Goal: Task Accomplishment & Management: Use online tool/utility

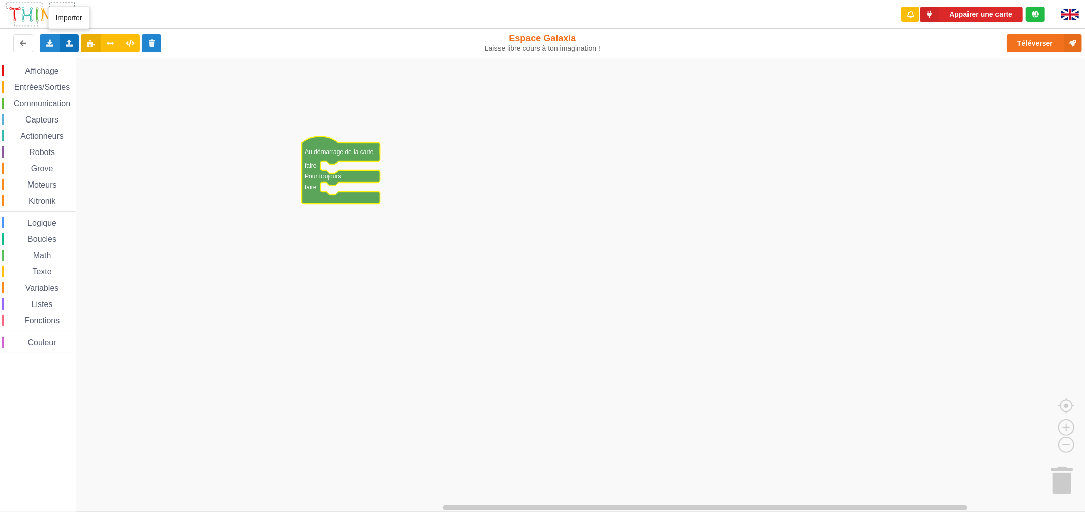
click at [63, 40] on div "Importer un assemblage de blocs Importer du code Python" at bounding box center [69, 43] width 20 height 18
click at [128, 63] on span "Importer un assemblage de blocs" at bounding box center [139, 62] width 105 height 8
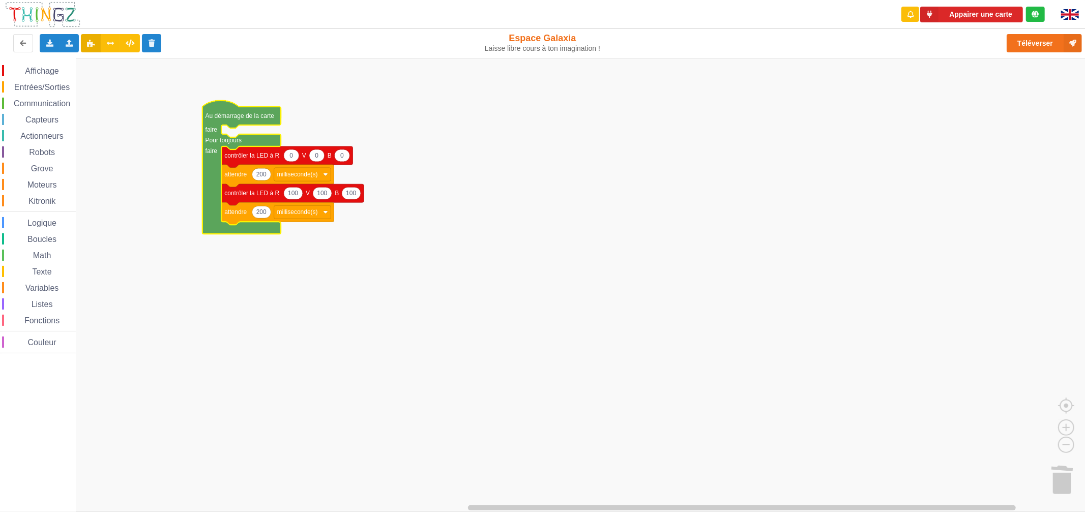
click at [390, 133] on rect "Espace de travail de Blocky" at bounding box center [546, 285] width 1092 height 454
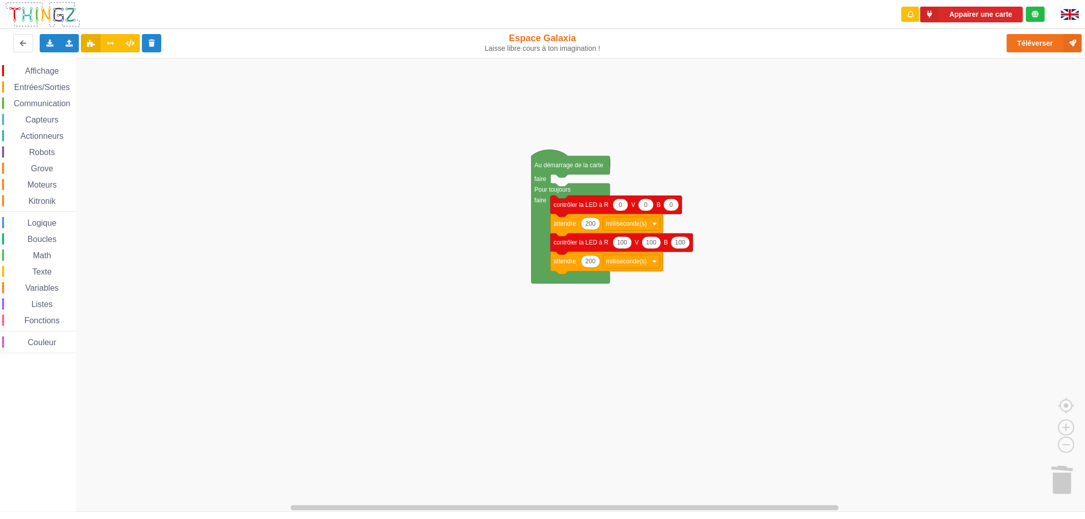
click at [545, 171] on icon "Espace de travail de Blocky" at bounding box center [570, 217] width 78 height 134
click at [979, 15] on button "Appairer une carte" at bounding box center [971, 15] width 103 height 16
click at [1000, 18] on button "Appairer une carte" at bounding box center [971, 15] width 103 height 16
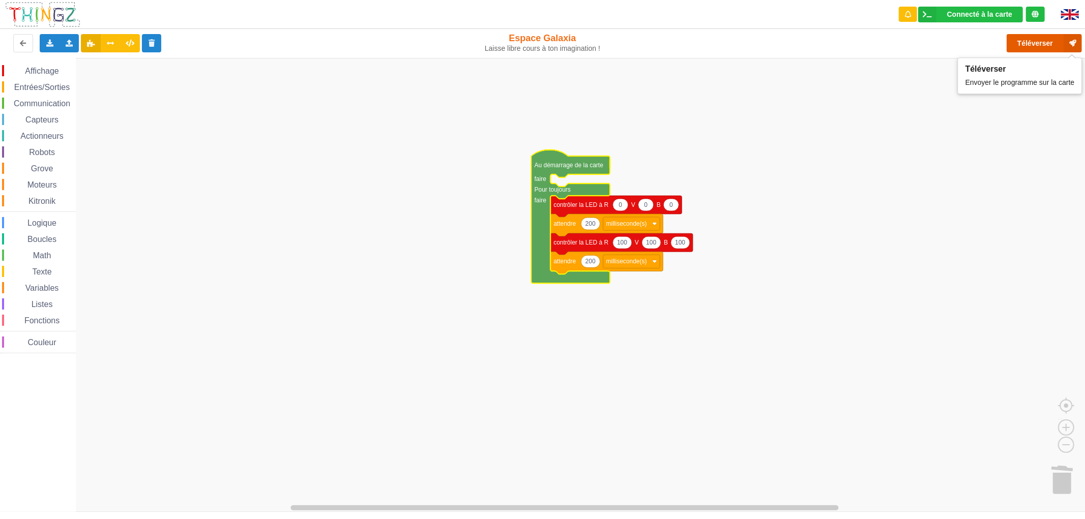
click at [1036, 47] on button "Téléverser" at bounding box center [1043, 43] width 75 height 18
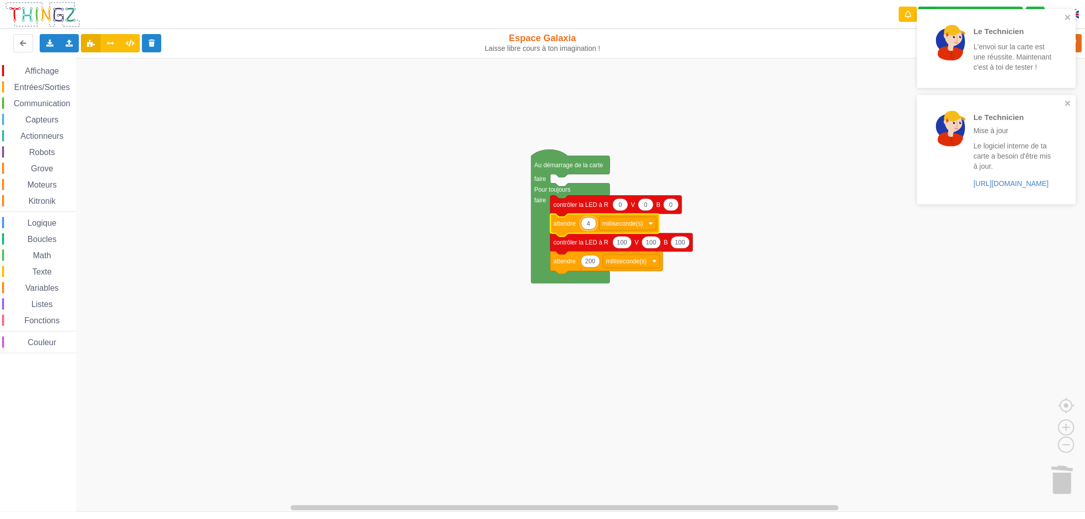
click at [590, 223] on input "4" at bounding box center [589, 223] width 16 height 13
type input "400"
click at [1067, 18] on icon "close" at bounding box center [1067, 17] width 5 height 5
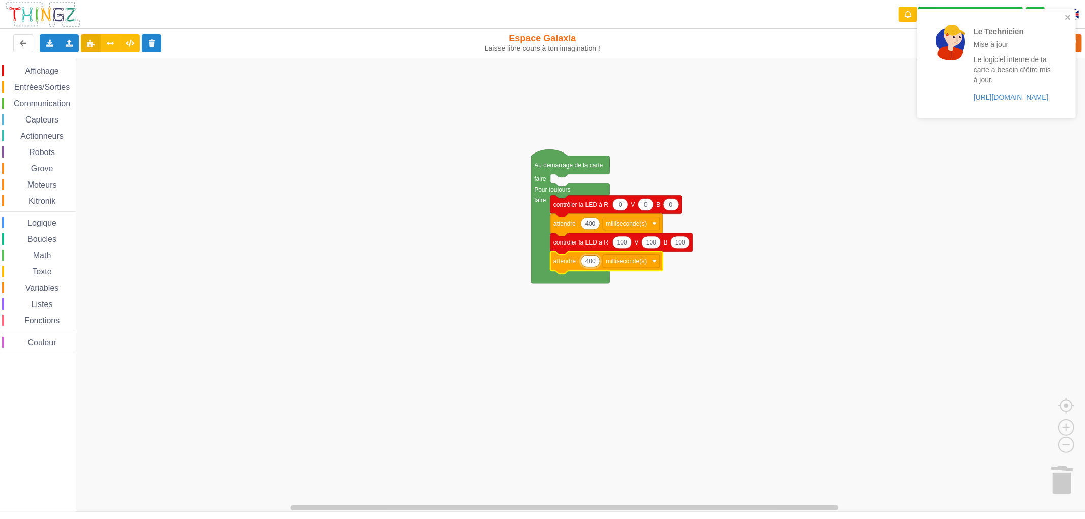
click at [1058, 46] on div "Le Technicien L'envoi sur la carte est une réussite. Maintenant c'est à toi de …" at bounding box center [996, 67] width 163 height 120
click at [1070, 21] on icon "close" at bounding box center [1067, 17] width 7 height 8
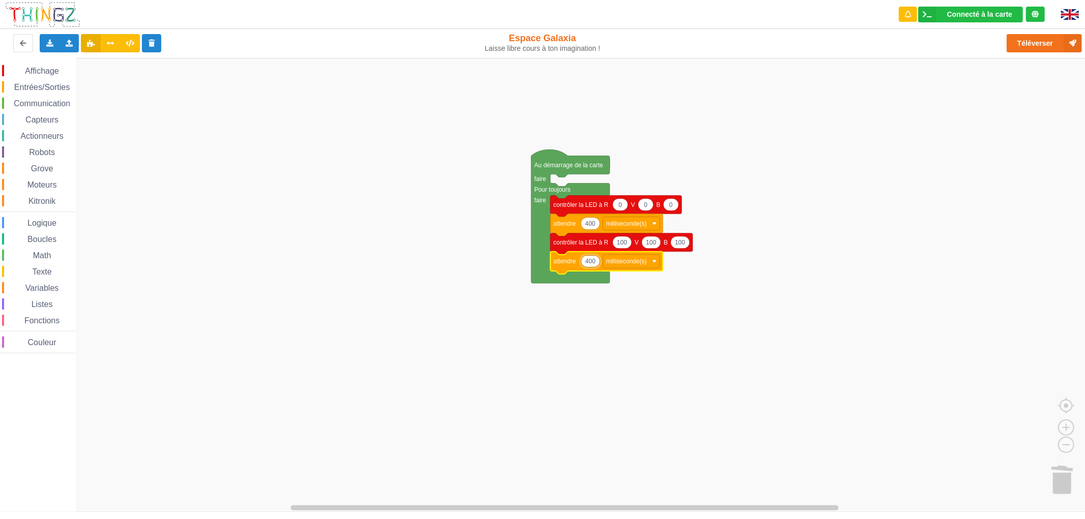
click at [1055, 42] on div "Le Technicien Mise à jour Le logiciel interne de ta carte a besoin d'être mis à…" at bounding box center [996, 67] width 163 height 120
click at [1034, 44] on button "Téléverser" at bounding box center [1043, 43] width 75 height 18
click at [67, 42] on icon at bounding box center [69, 43] width 9 height 6
click at [123, 63] on span "Importer un assemblage de blocs" at bounding box center [139, 62] width 105 height 8
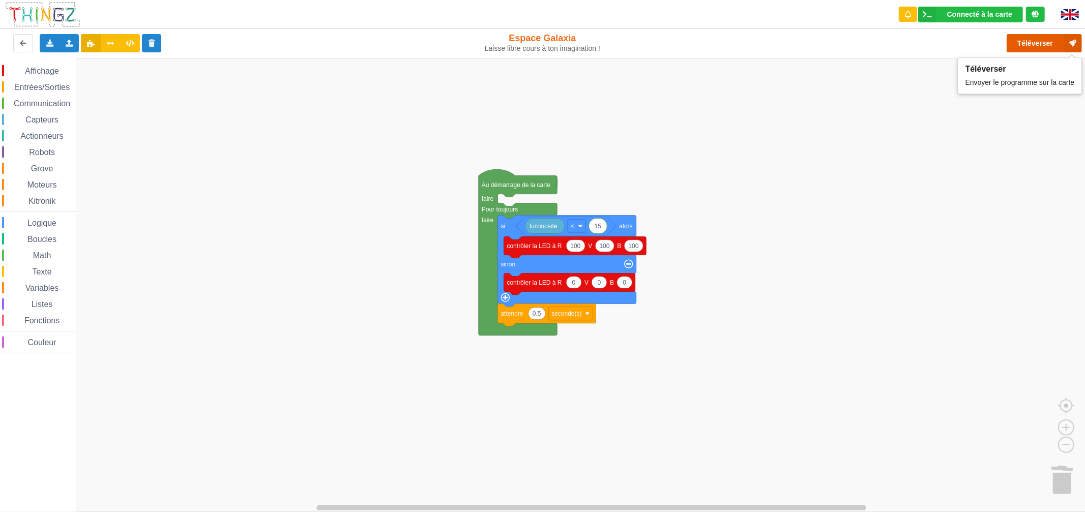
click at [1033, 40] on button "Téléverser" at bounding box center [1043, 43] width 75 height 18
click at [1029, 38] on button "Téléverser" at bounding box center [1043, 43] width 75 height 18
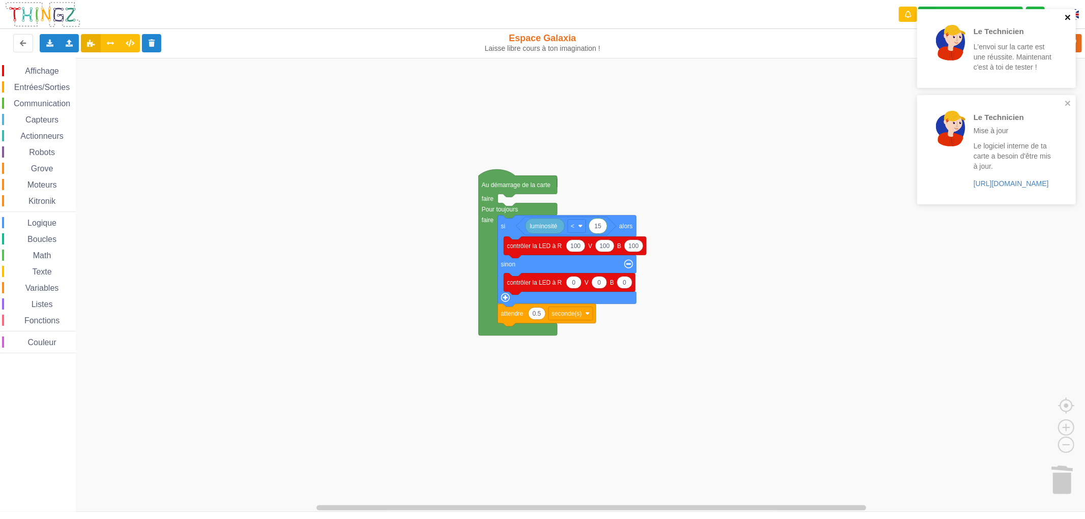
click at [1068, 13] on icon "close" at bounding box center [1067, 17] width 7 height 8
click at [1066, 16] on icon "close" at bounding box center [1067, 17] width 5 height 5
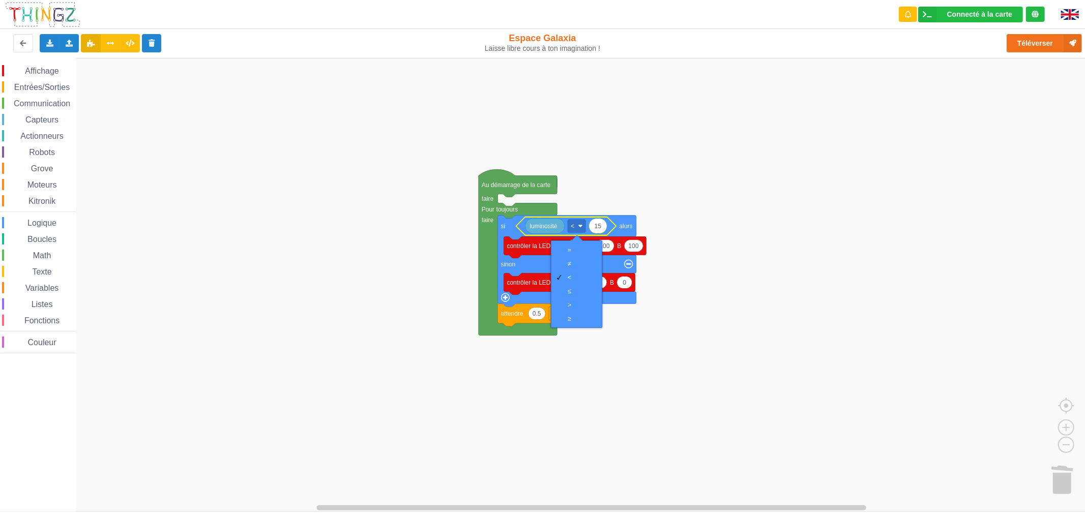
click at [738, 221] on rect "Espace de travail de Blocky" at bounding box center [546, 285] width 1092 height 454
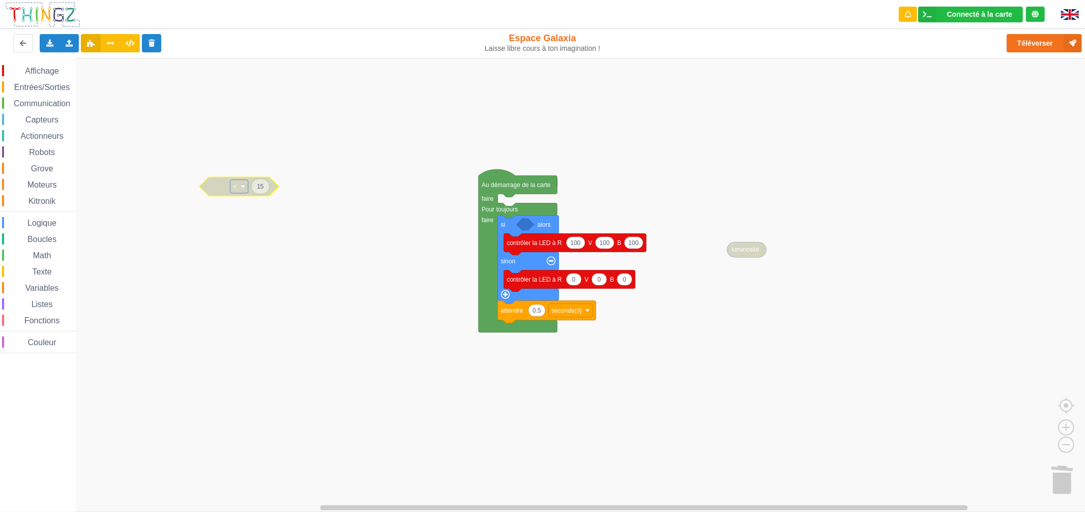
click at [49, 117] on span "Capteurs" at bounding box center [42, 119] width 36 height 9
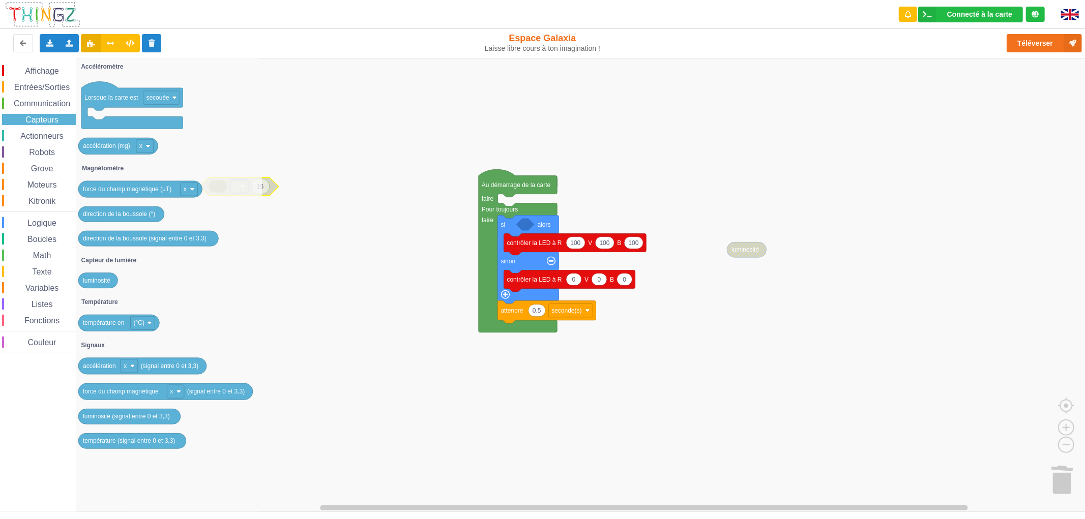
click at [50, 102] on span "Communication" at bounding box center [41, 103] width 59 height 9
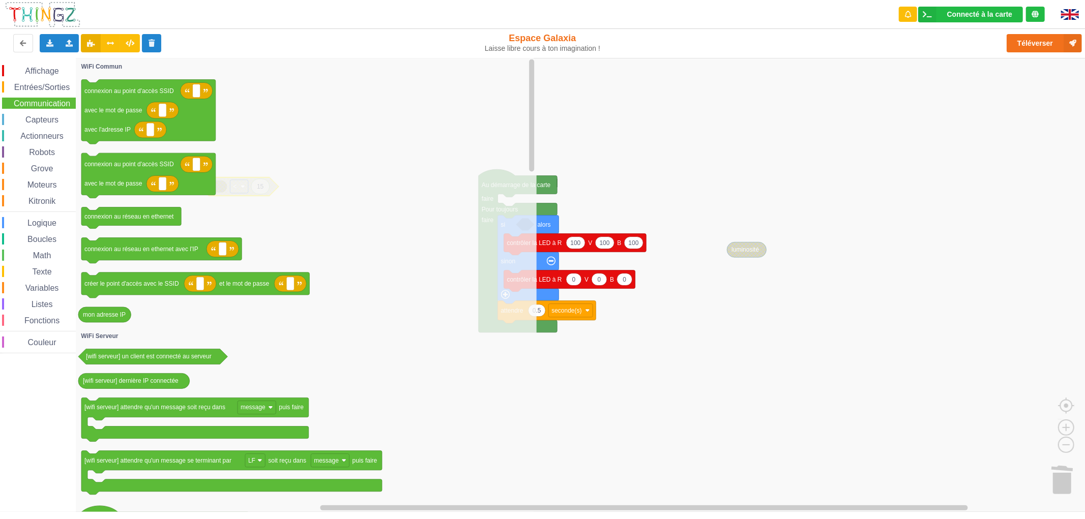
click at [49, 89] on span "Entrées/Sorties" at bounding box center [42, 87] width 58 height 9
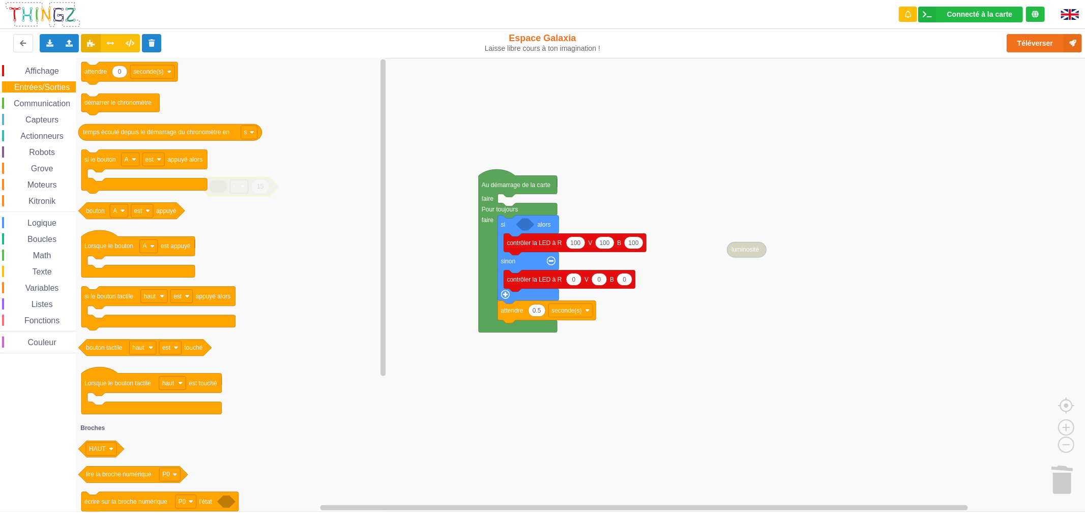
click at [46, 101] on span "Communication" at bounding box center [41, 103] width 59 height 9
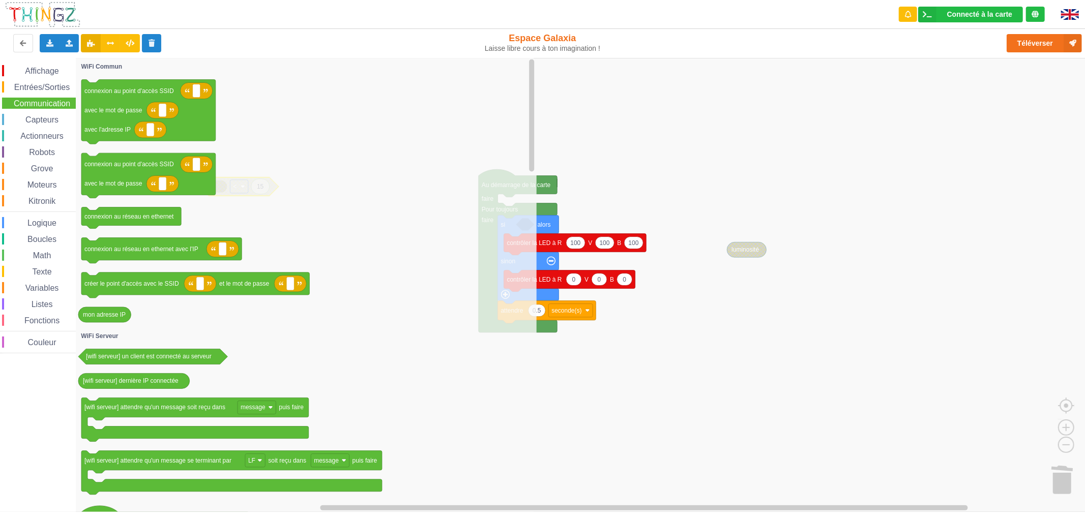
click at [45, 118] on span "Capteurs" at bounding box center [42, 119] width 36 height 9
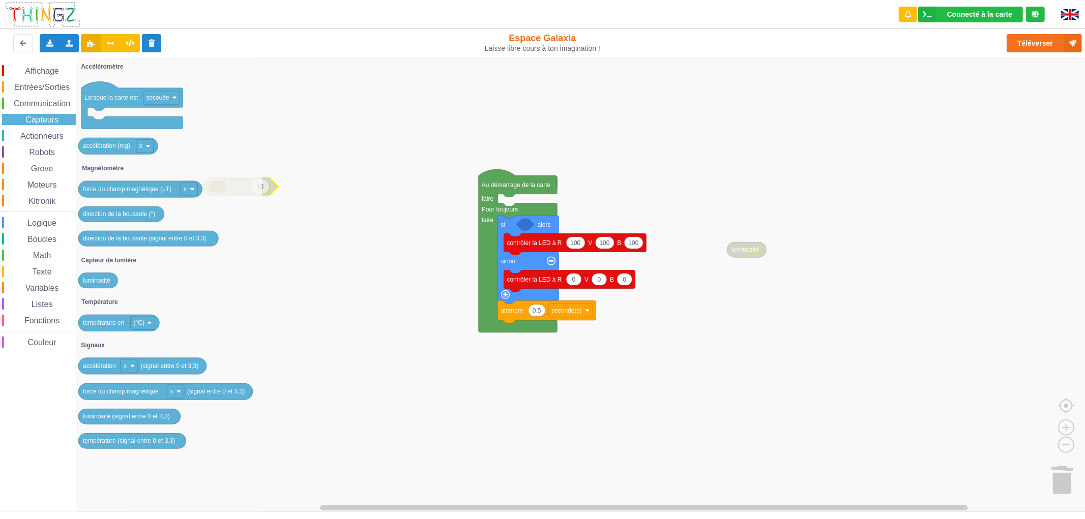
click at [44, 129] on div "Affichage Entrées/Sorties Communication Capteurs Actionneurs Robots Grove Moteu…" at bounding box center [38, 209] width 76 height 288
click at [44, 136] on span "Actionneurs" at bounding box center [42, 136] width 46 height 9
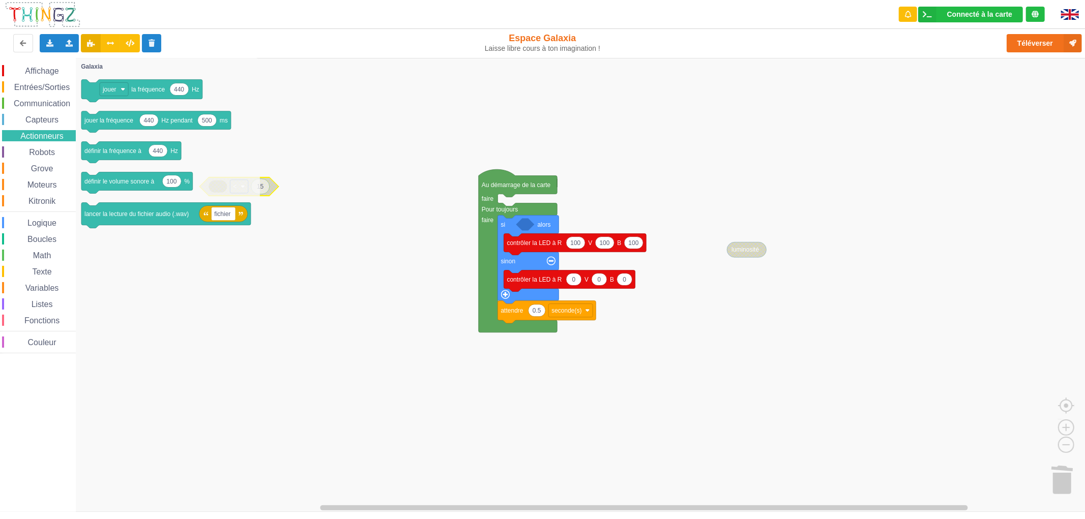
click at [44, 148] on span "Robots" at bounding box center [41, 152] width 29 height 9
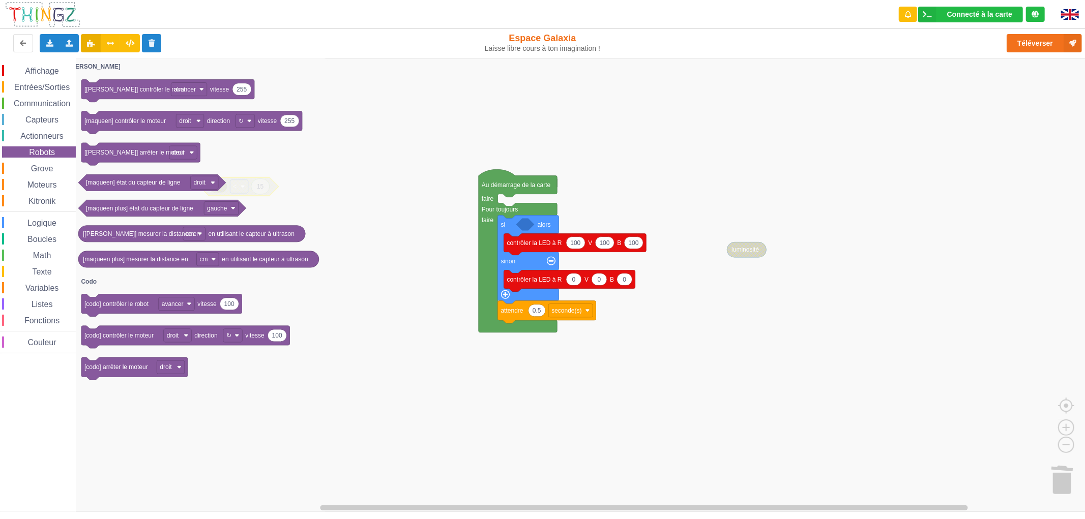
click at [44, 164] on span "Grove" at bounding box center [41, 168] width 25 height 9
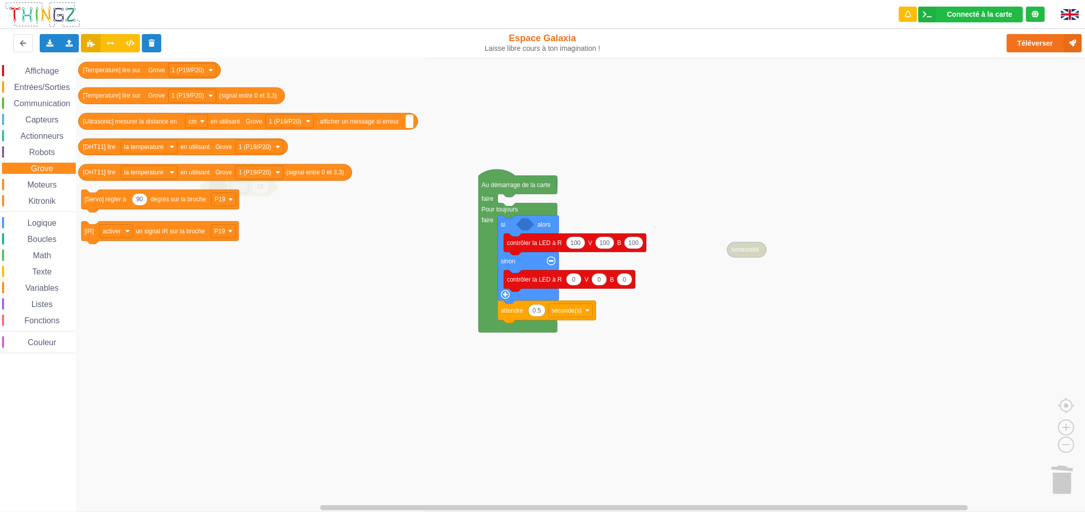
click at [46, 151] on span "Robots" at bounding box center [41, 152] width 29 height 9
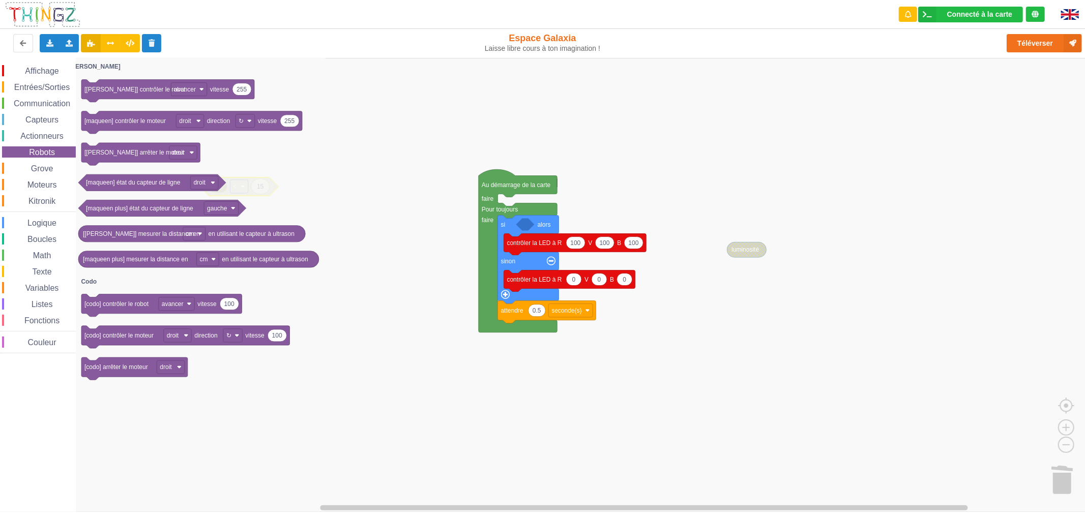
click at [51, 224] on span "Logique" at bounding box center [42, 223] width 32 height 9
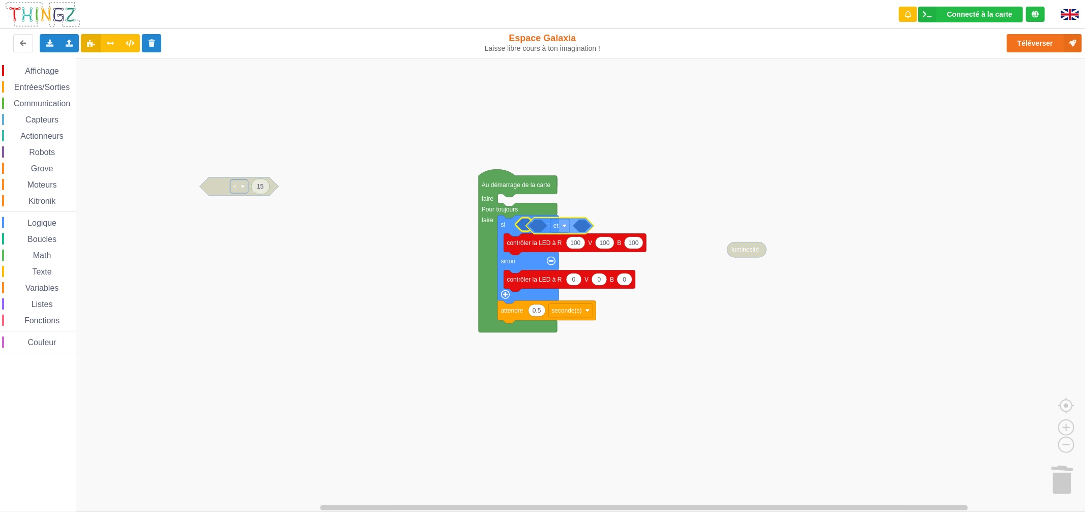
click at [542, 230] on div "Affichage Entrées/Sorties Communication Capteurs Actionneurs Robots Grove Moteu…" at bounding box center [546, 285] width 1092 height 454
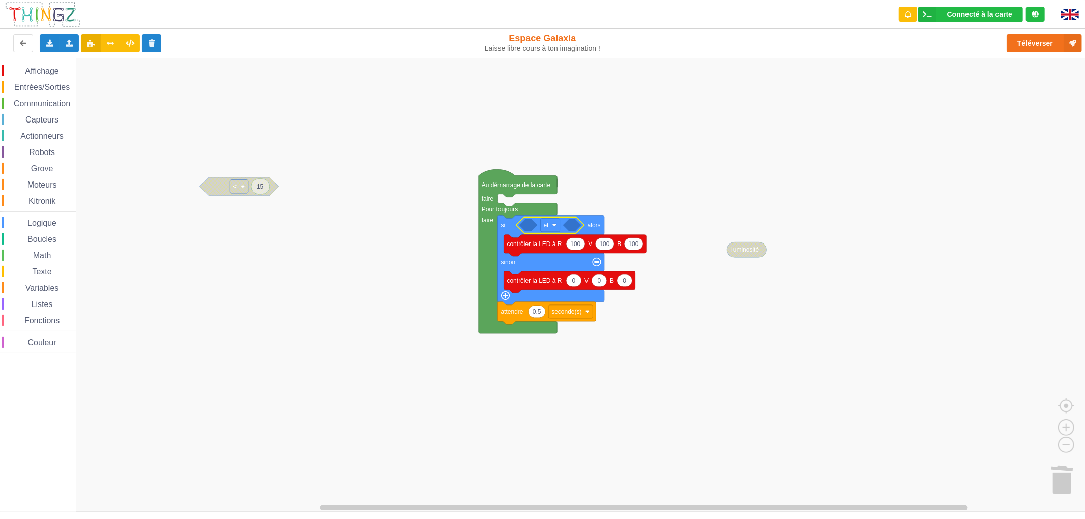
click at [34, 84] on span "Entrées/Sorties" at bounding box center [42, 87] width 58 height 9
click at [545, 224] on div "Affichage Entrées/Sorties Communication Capteurs Actionneurs Robots Grove Moteu…" at bounding box center [546, 285] width 1092 height 454
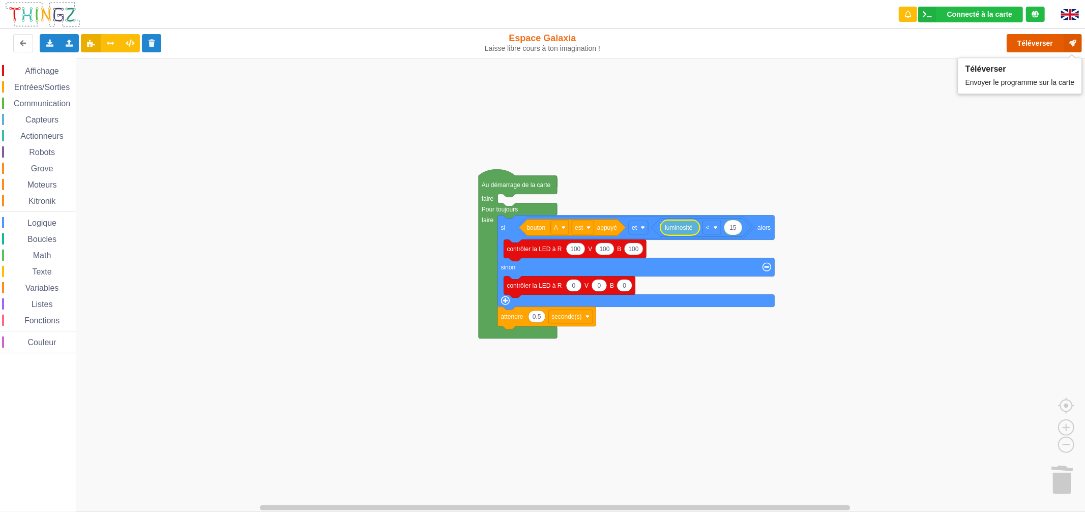
click at [1021, 47] on button "Téléverser" at bounding box center [1043, 43] width 75 height 18
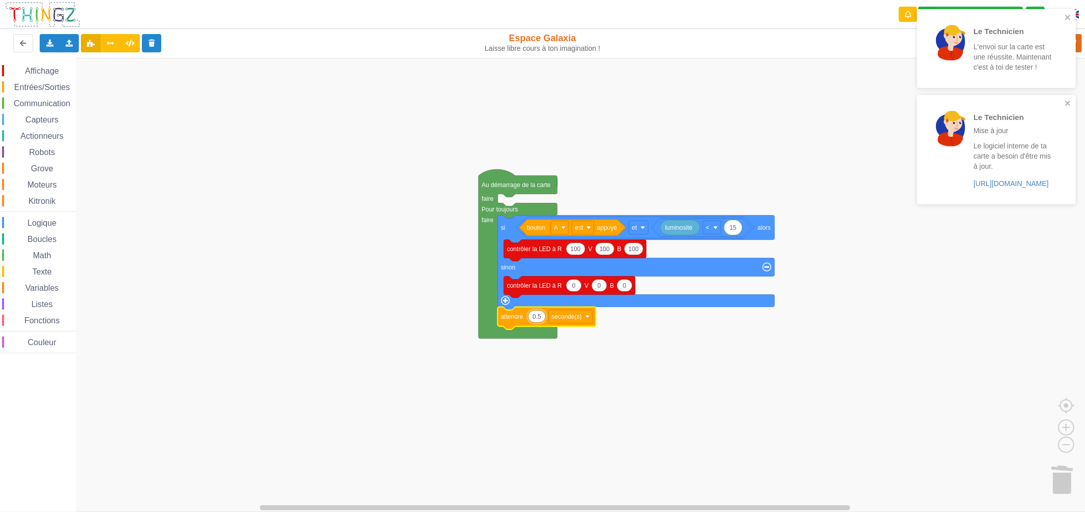
click at [741, 355] on rect "Espace de travail de Blocky" at bounding box center [546, 285] width 1092 height 454
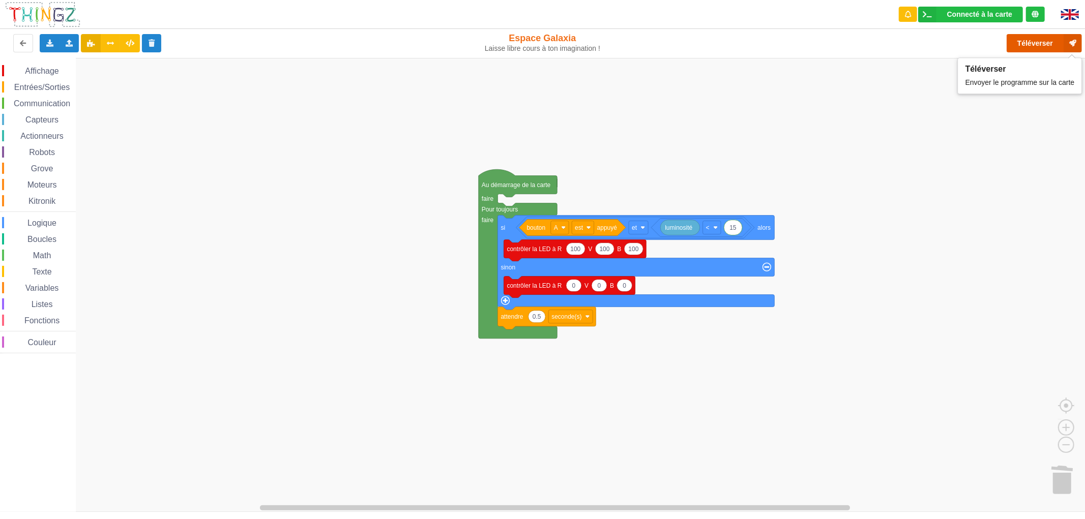
click at [1024, 37] on button "Téléverser" at bounding box center [1043, 43] width 75 height 18
click at [69, 48] on div "Importer un assemblage de blocs Importer du code Python" at bounding box center [69, 43] width 20 height 18
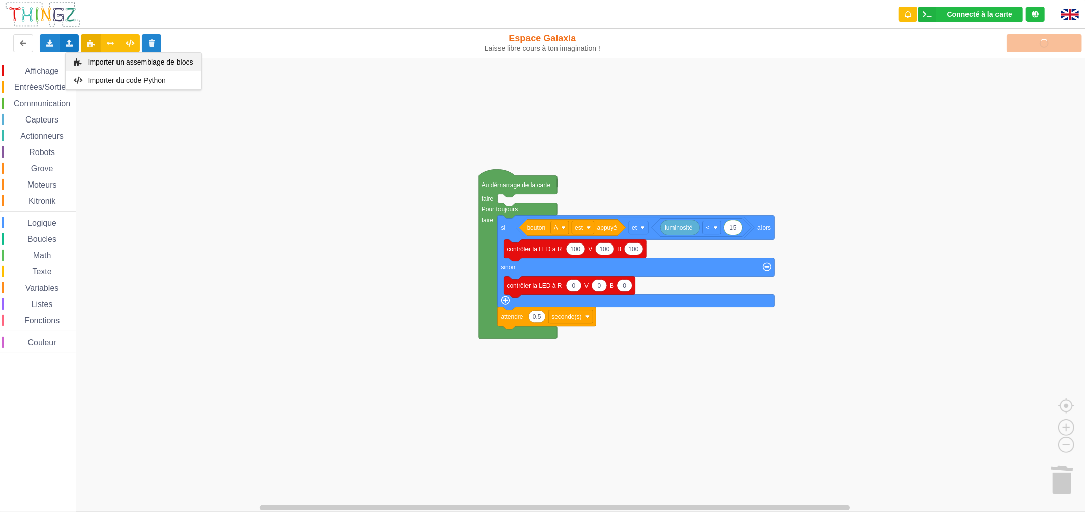
click at [97, 65] on span "Importer un assemblage de blocs" at bounding box center [139, 62] width 105 height 8
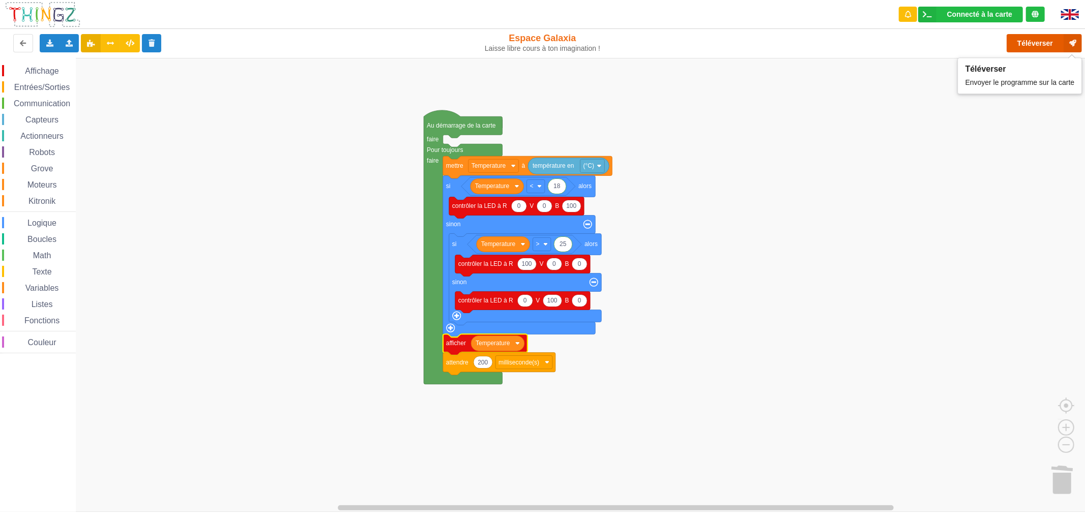
click at [1037, 47] on button "Téléverser" at bounding box center [1043, 43] width 75 height 18
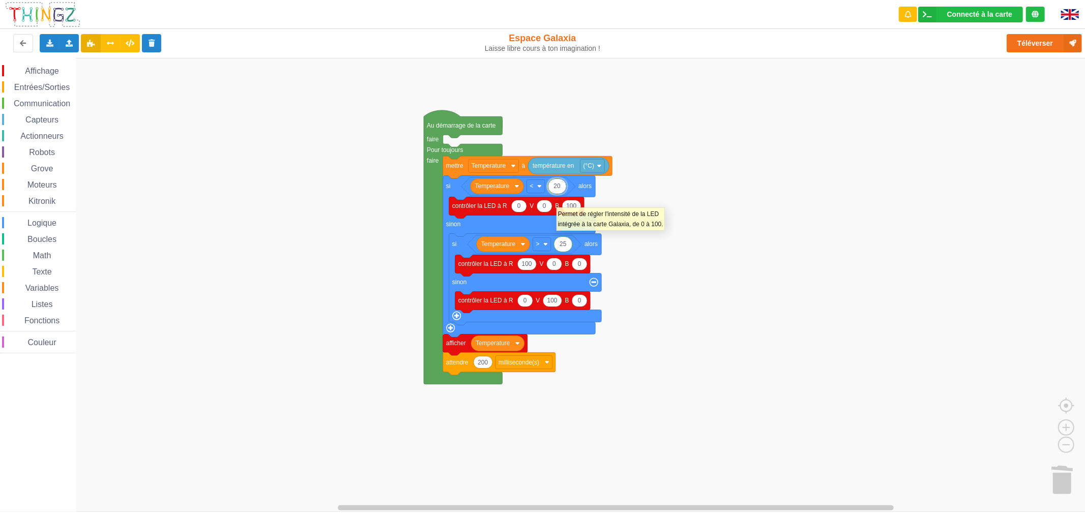
type input "2"
type input "15"
click at [1034, 47] on button "Téléverser" at bounding box center [1043, 43] width 75 height 18
click at [65, 46] on icon at bounding box center [69, 43] width 9 height 6
click at [125, 58] on span "Importer un assemblage de blocs" at bounding box center [139, 62] width 105 height 8
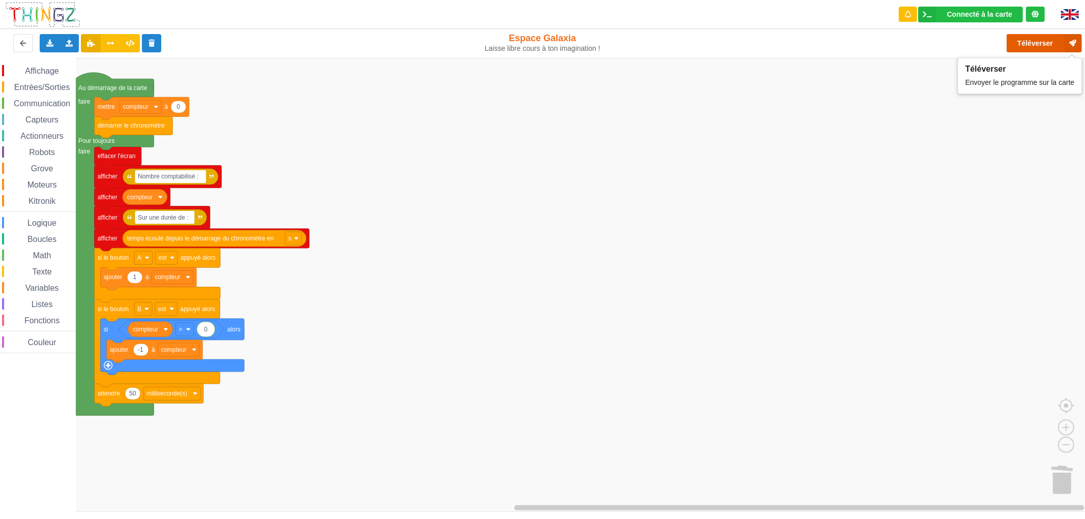
click at [1013, 45] on button "Téléverser" at bounding box center [1043, 43] width 75 height 18
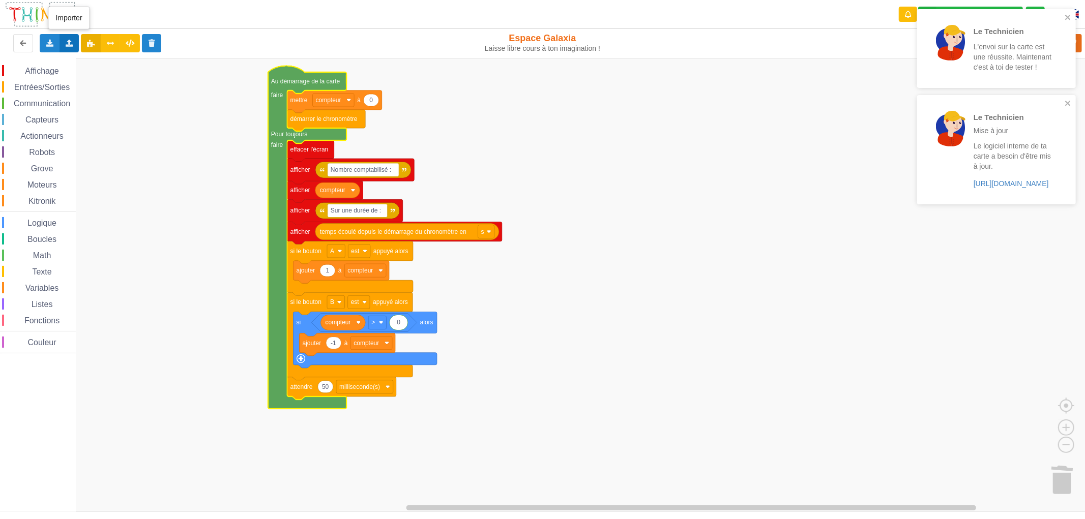
click at [66, 40] on icon at bounding box center [69, 43] width 9 height 6
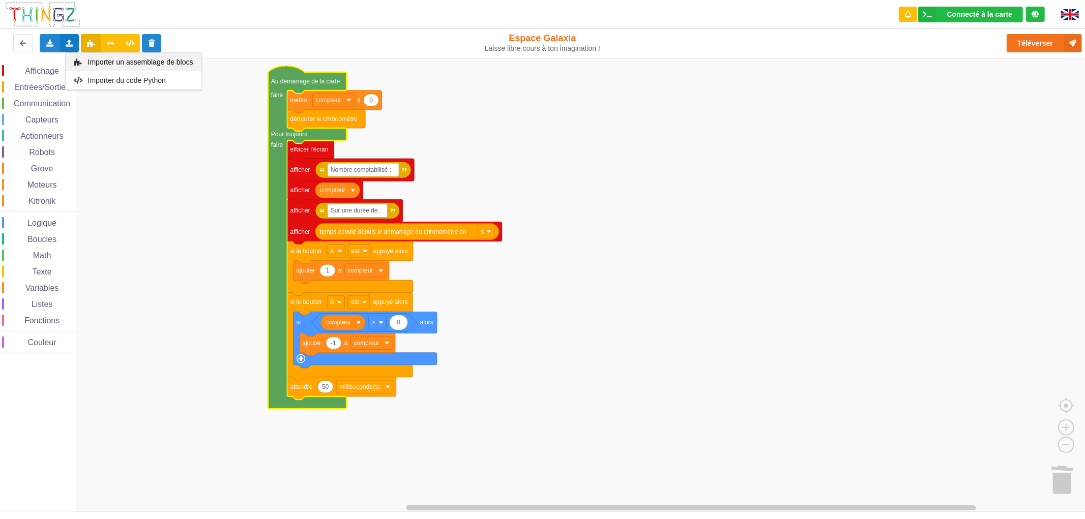
click at [133, 65] on span "Importer un assemblage de blocs" at bounding box center [139, 62] width 105 height 8
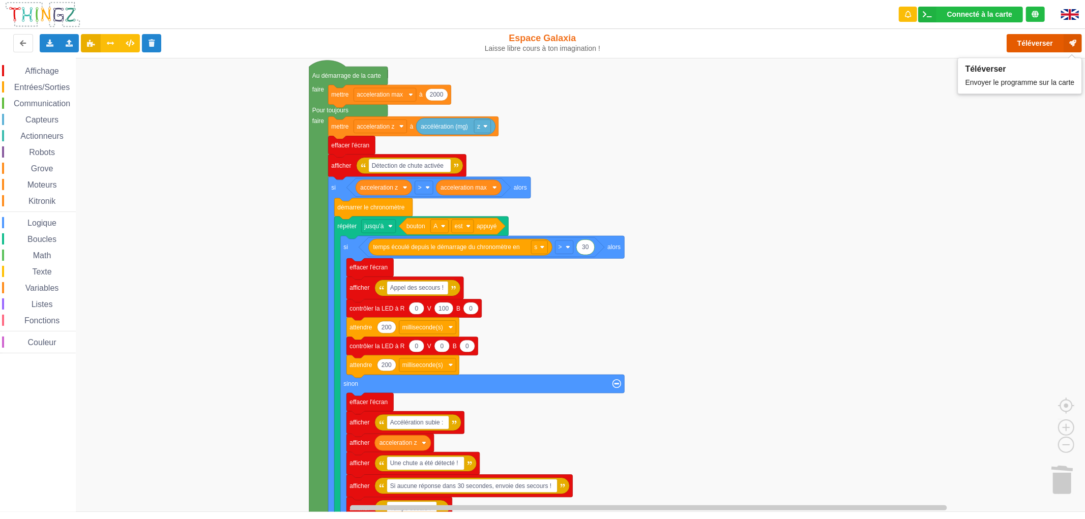
click at [1024, 41] on button "Téléverser" at bounding box center [1043, 43] width 75 height 18
click at [64, 45] on div "Importer un assemblage de blocs Importer du code Python" at bounding box center [69, 43] width 20 height 18
click at [107, 67] on div "Importer un assemblage de blocs" at bounding box center [134, 62] width 136 height 18
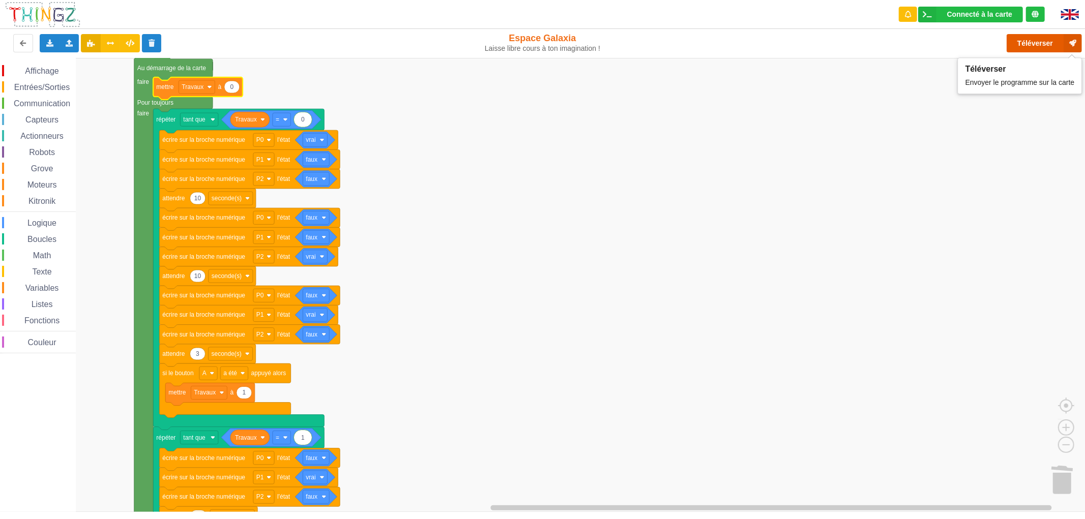
click at [1024, 38] on button "Téléverser" at bounding box center [1043, 43] width 75 height 18
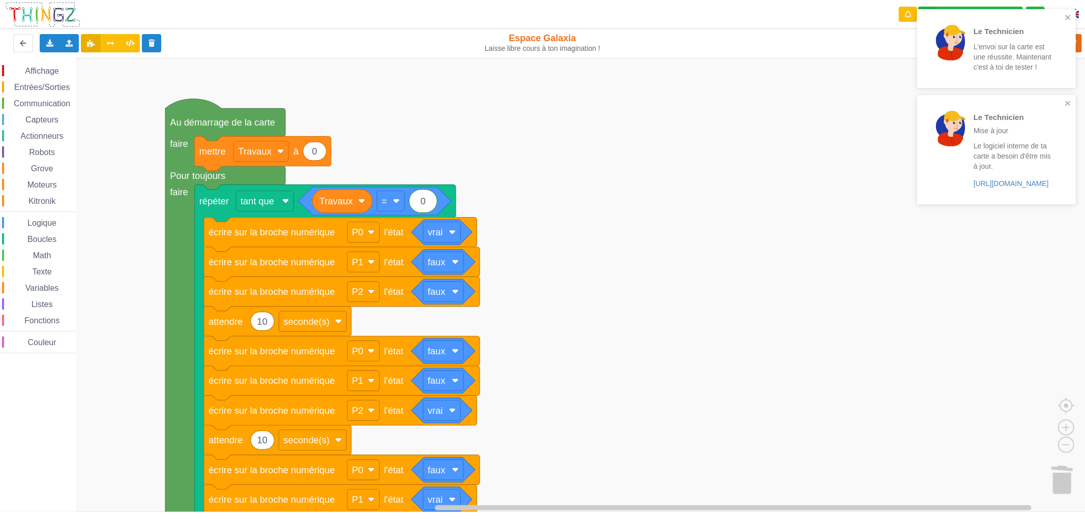
click at [1063, 15] on div "Le Technicien L'envoi sur la carte est une réussite. Maintenant c'est à toi de …" at bounding box center [992, 48] width 143 height 71
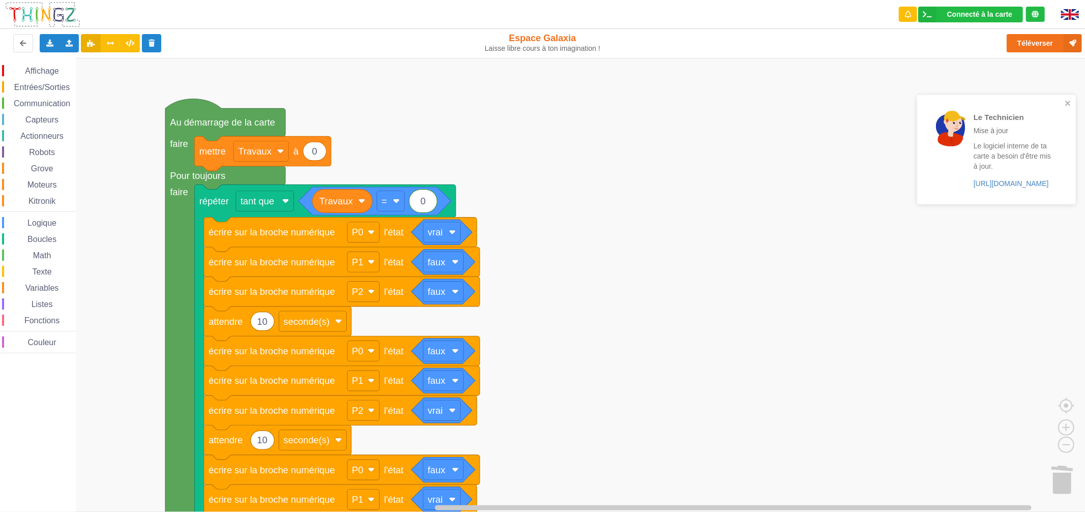
click at [1029, 41] on div "Le Technicien L'envoi sur la carte est une réussite. Maintenant c'est à toi de …" at bounding box center [996, 110] width 163 height 206
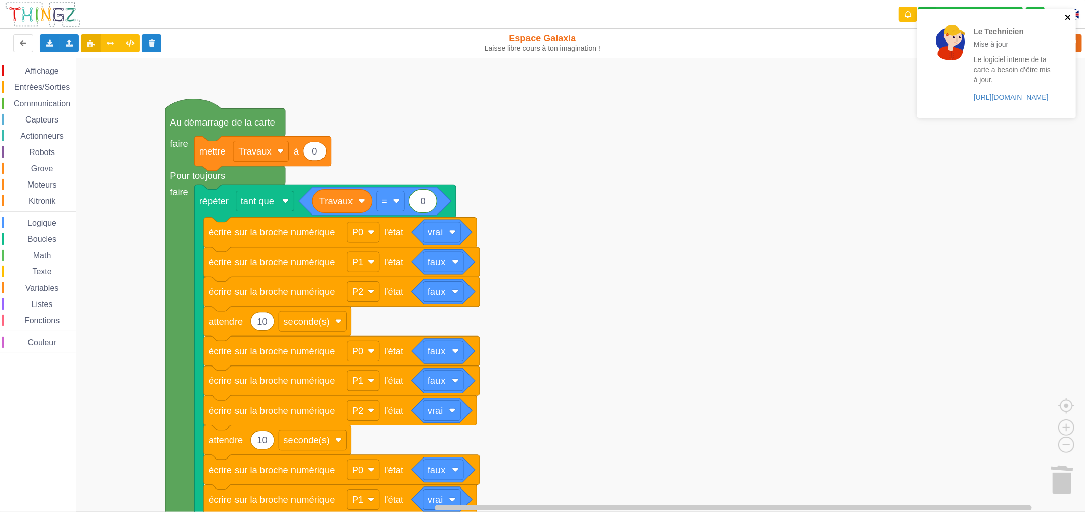
click at [1067, 14] on icon "close" at bounding box center [1067, 17] width 7 height 8
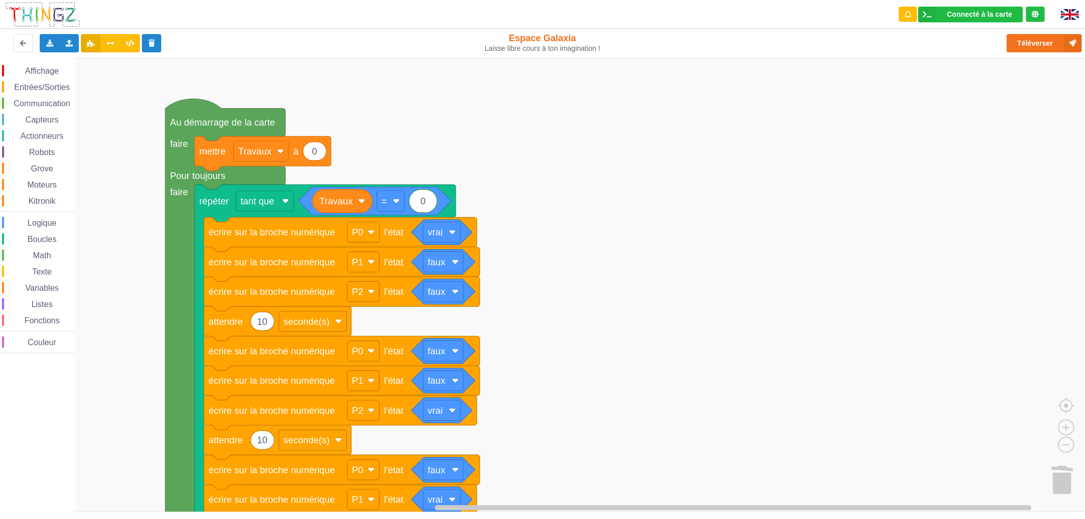
click at [1032, 42] on div "Le Technicien Mise à jour Le logiciel interne de ta carte a besoin d'être mis à…" at bounding box center [996, 67] width 163 height 120
click at [1034, 43] on button "Téléverser" at bounding box center [1043, 43] width 75 height 18
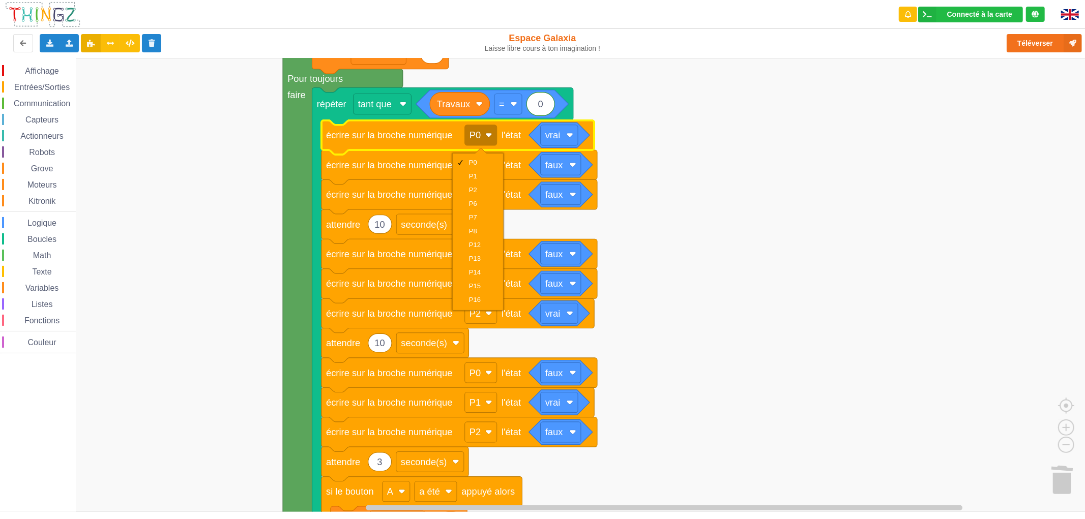
click at [654, 192] on rect "Espace de travail de Blocky" at bounding box center [546, 285] width 1092 height 454
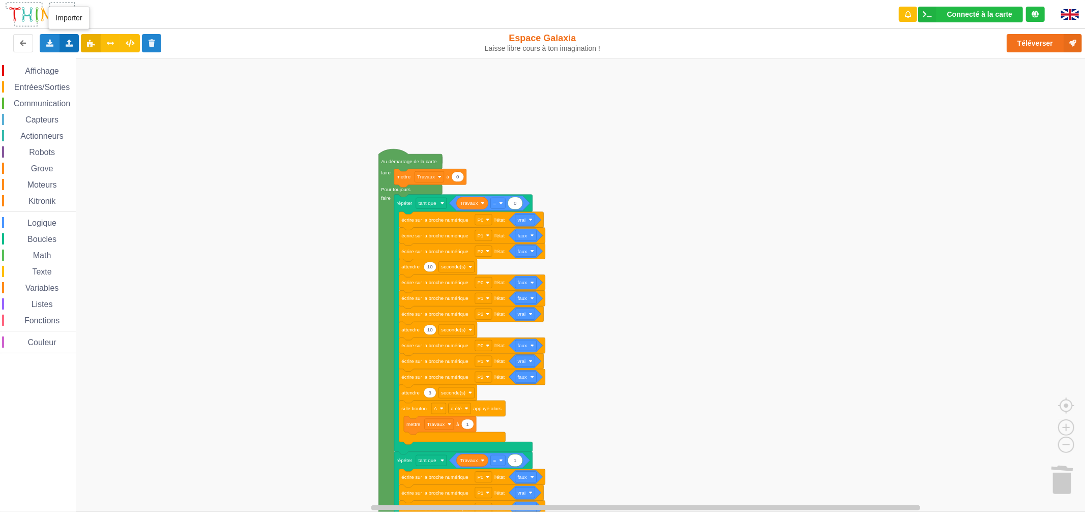
click at [73, 47] on div "Importer un assemblage de blocs Importer du code Python" at bounding box center [69, 43] width 20 height 18
click at [94, 60] on span "Importer un assemblage de blocs" at bounding box center [139, 62] width 105 height 8
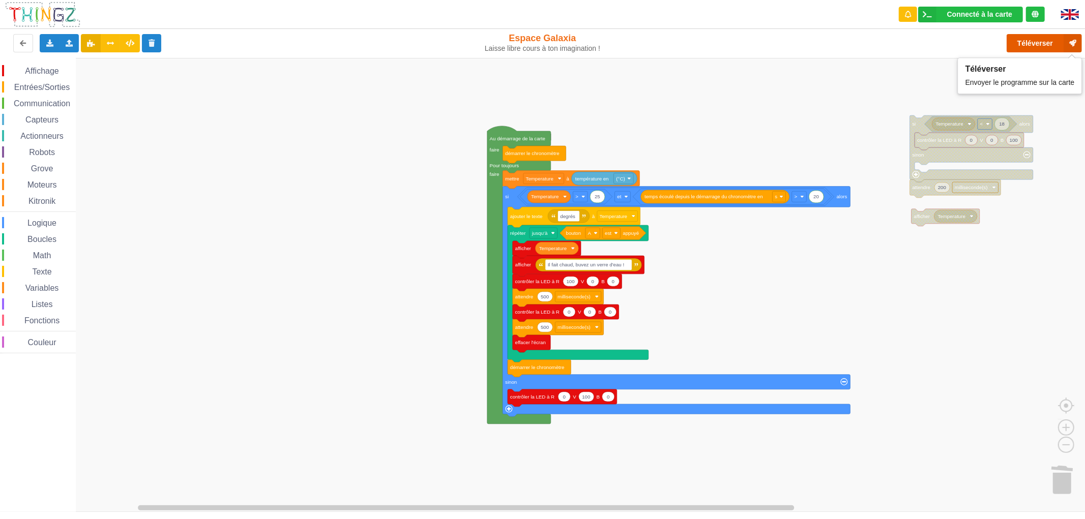
click at [1034, 49] on button "Téléverser" at bounding box center [1043, 43] width 75 height 18
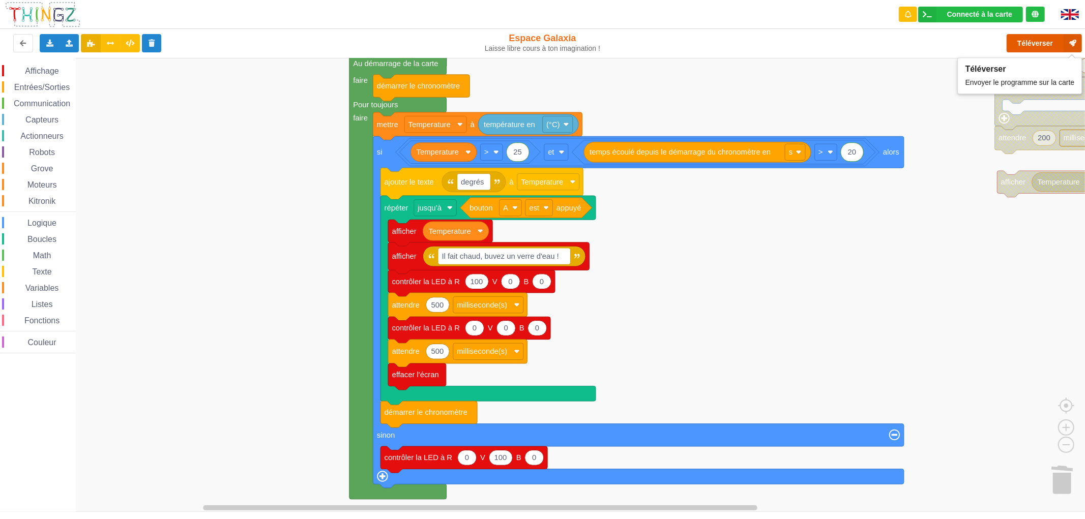
click at [1048, 44] on button "Téléverser" at bounding box center [1043, 43] width 75 height 18
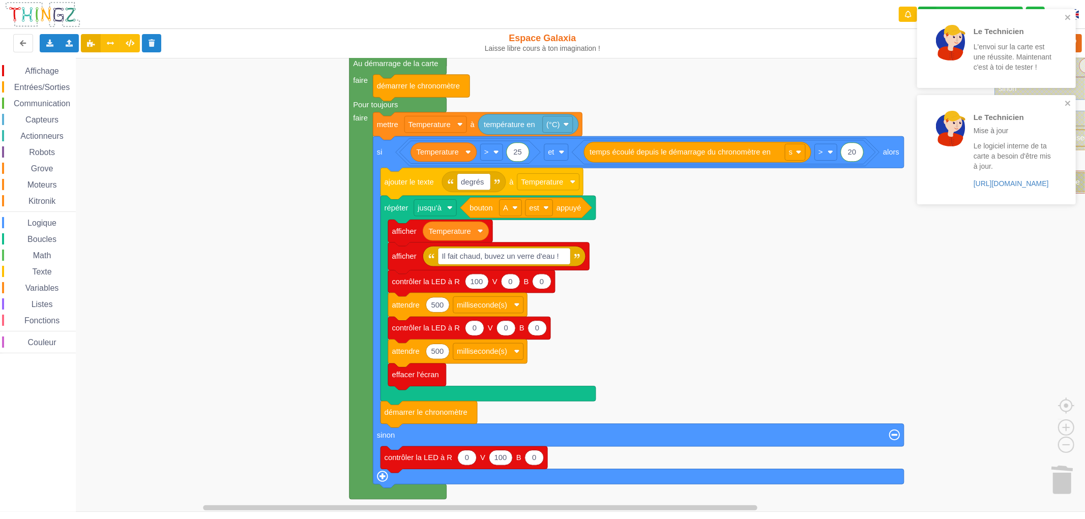
click at [985, 126] on p "Mise à jour" at bounding box center [1012, 131] width 79 height 10
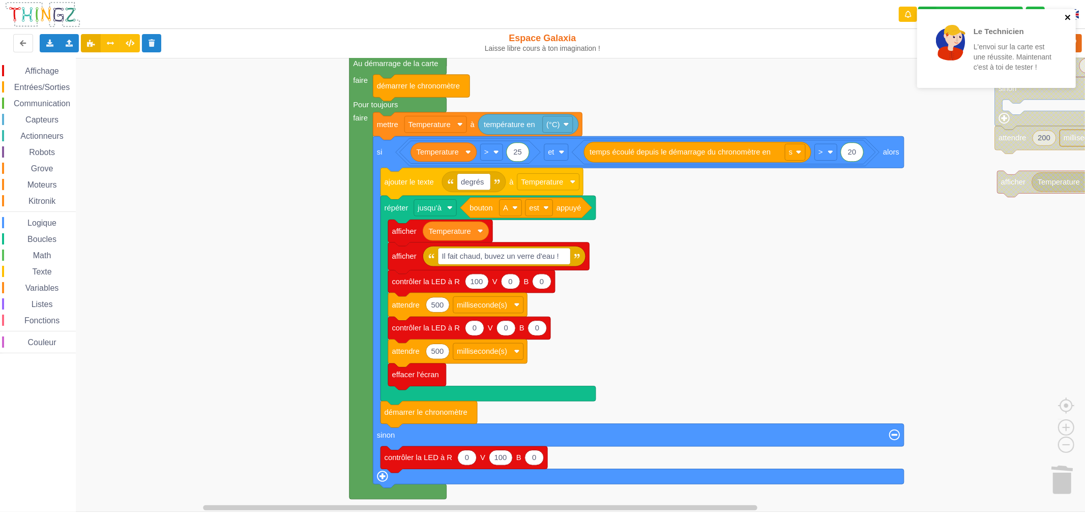
click at [1069, 19] on icon "close" at bounding box center [1067, 17] width 7 height 8
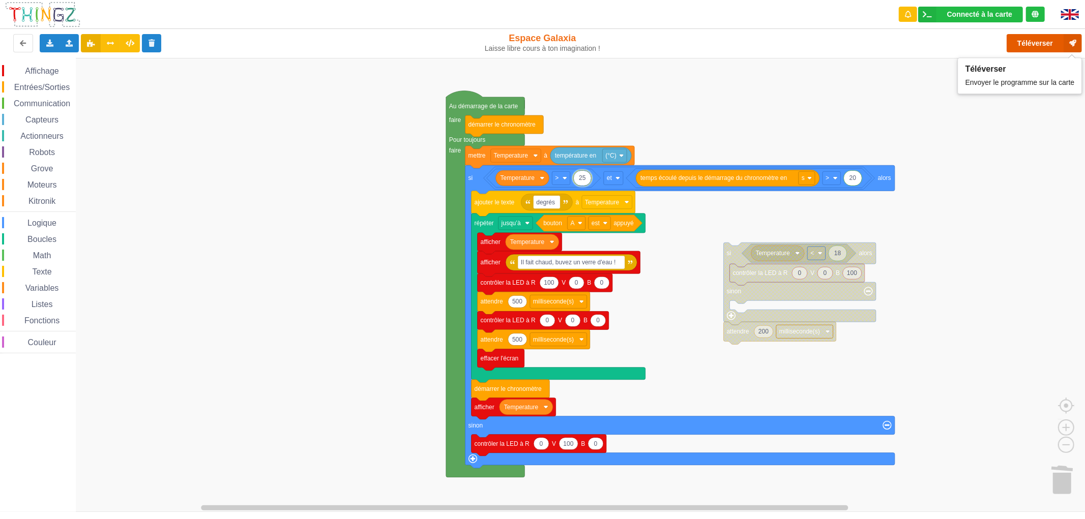
click at [1026, 42] on button "Téléverser" at bounding box center [1043, 43] width 75 height 18
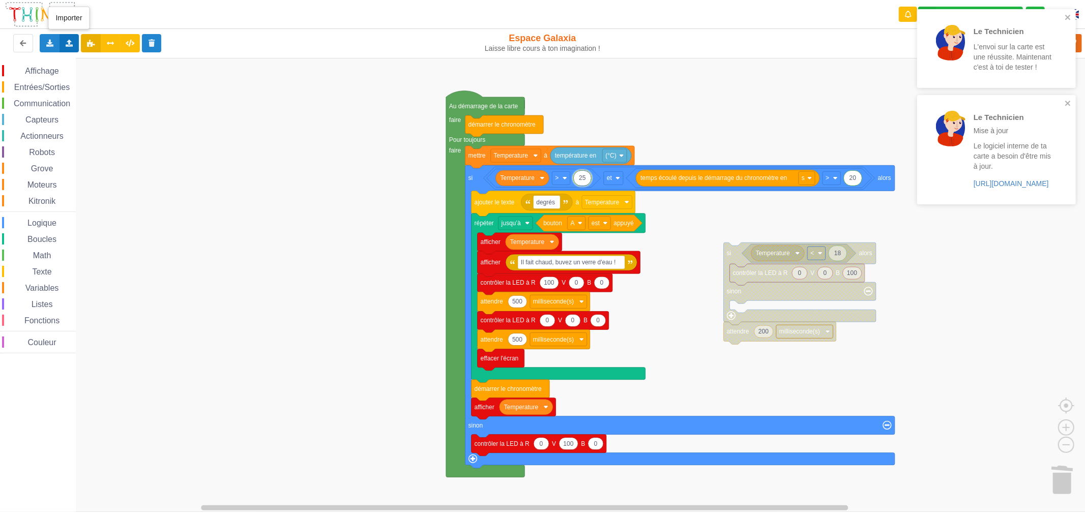
click at [67, 43] on icon at bounding box center [69, 43] width 9 height 6
click at [89, 65] on span "Importer un assemblage de blocs" at bounding box center [139, 62] width 105 height 8
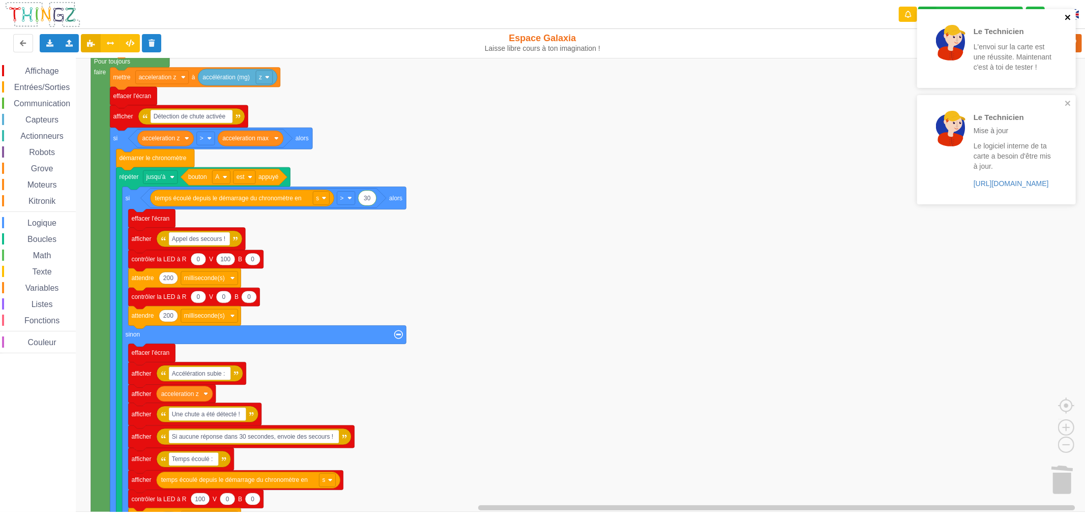
click at [1065, 19] on icon "close" at bounding box center [1067, 17] width 7 height 8
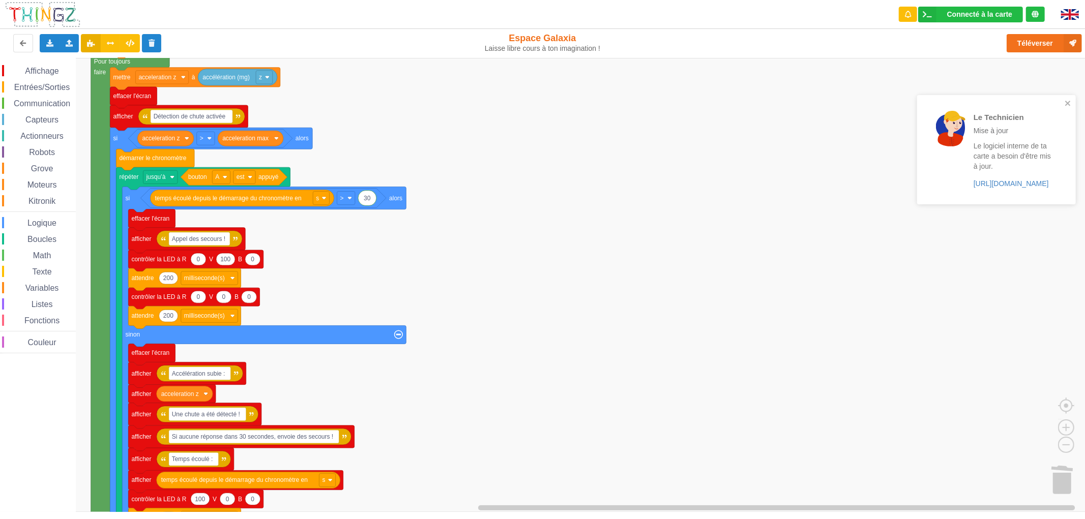
click at [1054, 46] on div "Le Technicien L'envoi sur la carte est une réussite. Maintenant c'est à toi de …" at bounding box center [996, 110] width 163 height 206
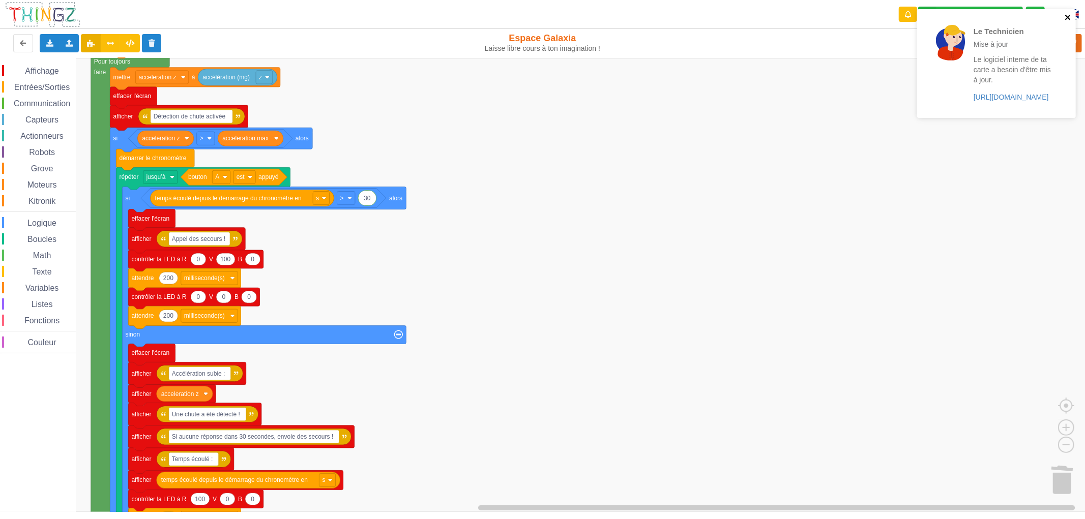
click at [1068, 18] on icon "close" at bounding box center [1067, 17] width 5 height 5
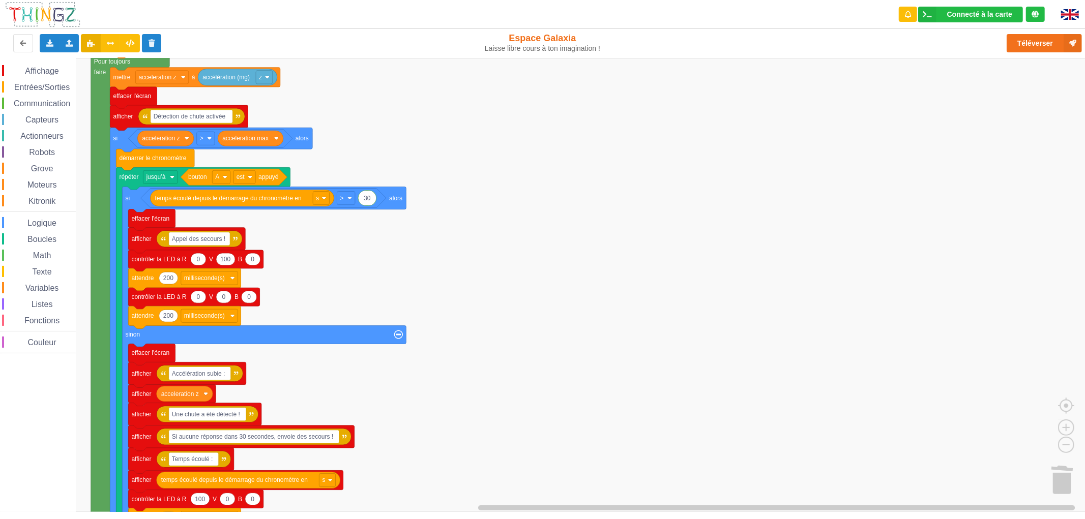
click at [990, 8] on div "Le Technicien Mise à jour Le logiciel interne de ta carte a besoin d'être mis à…" at bounding box center [996, 67] width 163 height 120
click at [988, 15] on div "Connecté à la carte" at bounding box center [979, 14] width 65 height 7
click at [879, 116] on rect "Espace de travail de Blocky" at bounding box center [546, 285] width 1092 height 454
click at [1028, 46] on button "Téléverser" at bounding box center [1043, 43] width 75 height 18
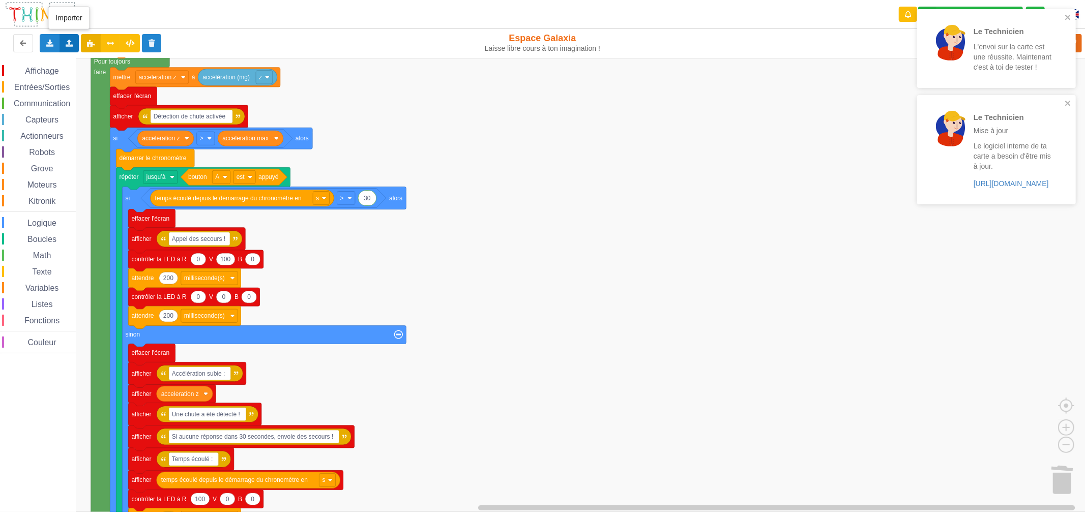
click at [71, 47] on div "Importer un assemblage de blocs Importer du code Python" at bounding box center [69, 43] width 20 height 18
click at [82, 57] on div "Importer un assemblage de blocs" at bounding box center [134, 62] width 136 height 18
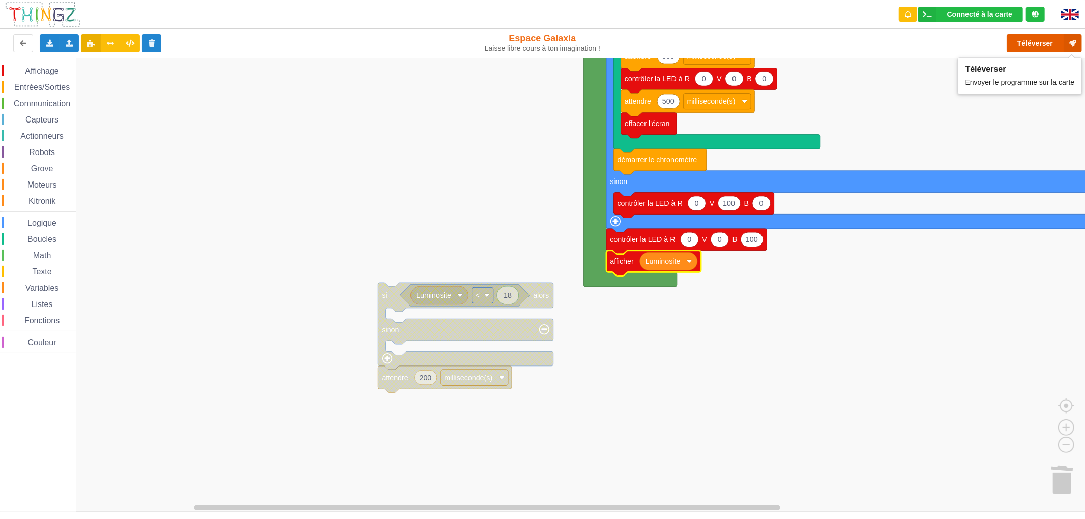
click at [1049, 46] on button "Téléverser" at bounding box center [1043, 43] width 75 height 18
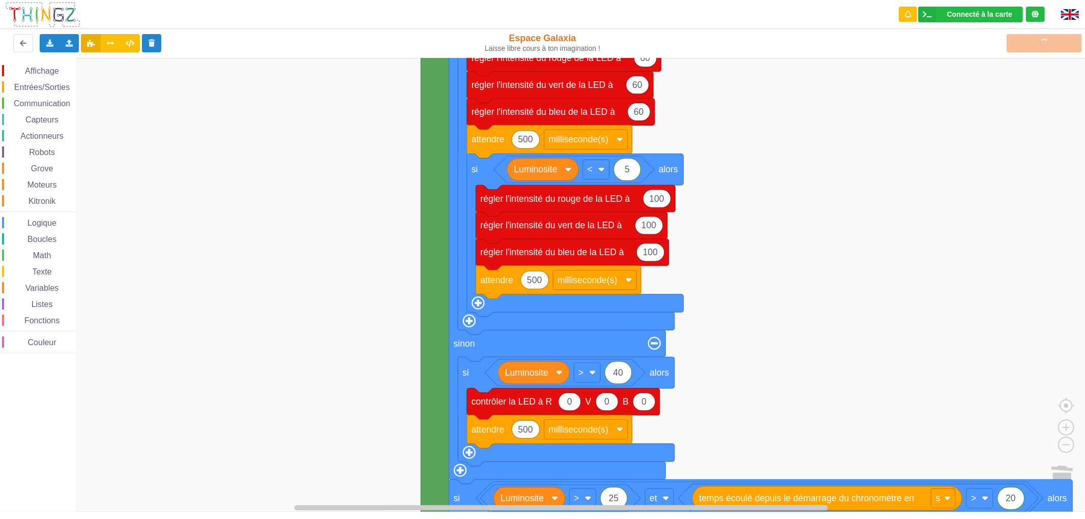
click at [764, 281] on rect "Espace de travail de Blocky" at bounding box center [546, 285] width 1092 height 454
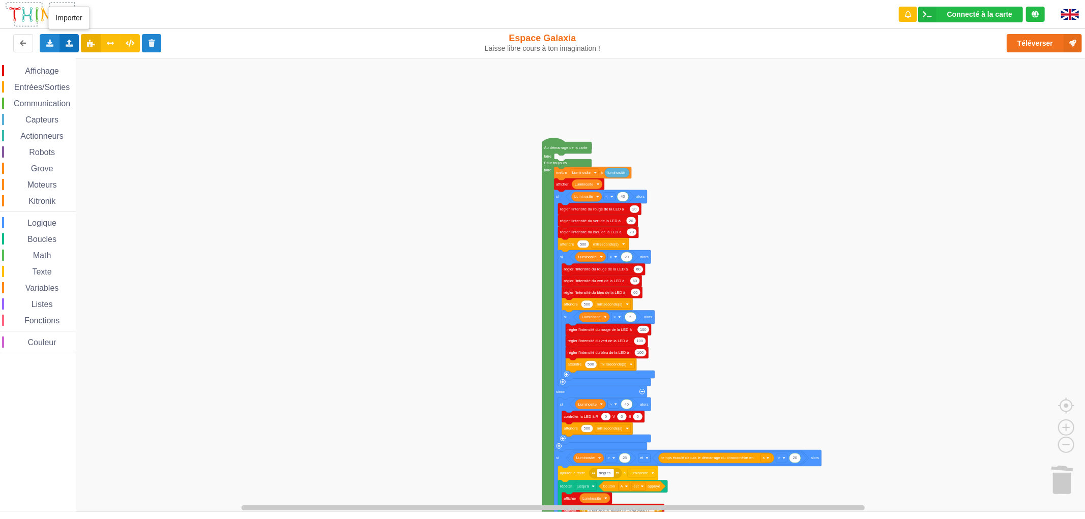
click at [69, 43] on icon at bounding box center [69, 43] width 9 height 6
click at [98, 63] on span "Importer un assemblage de blocs" at bounding box center [139, 62] width 105 height 8
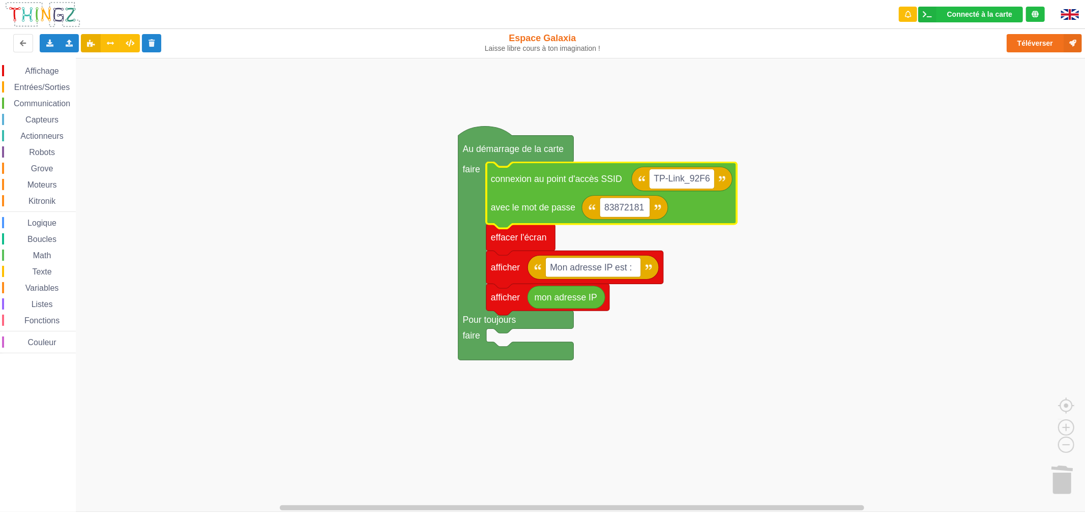
click at [707, 176] on input "TP-Link_92F6" at bounding box center [681, 179] width 65 height 20
click at [709, 178] on input "TP-Link_92F6" at bounding box center [681, 179] width 65 height 20
type input "TP-Link_03E0"
click at [626, 205] on text "83872181" at bounding box center [624, 207] width 40 height 10
type input "18530568"
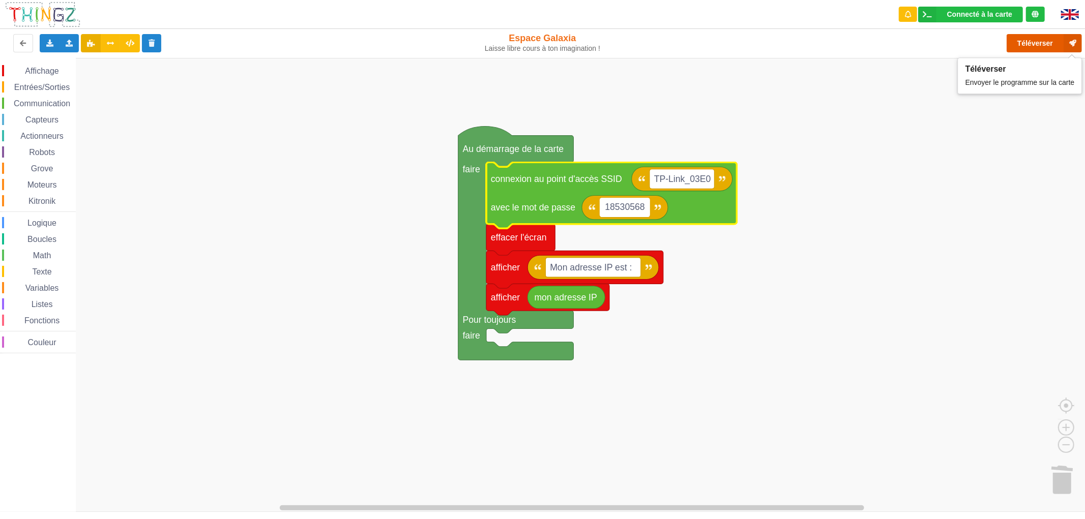
click at [1023, 50] on button "Téléverser" at bounding box center [1043, 43] width 75 height 18
click at [75, 47] on div "Importer un assemblage de blocs Importer du code Python" at bounding box center [69, 43] width 20 height 18
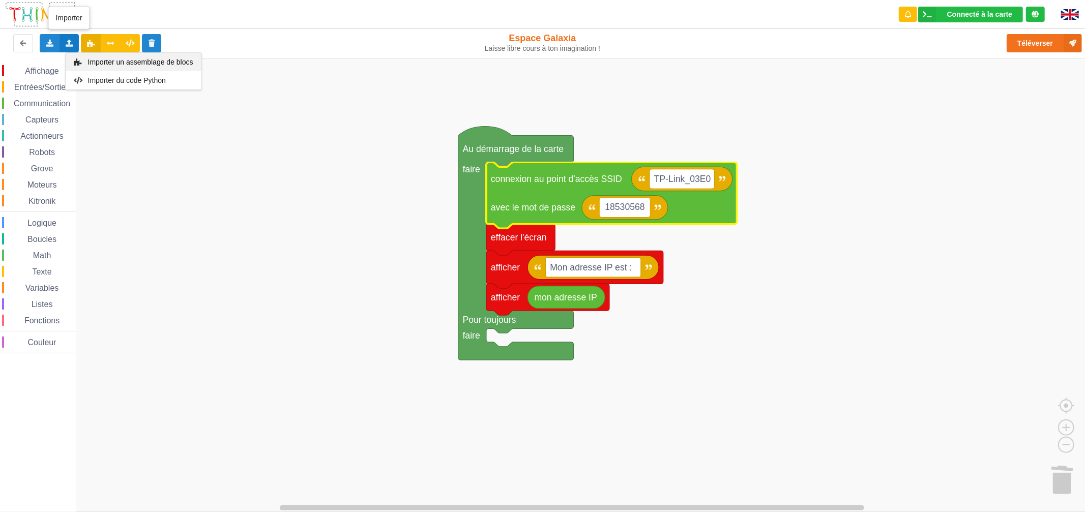
click at [160, 65] on div "Importer un assemblage de blocs" at bounding box center [134, 62] width 136 height 18
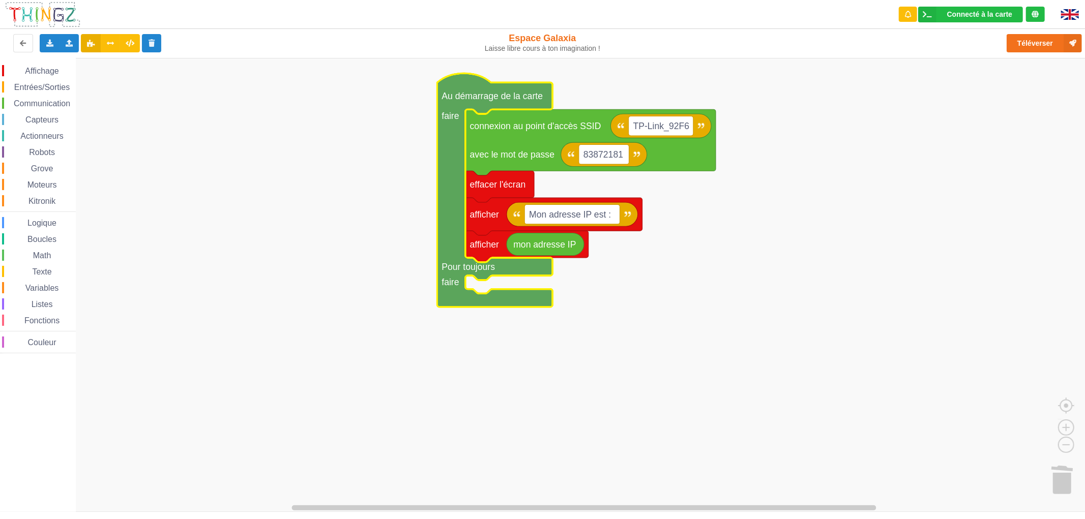
click at [517, 347] on rect "Espace de travail de Blocky" at bounding box center [546, 285] width 1092 height 454
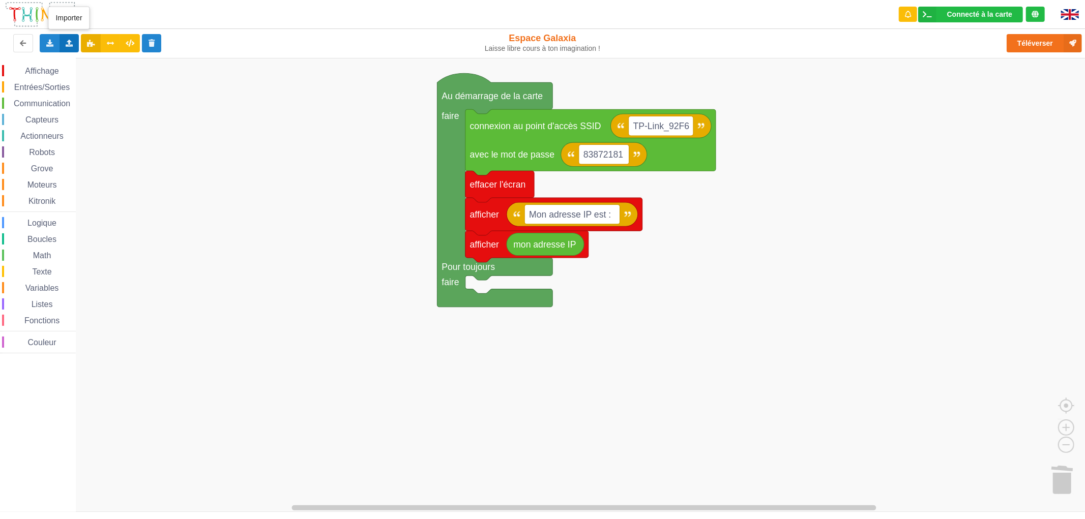
click at [75, 43] on div "Importer un assemblage de blocs Importer du code Python" at bounding box center [69, 43] width 20 height 18
click at [114, 80] on span "Importer du code Python" at bounding box center [126, 80] width 78 height 8
click at [73, 38] on div "Importer un assemblage de blocs Importer du code Python" at bounding box center [69, 43] width 20 height 18
click at [90, 60] on span "Importer un assemblage de blocs" at bounding box center [139, 62] width 105 height 8
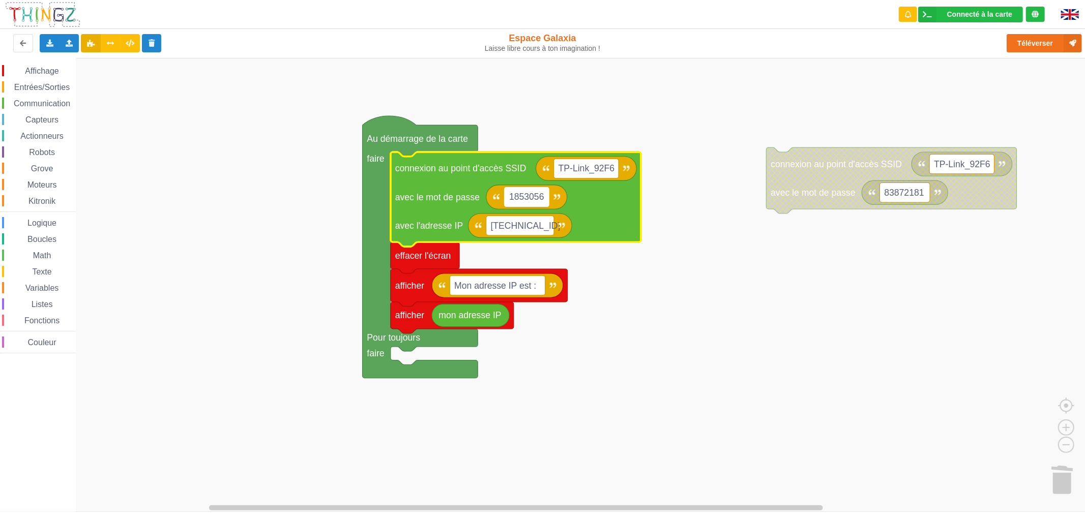
type input "18530568"
click at [540, 222] on text "192.168.0.110" at bounding box center [526, 226] width 70 height 11
click at [540, 222] on input "192.168.0.110" at bounding box center [520, 226] width 68 height 20
click at [543, 225] on input "192.168.0.110" at bounding box center [520, 226] width 68 height 20
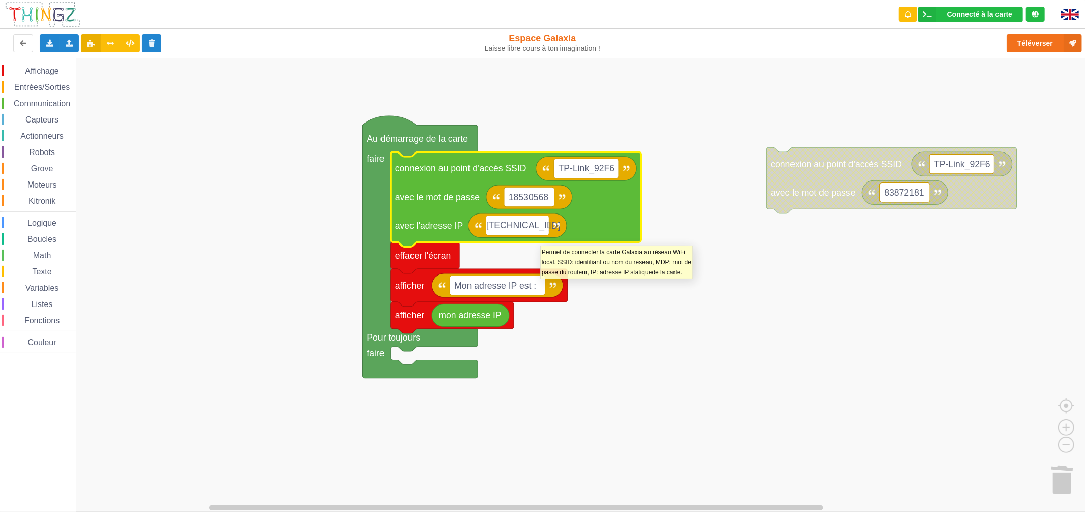
type input "192.168.0.101"
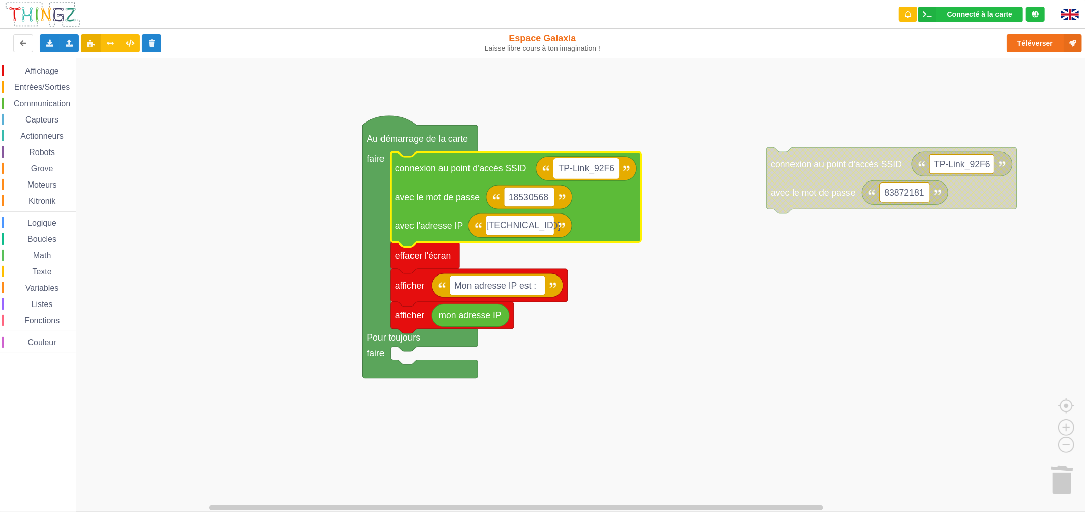
click at [583, 167] on text "TP-Link_92F6" at bounding box center [586, 168] width 56 height 11
click at [593, 170] on input "TP-Link_92F6" at bounding box center [586, 169] width 65 height 20
drag, startPoint x: 613, startPoint y: 170, endPoint x: 595, endPoint y: 174, distance: 18.1
click at [595, 174] on input "TP-Link_92F6" at bounding box center [586, 169] width 65 height 20
type input "TP-Link_03E0"
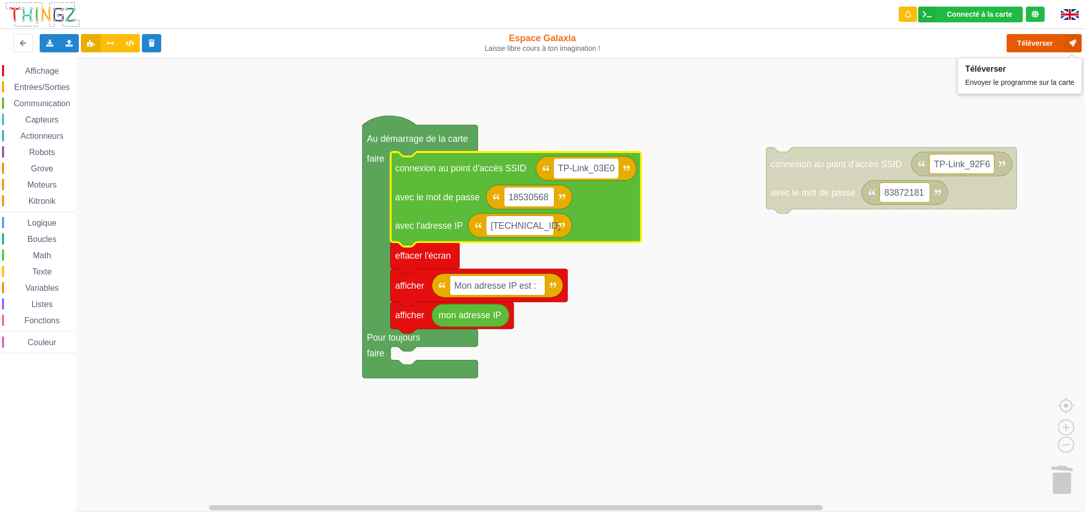
click at [1035, 45] on button "Téléverser" at bounding box center [1043, 43] width 75 height 18
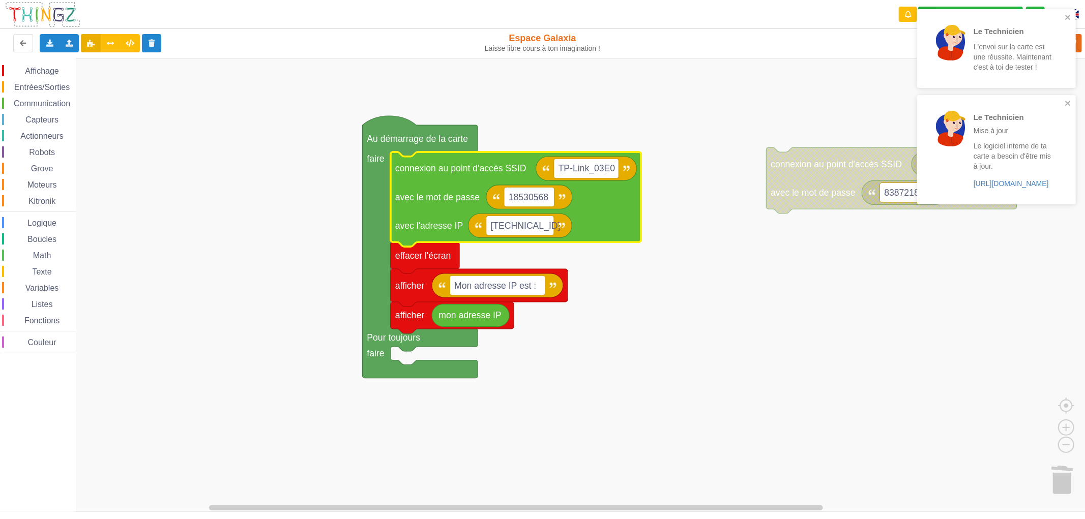
click at [710, 285] on rect "Espace de travail de Blocky" at bounding box center [546, 285] width 1092 height 454
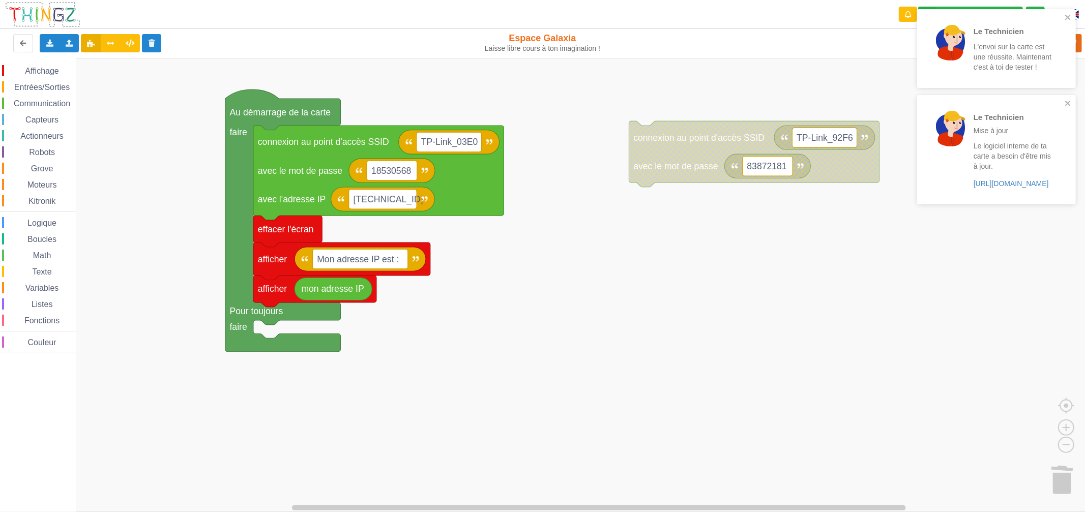
click at [43, 98] on div "Communication" at bounding box center [39, 103] width 74 height 11
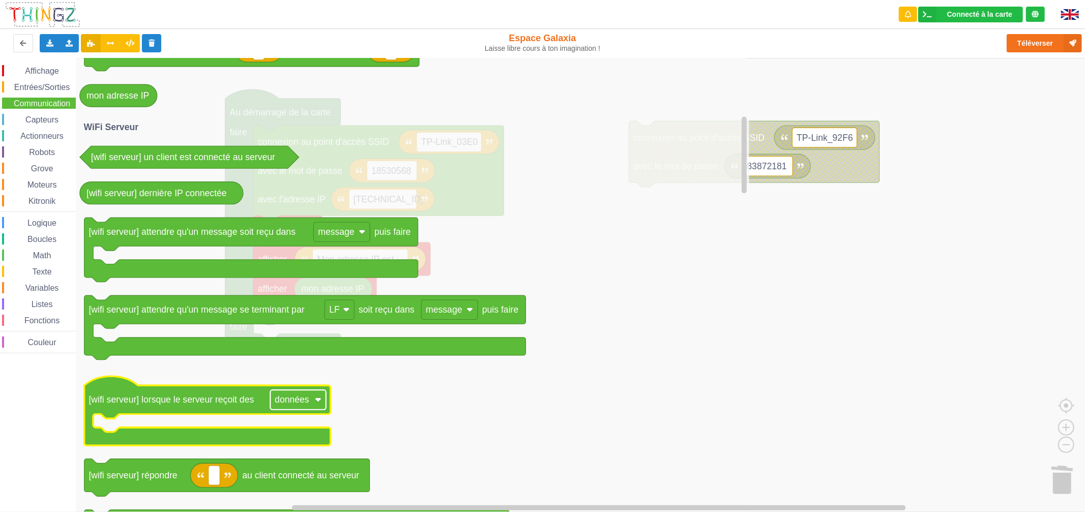
click at [275, 393] on rect "Espace de travail de Blocky" at bounding box center [297, 400] width 55 height 20
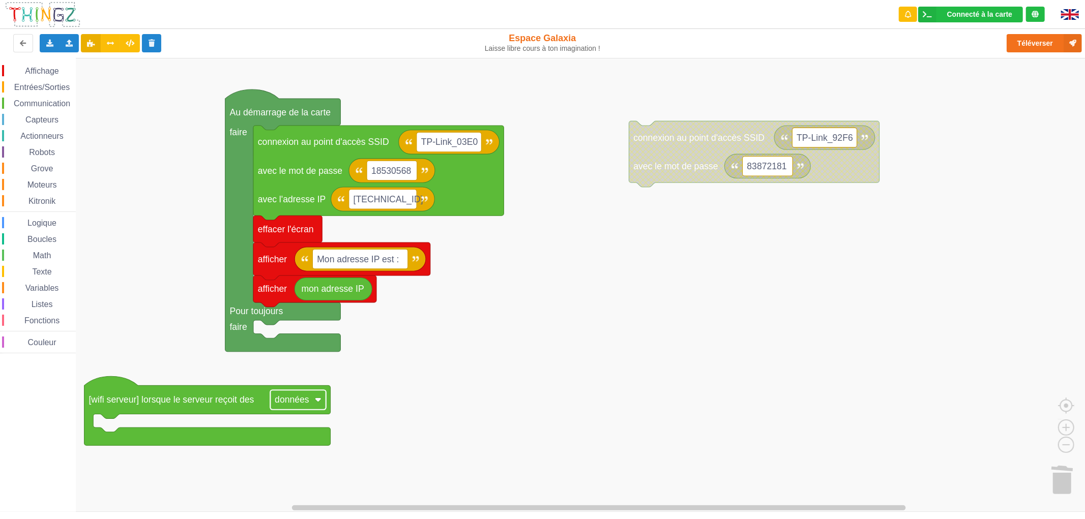
click at [276, 397] on text "données" at bounding box center [292, 400] width 35 height 10
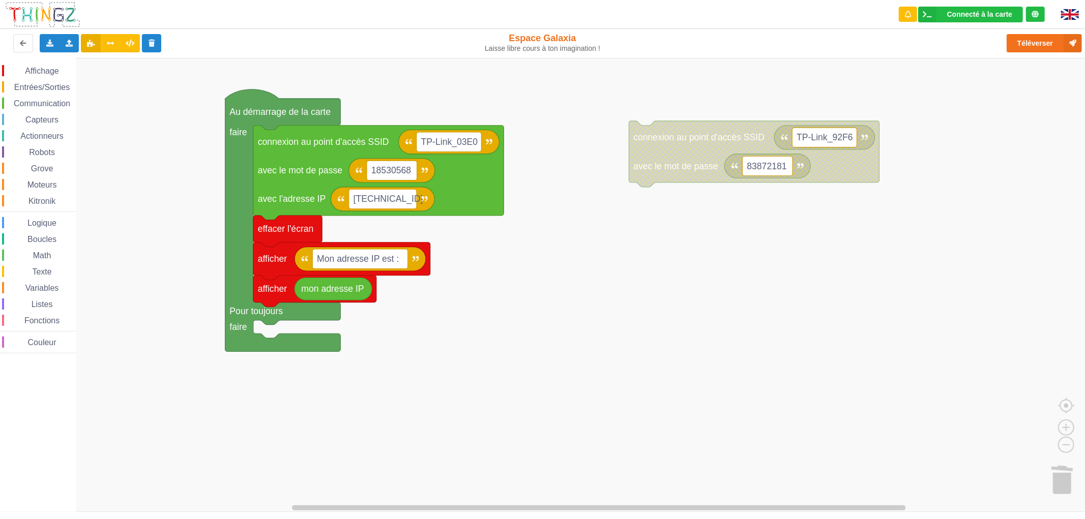
click at [57, 83] on span "Entrées/Sorties" at bounding box center [42, 87] width 58 height 9
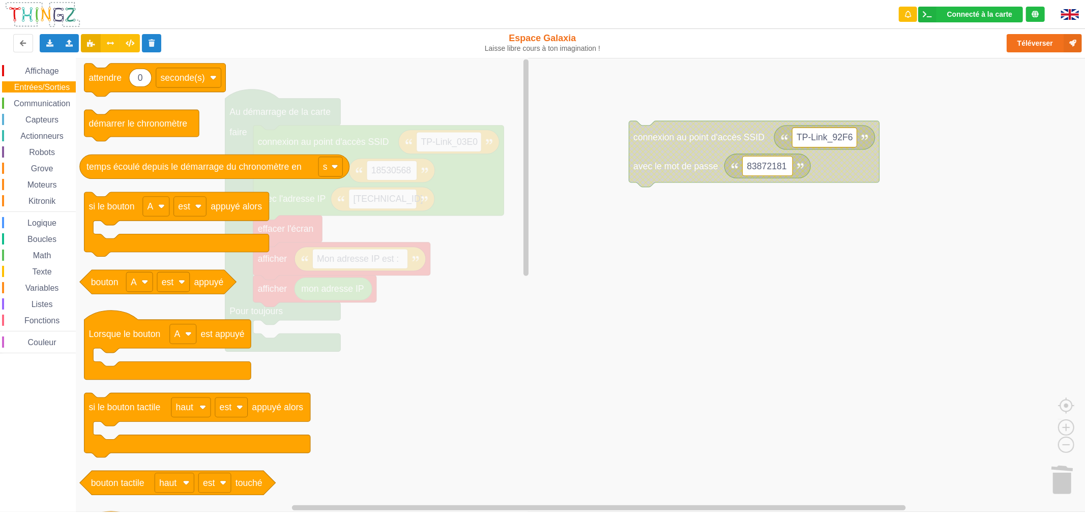
click at [42, 89] on span "Entrées/Sorties" at bounding box center [42, 87] width 58 height 9
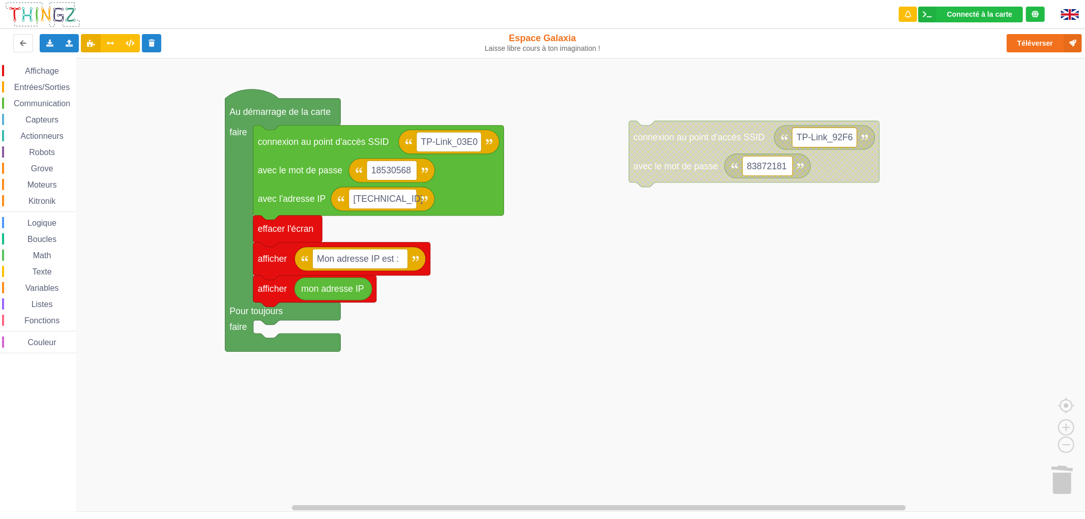
click at [42, 99] on span "Communication" at bounding box center [41, 103] width 59 height 9
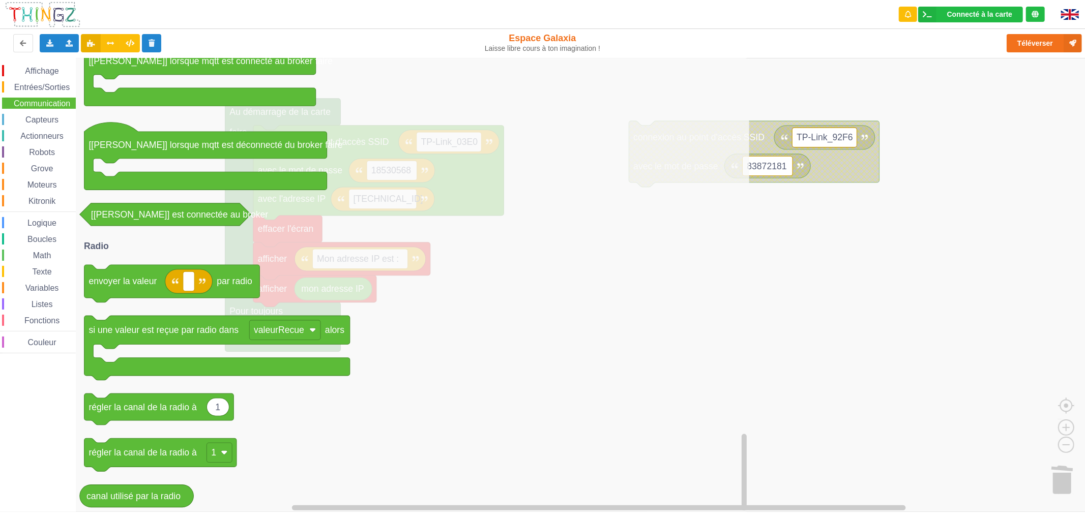
click at [904, 470] on rect "Espace de travail de Blocky" at bounding box center [546, 285] width 1092 height 454
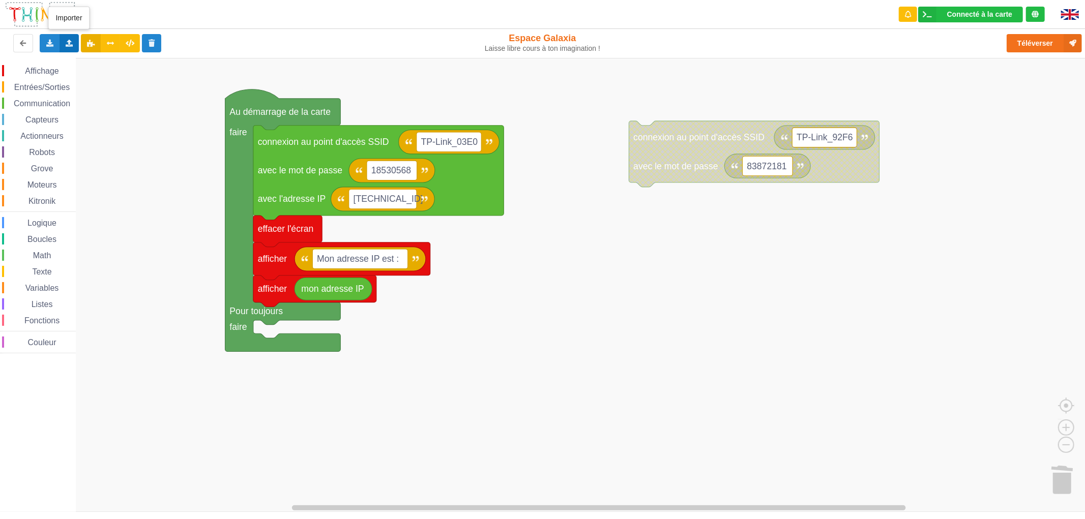
click at [68, 44] on icon at bounding box center [69, 43] width 9 height 6
click at [127, 67] on div "Importer un assemblage de blocs" at bounding box center [134, 62] width 136 height 18
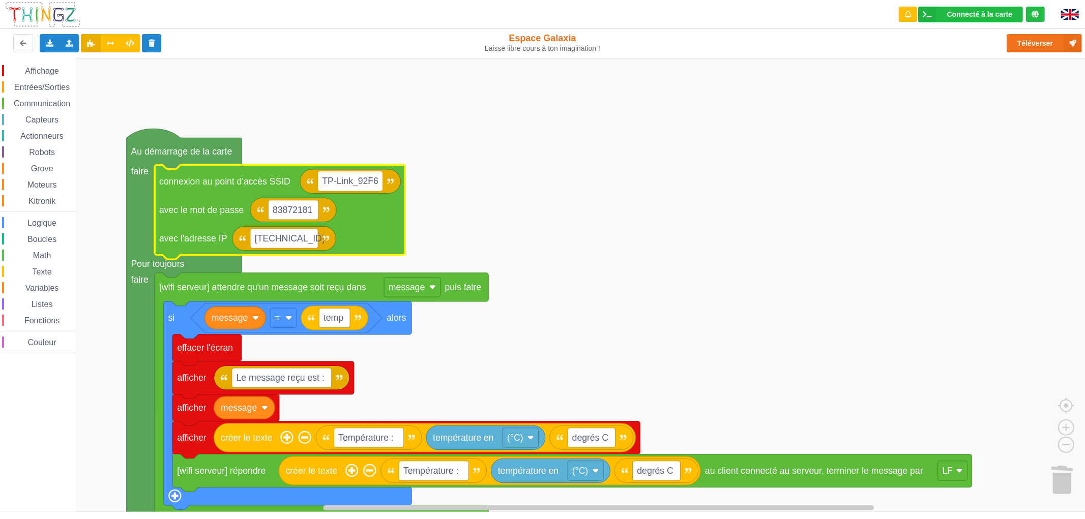
click at [375, 185] on input "TP-Link_92F6" at bounding box center [350, 181] width 65 height 20
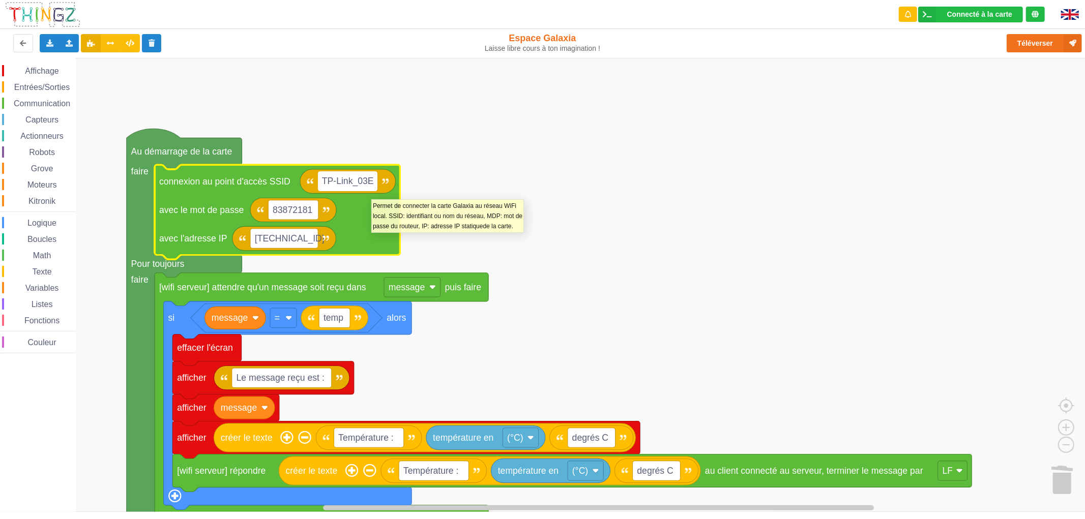
type input "TP-Link_03E0"
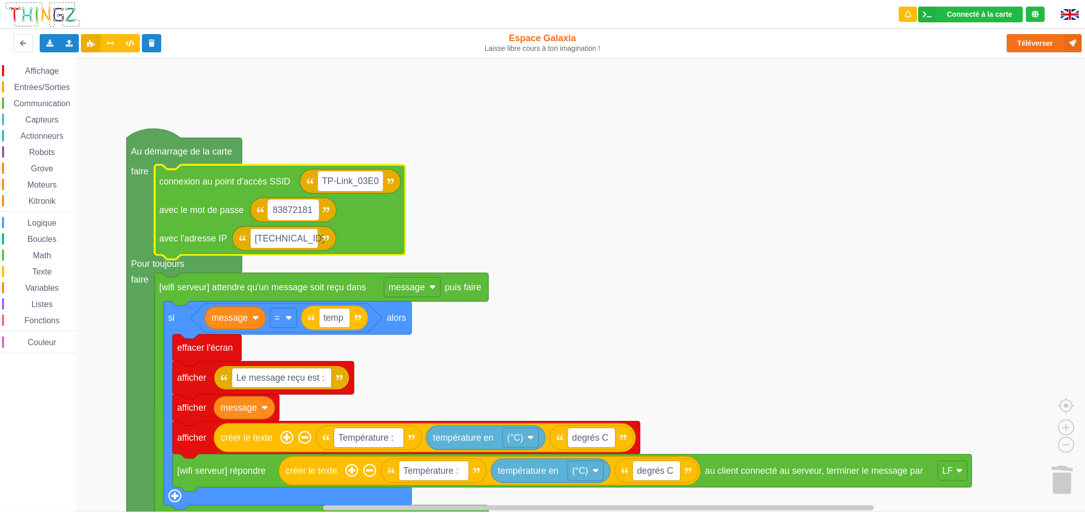
click at [303, 217] on rect "Espace de travail de Blocky" at bounding box center [293, 210] width 50 height 20
type input "18530568"
click at [1037, 39] on button "Téléverser" at bounding box center [1043, 43] width 75 height 18
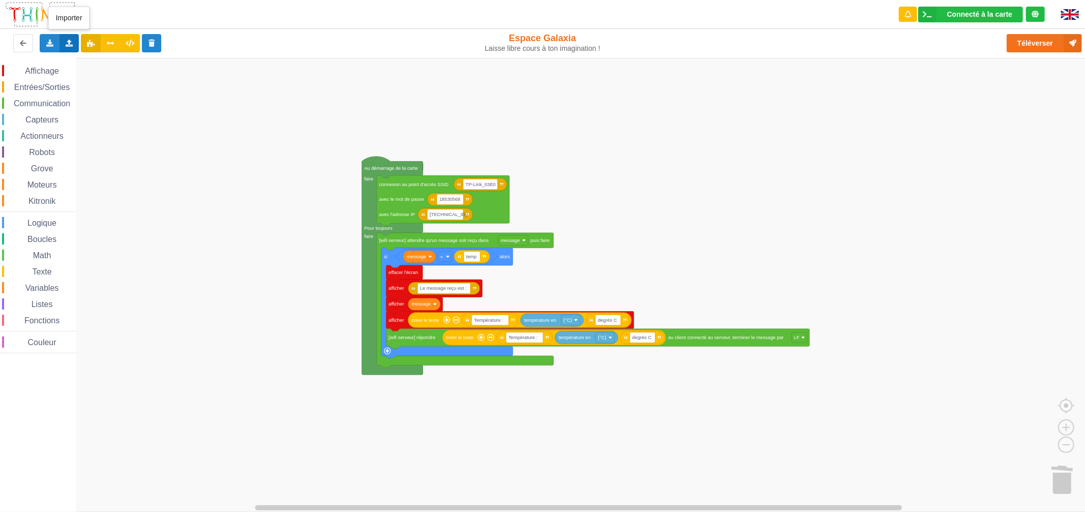
click at [69, 43] on icon at bounding box center [69, 43] width 9 height 6
click at [133, 65] on span "Importer un assemblage de blocs" at bounding box center [139, 62] width 105 height 8
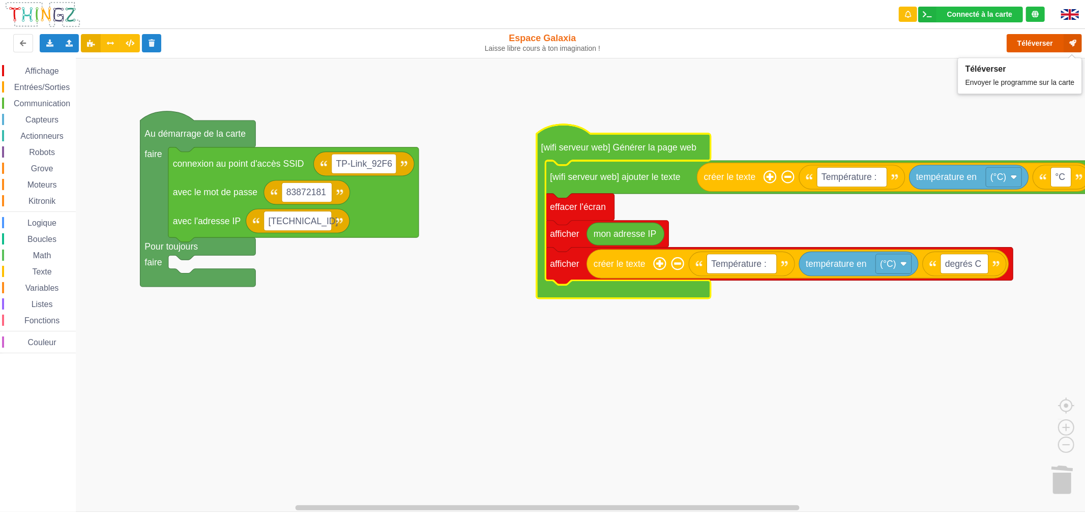
click at [1029, 45] on button "Téléverser" at bounding box center [1043, 43] width 75 height 18
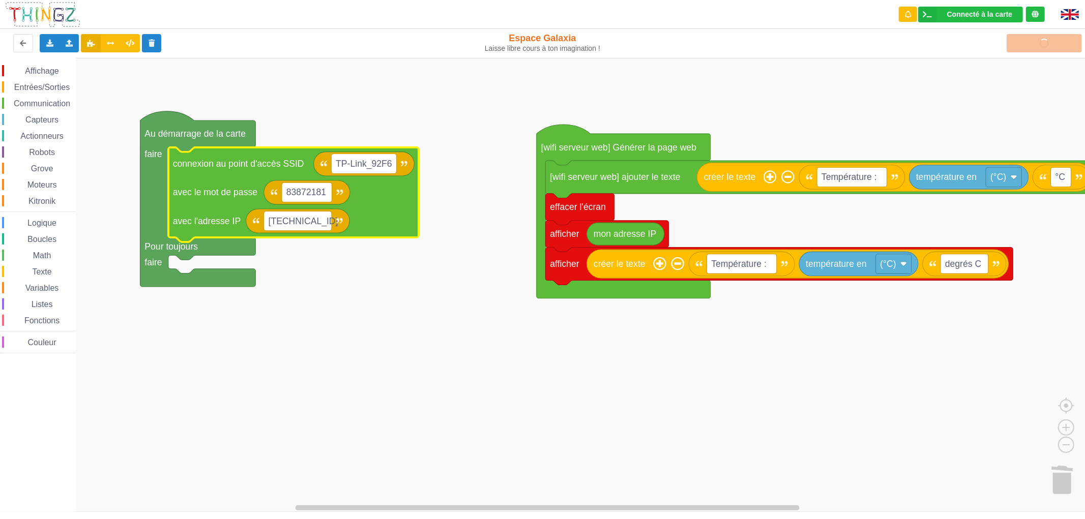
click at [390, 168] on input "TP-Link_92F6" at bounding box center [364, 164] width 65 height 20
type input "TP-Link_03E0"
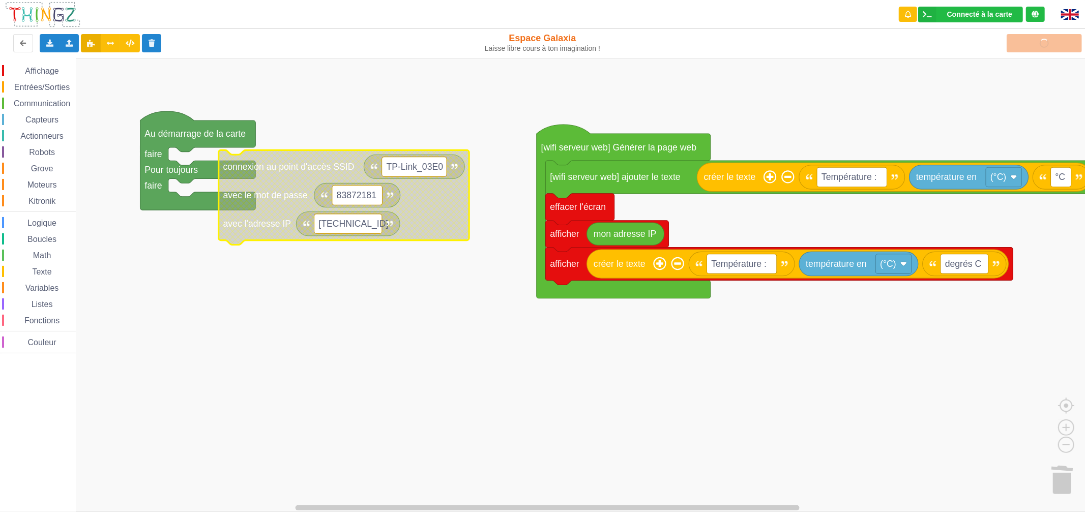
click at [378, 198] on rect "Espace de travail de Blocky" at bounding box center [357, 196] width 50 height 20
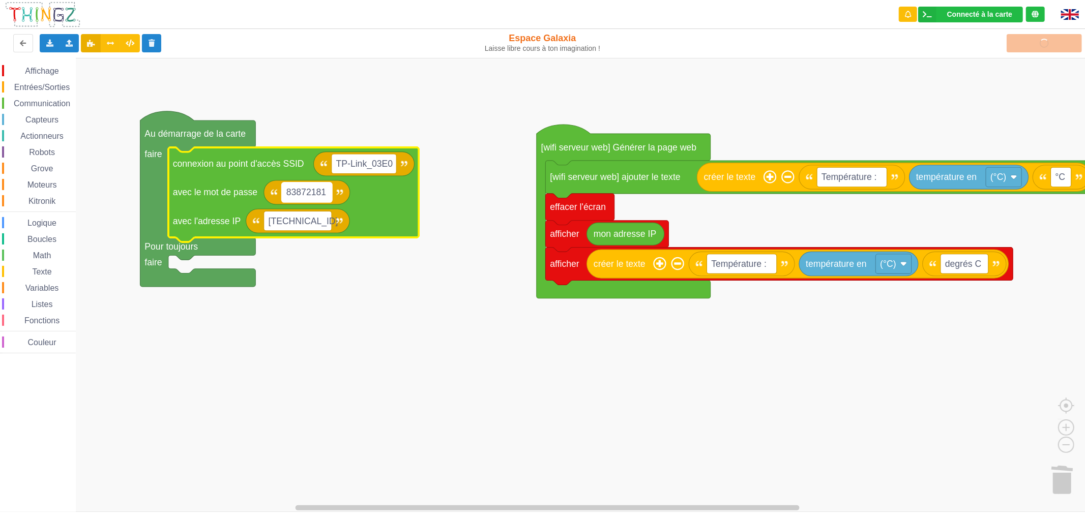
click at [295, 195] on text "83872181" at bounding box center [306, 192] width 40 height 10
type input "18530568"
click at [481, 325] on rect "Espace de travail de Blocky" at bounding box center [546, 285] width 1092 height 454
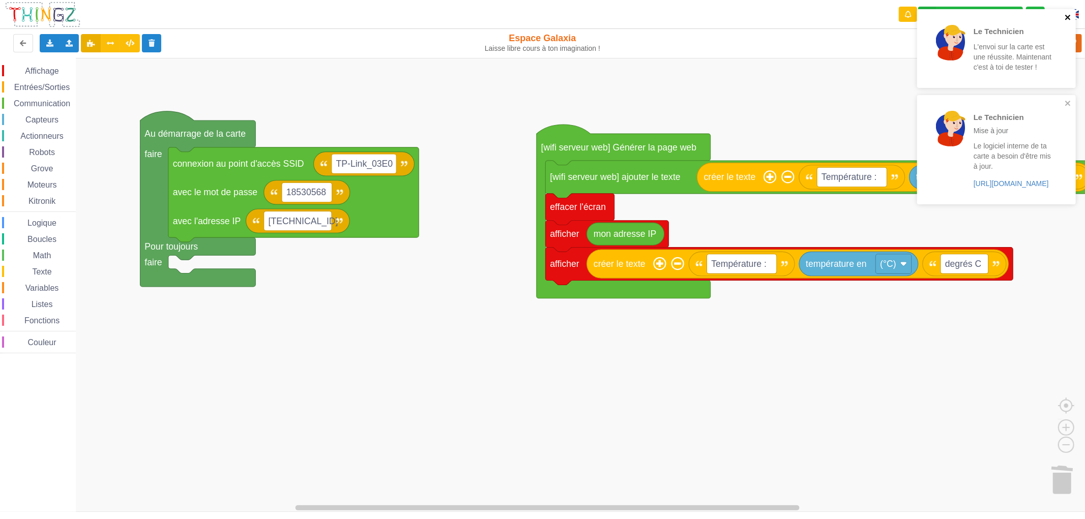
click at [1069, 19] on icon "close" at bounding box center [1067, 17] width 7 height 8
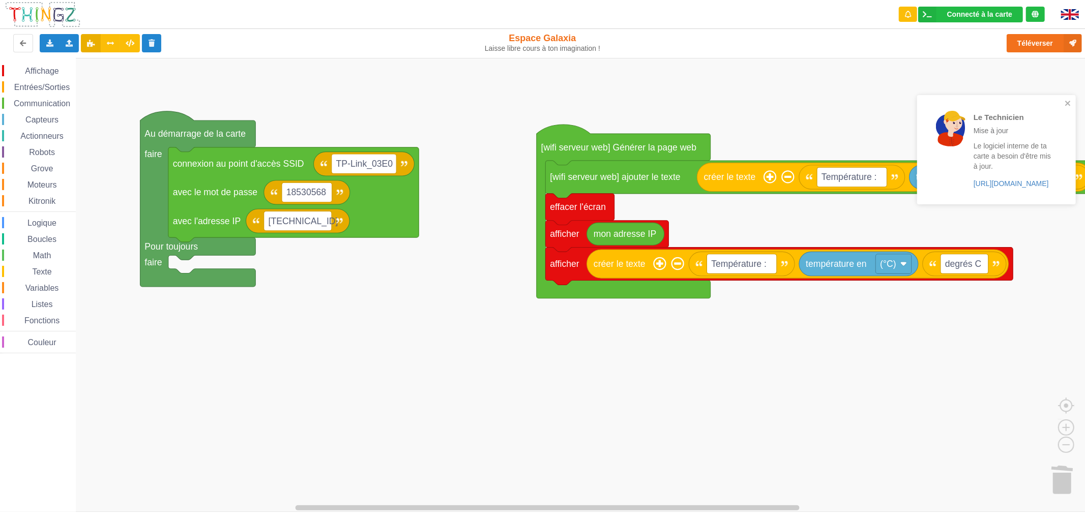
click at [1051, 43] on div "Le Technicien L'envoi sur la carte est une réussite. Maintenant c'est à toi de …" at bounding box center [996, 110] width 163 height 206
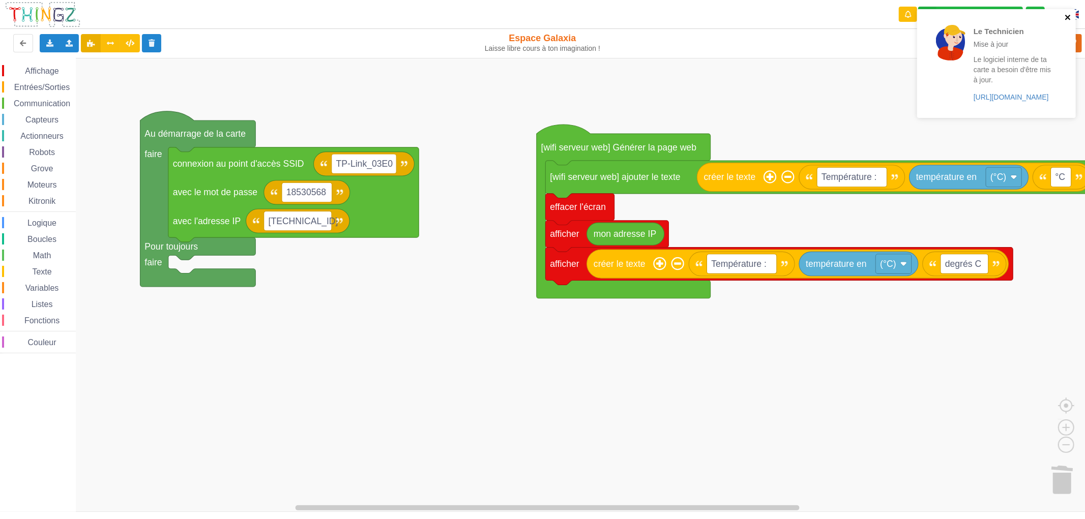
click at [1071, 18] on icon "close" at bounding box center [1067, 17] width 7 height 8
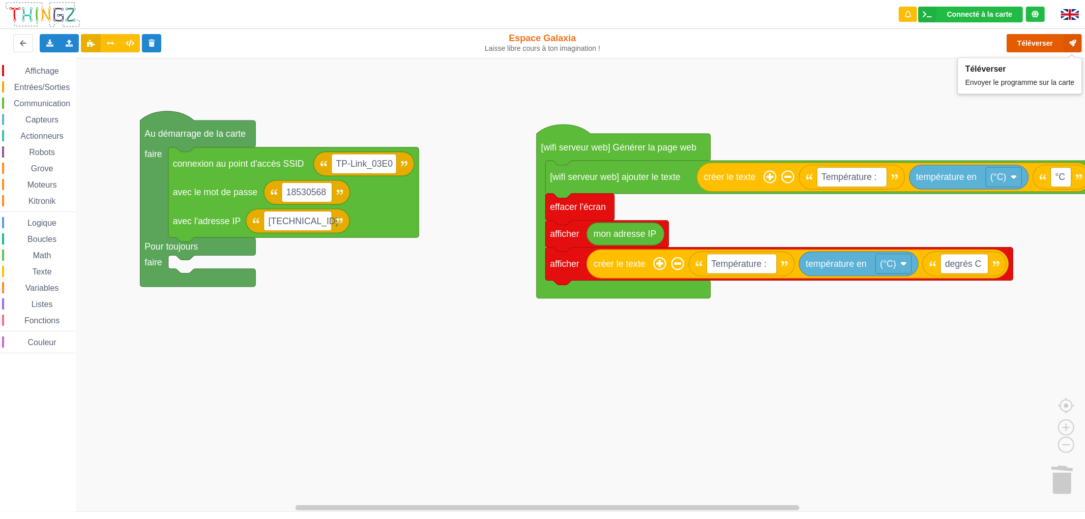
click at [1039, 43] on button "Téléverser" at bounding box center [1043, 43] width 75 height 18
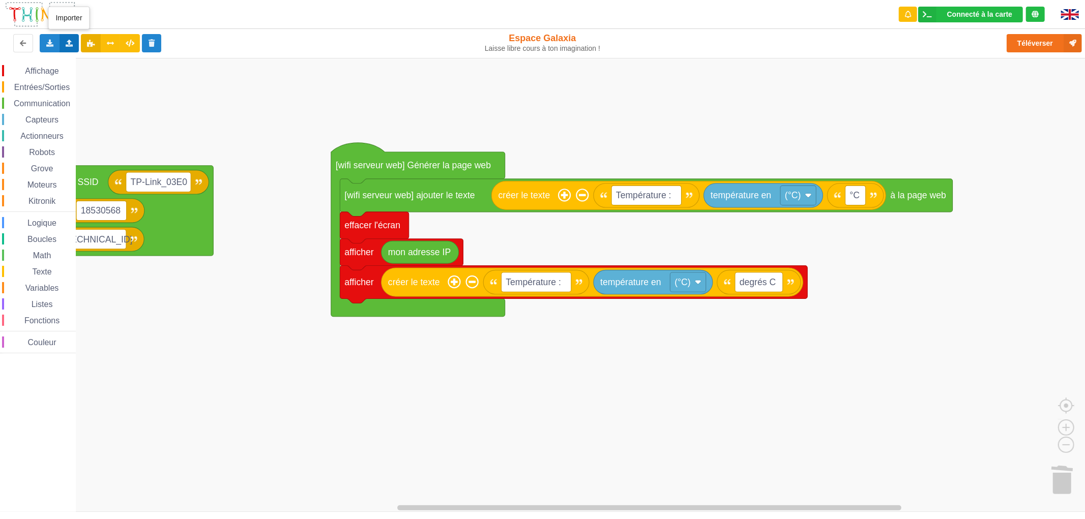
click at [65, 41] on icon at bounding box center [69, 43] width 9 height 6
click at [163, 65] on span "Importer un assemblage de blocs" at bounding box center [139, 62] width 105 height 8
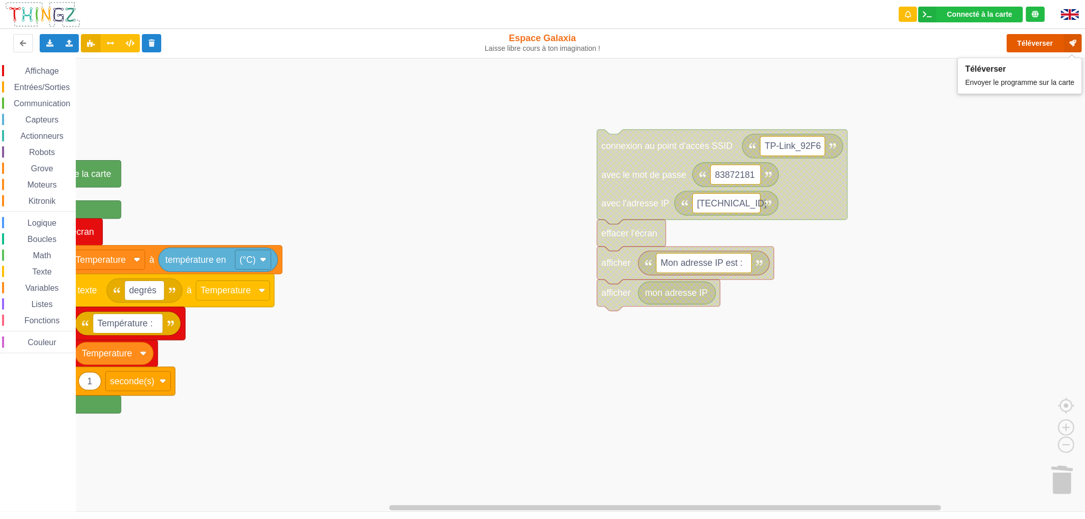
click at [1058, 42] on button "Téléverser" at bounding box center [1043, 43] width 75 height 18
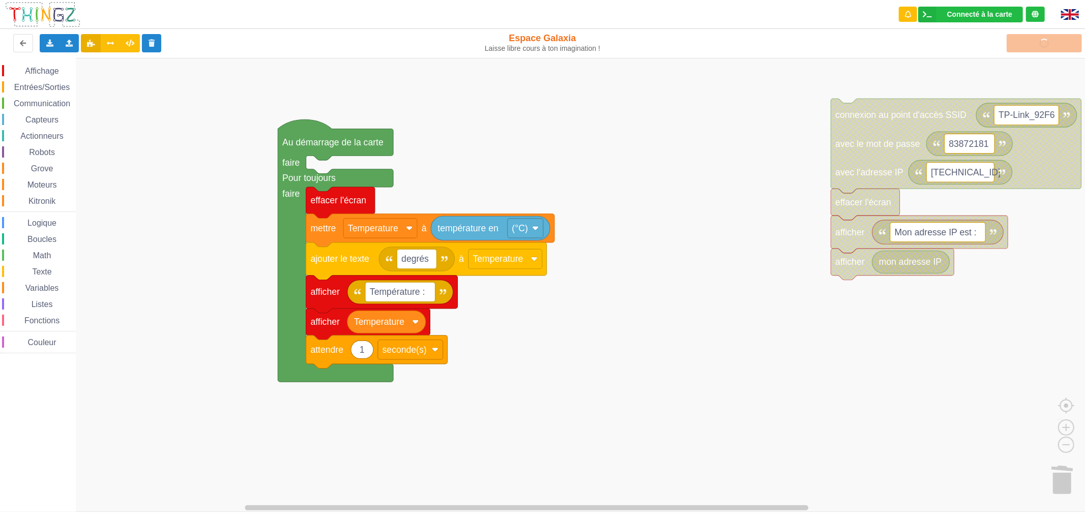
click at [717, 97] on div "Affichage Entrées/Sorties Communication Capteurs Actionneurs Robots Grove Moteu…" at bounding box center [546, 285] width 1092 height 454
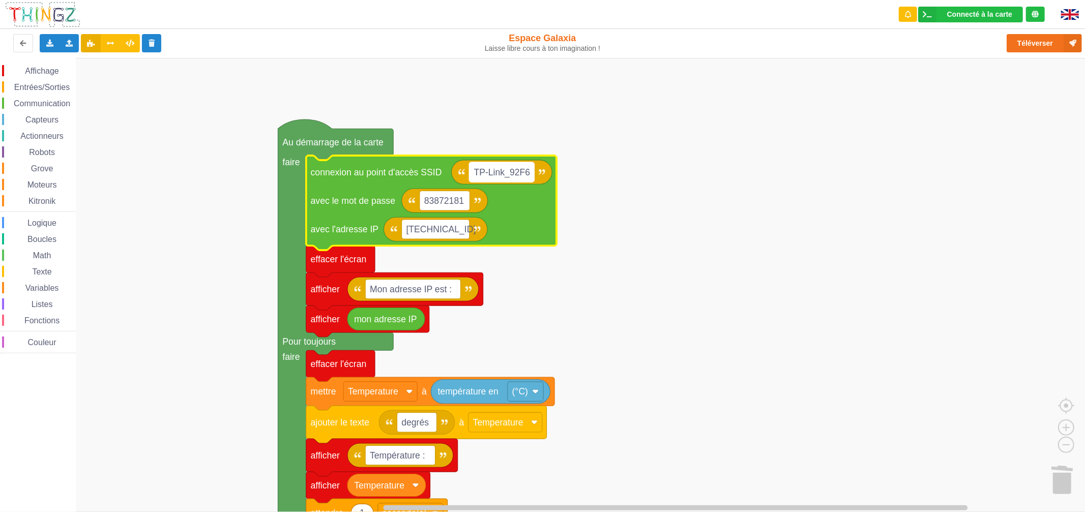
click at [501, 165] on rect "Espace de travail de Blocky" at bounding box center [501, 172] width 65 height 20
click at [532, 175] on input "TP-Link_92F6" at bounding box center [501, 172] width 65 height 20
click at [530, 174] on input "TP-Link_92F6" at bounding box center [501, 172] width 65 height 20
click at [528, 173] on input "TP-Link_92F6" at bounding box center [501, 172] width 65 height 20
type input "TP-Link_03E0"
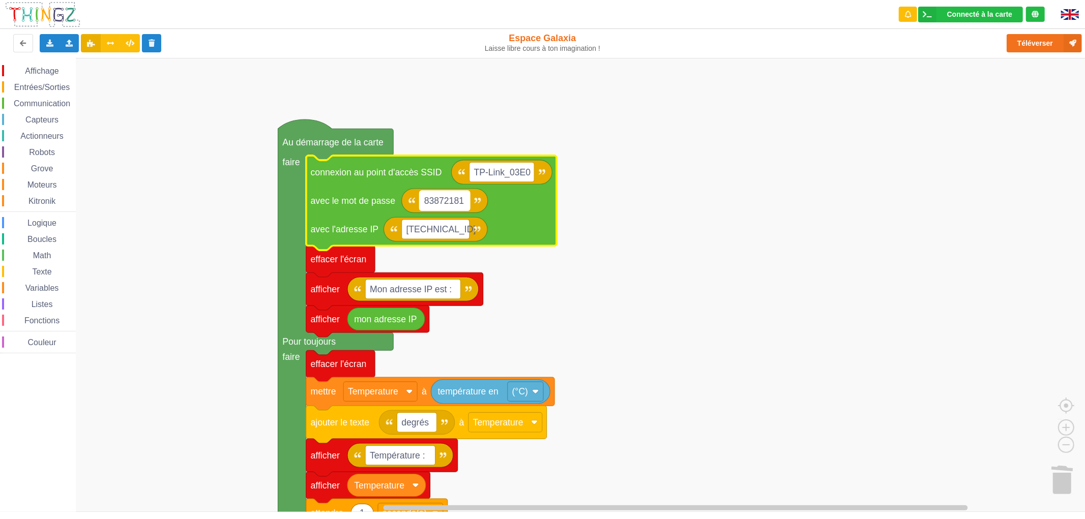
click at [454, 203] on text "83872181" at bounding box center [444, 201] width 40 height 10
type input "18530568"
click at [1029, 47] on button "Téléverser" at bounding box center [1043, 43] width 75 height 18
click at [997, 19] on div "Connecté à la carte Réglages Ouvrir le moniteur automatiquement Connexion autom…" at bounding box center [970, 15] width 105 height 16
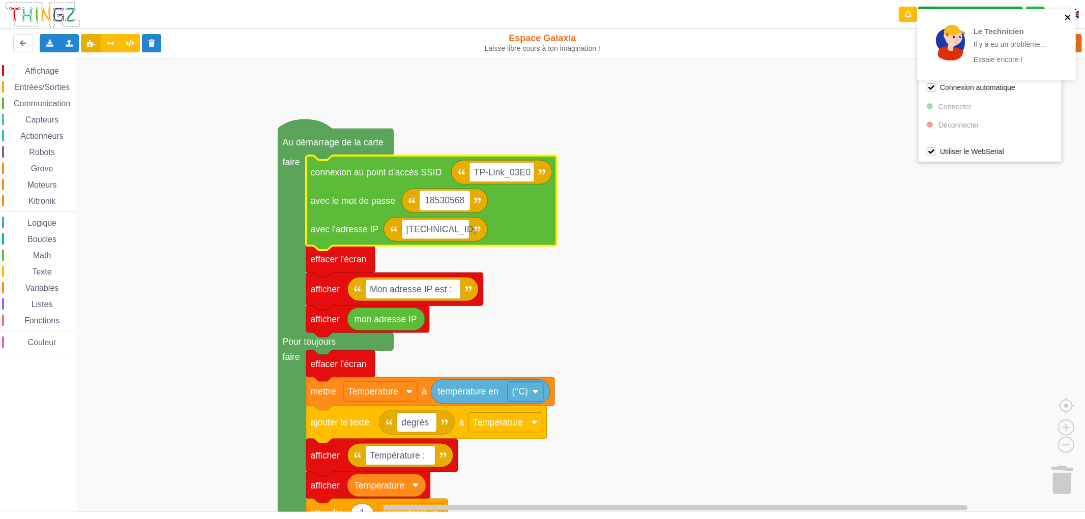
click at [1071, 16] on icon "close" at bounding box center [1067, 17] width 7 height 8
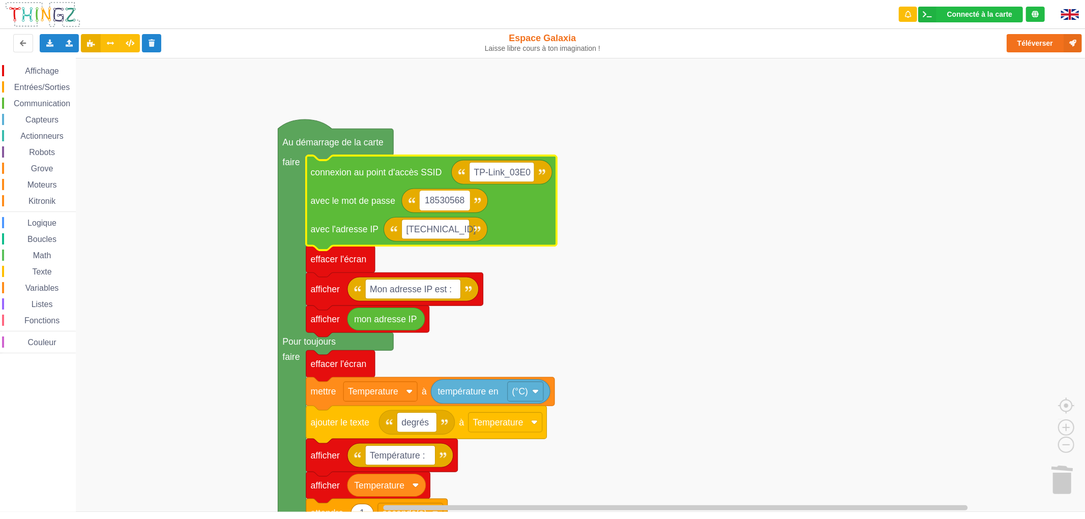
click at [1054, 44] on div "Le Technicien Il y a eu un problème... Essaie encore !" at bounding box center [996, 48] width 163 height 82
click at [1054, 44] on button "Téléverser" at bounding box center [1043, 43] width 75 height 18
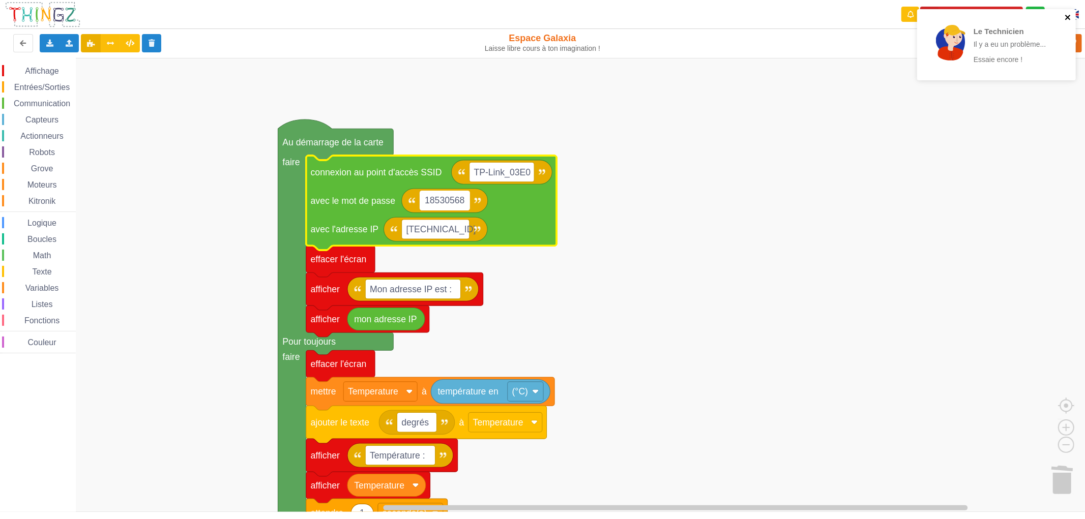
click at [1067, 13] on icon "close" at bounding box center [1067, 17] width 7 height 8
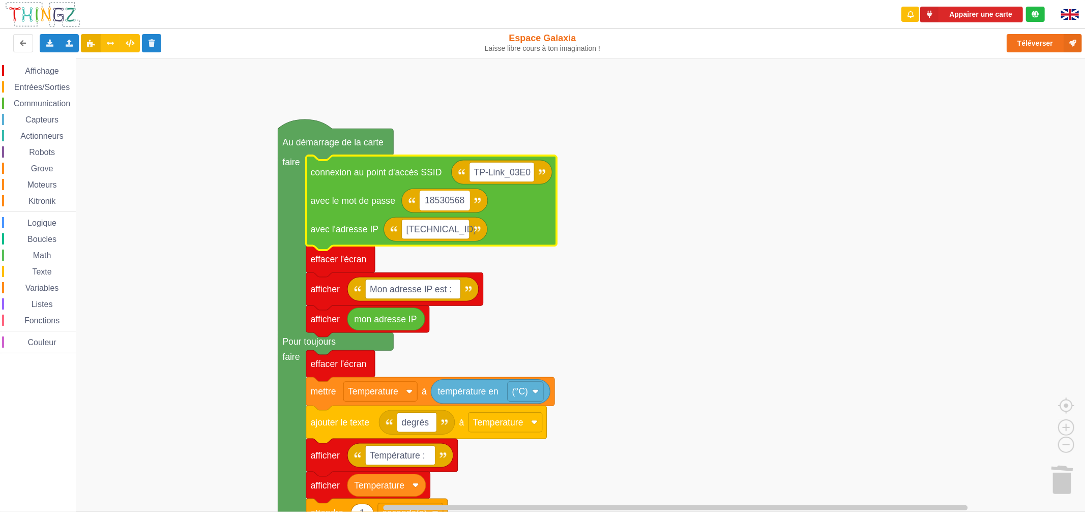
click at [1007, 16] on div "Le Technicien Il y a eu un problème... Essaie encore ! Appairer une carte Expor…" at bounding box center [542, 252] width 1099 height 519
click at [1003, 15] on button "Appairer une carte" at bounding box center [971, 15] width 103 height 16
click at [1021, 43] on button "Téléverser" at bounding box center [1043, 43] width 75 height 18
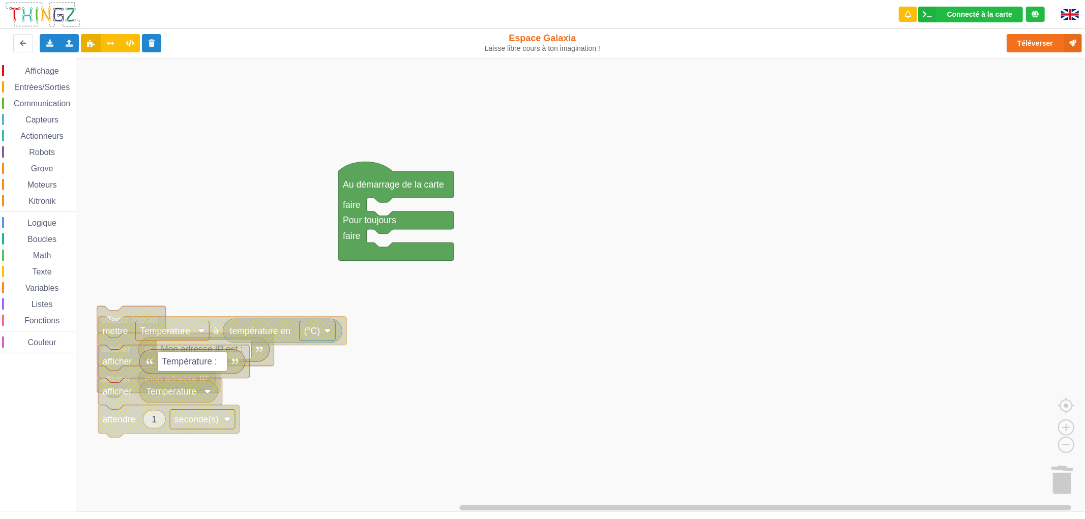
click at [149, 245] on rect "Espace de travail de Blocky" at bounding box center [546, 285] width 1092 height 454
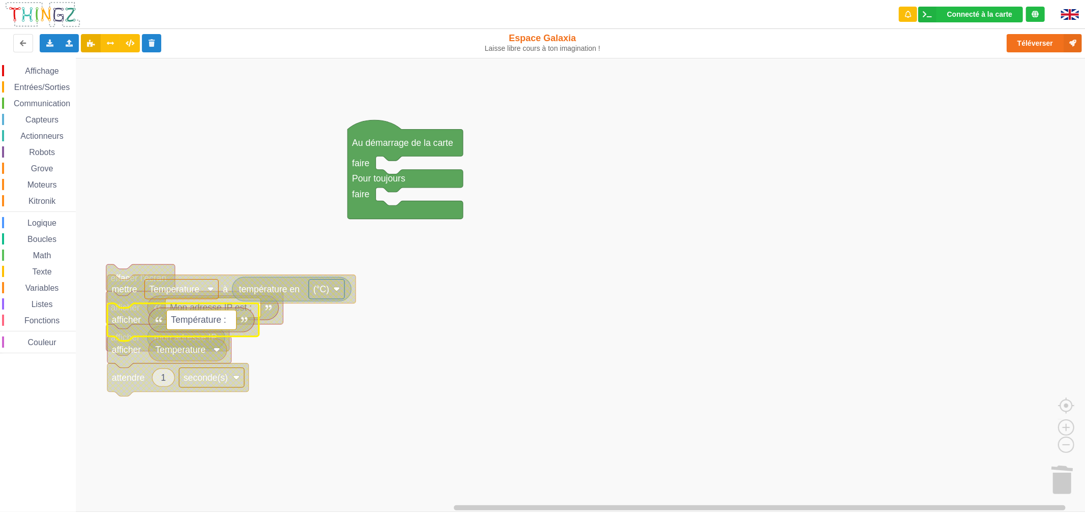
click at [183, 308] on icon "Espace de travail de Blocky" at bounding box center [201, 320] width 106 height 24
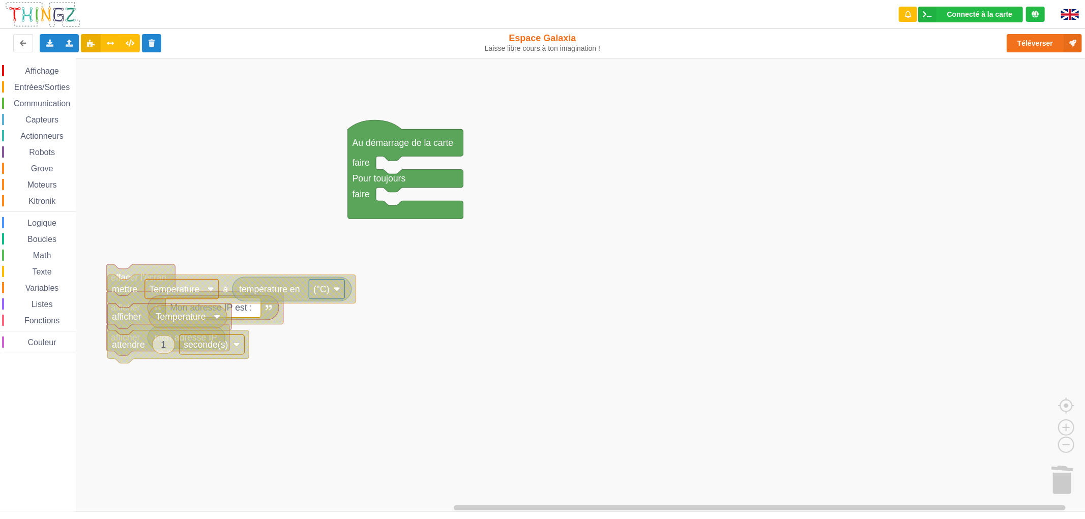
click at [151, 286] on text "Temperature" at bounding box center [174, 289] width 50 height 10
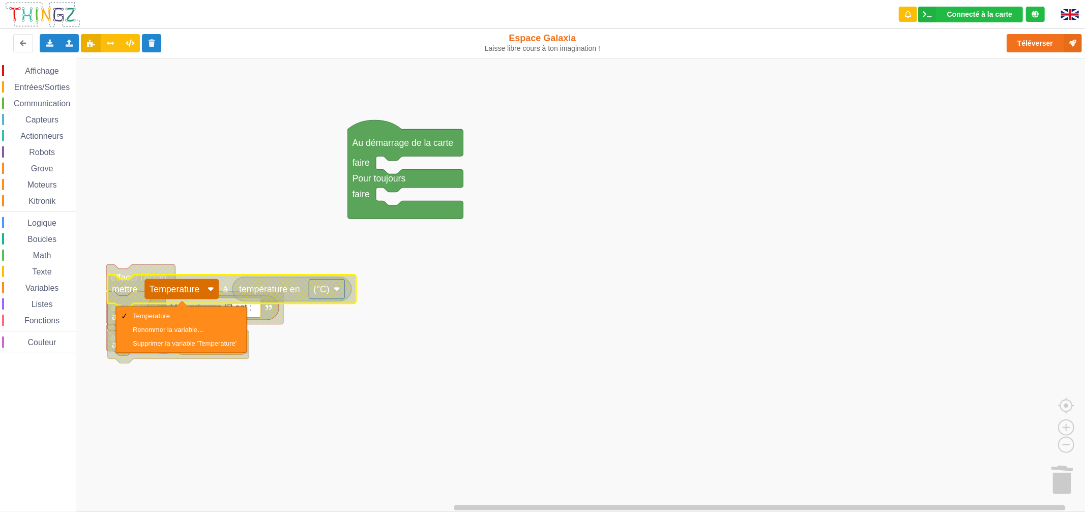
click at [137, 287] on text "mettre" at bounding box center [124, 289] width 25 height 10
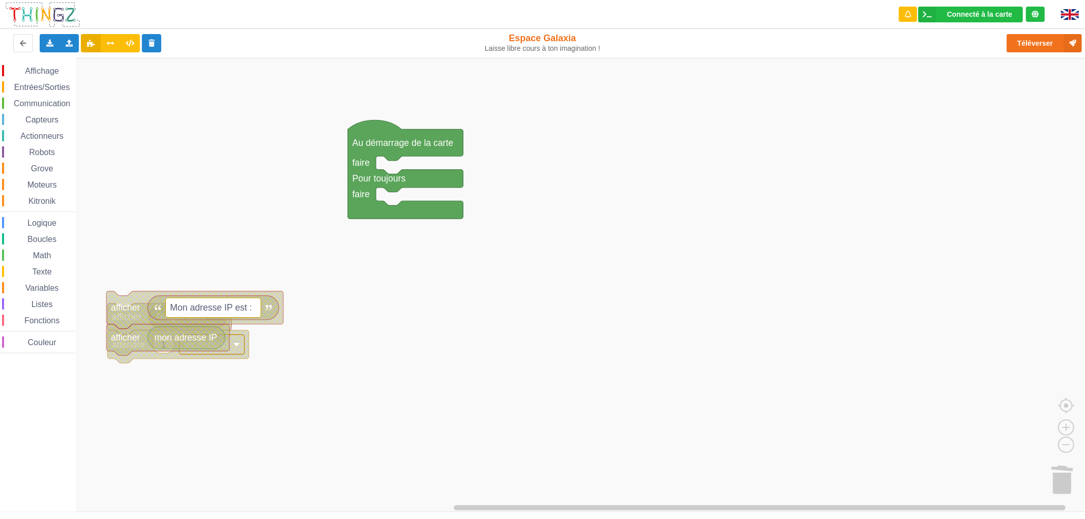
click at [133, 305] on text "afficher" at bounding box center [125, 308] width 29 height 10
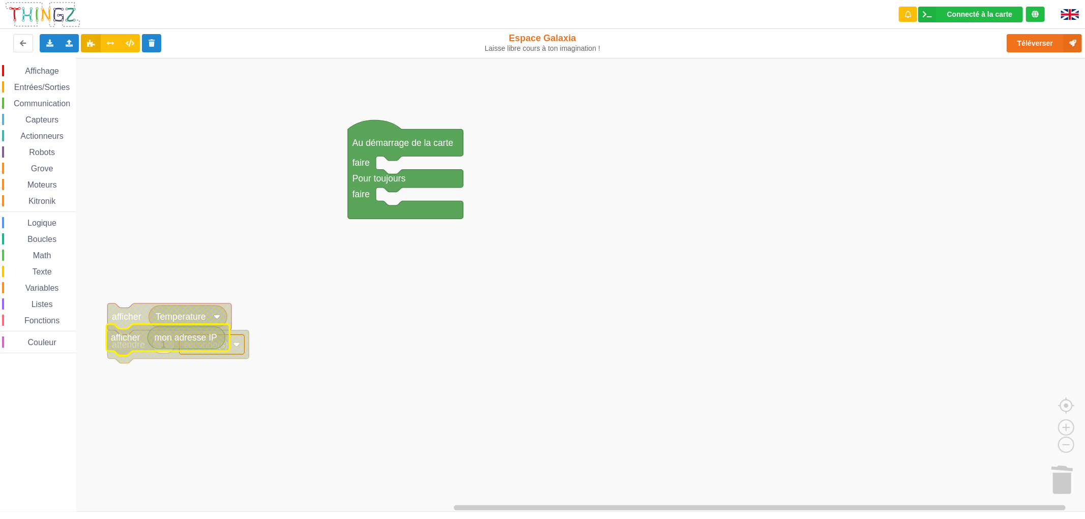
click at [131, 331] on icon "Espace de travail de Blocky" at bounding box center [167, 340] width 123 height 32
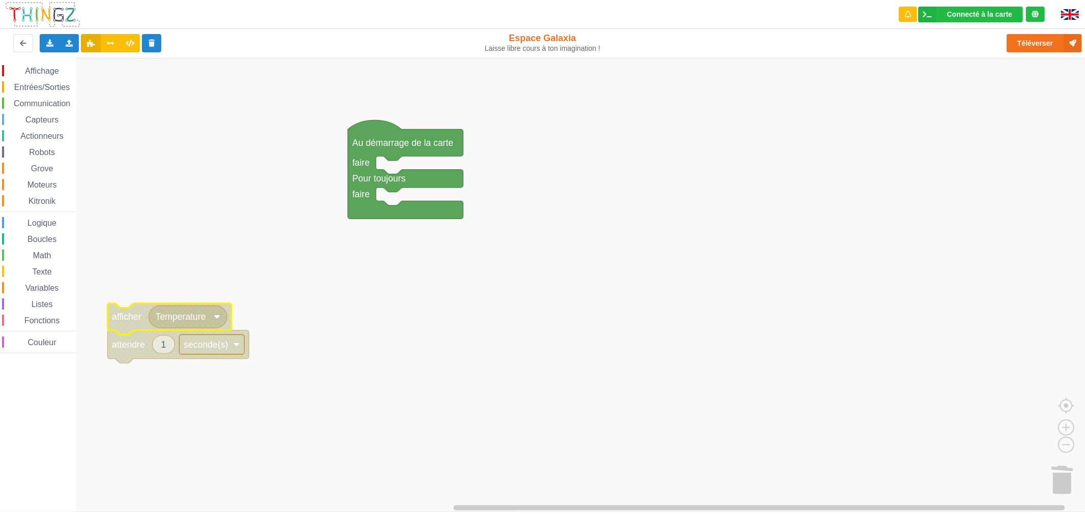
click at [130, 322] on text "afficher" at bounding box center [126, 317] width 29 height 10
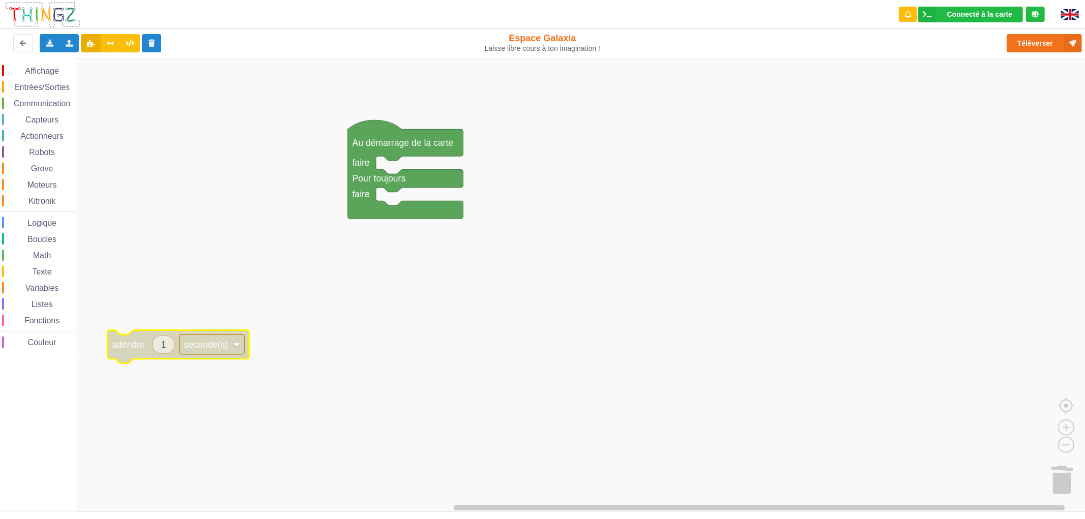
click at [131, 346] on text "attendre" at bounding box center [128, 345] width 33 height 10
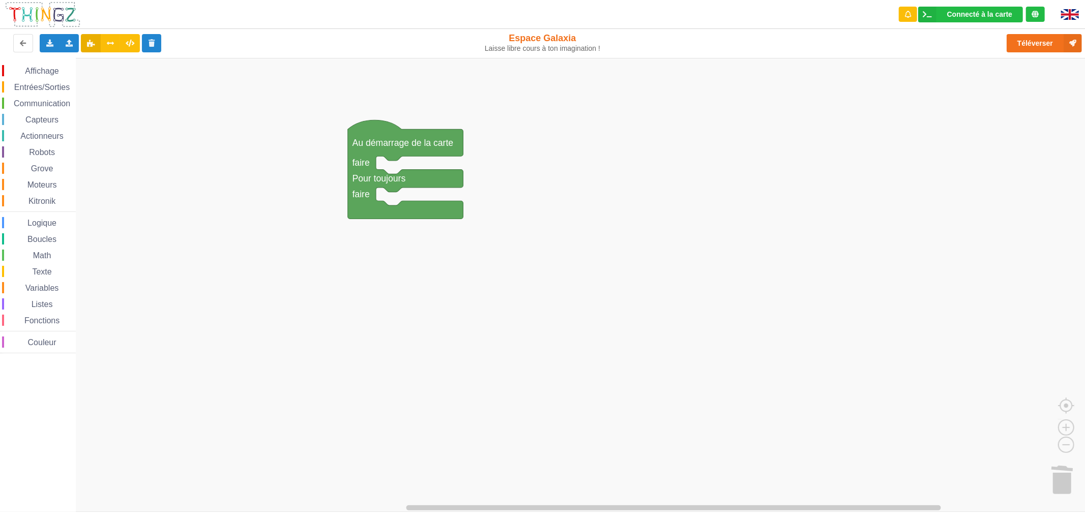
click at [41, 117] on span "Capteurs" at bounding box center [42, 119] width 36 height 9
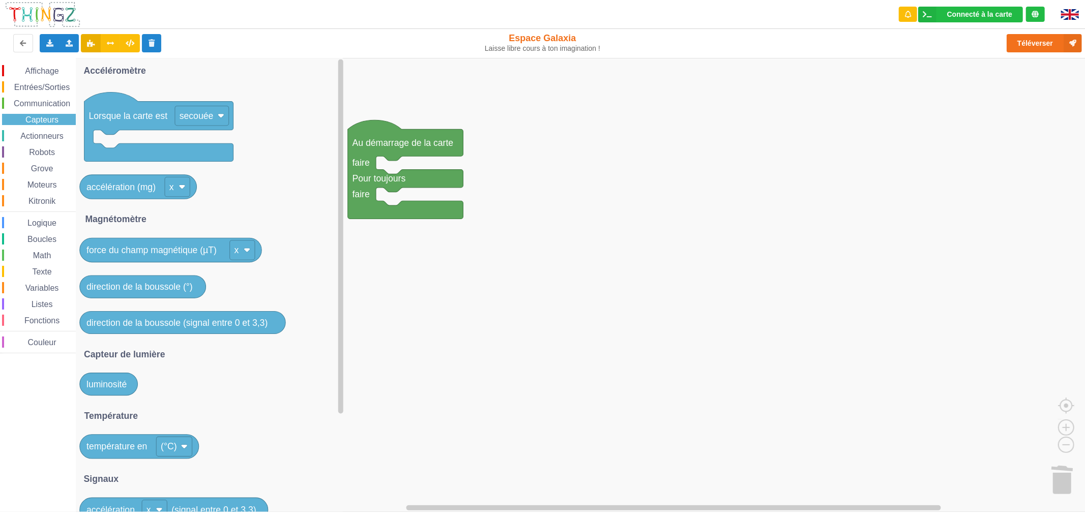
click at [48, 103] on span "Communication" at bounding box center [41, 103] width 59 height 9
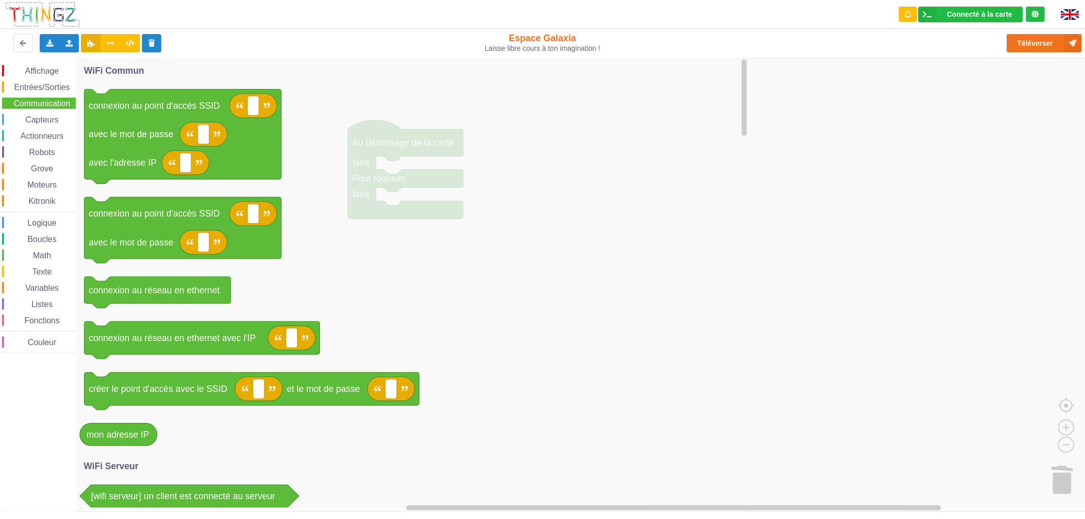
click at [49, 88] on span "Entrées/Sorties" at bounding box center [42, 87] width 58 height 9
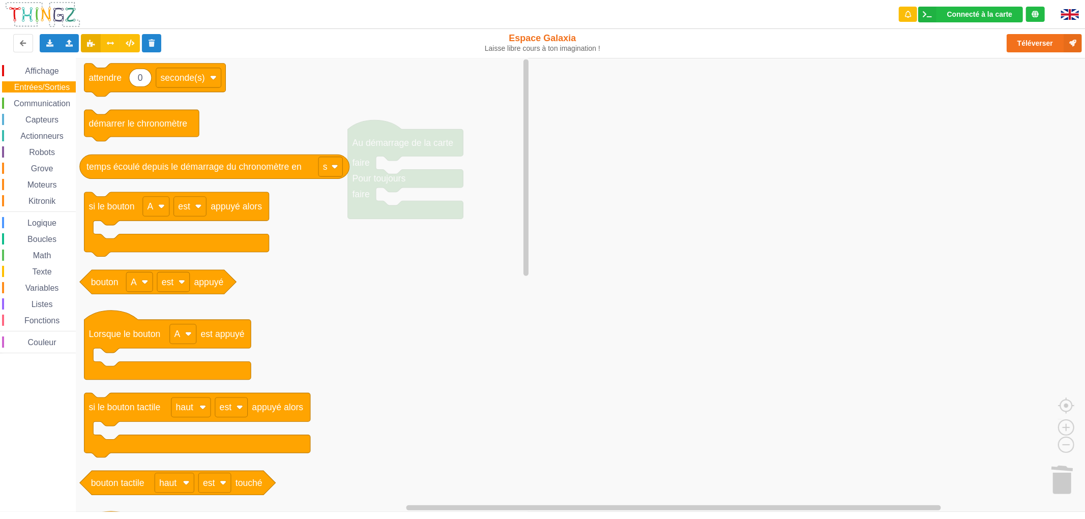
click at [43, 74] on span "Affichage" at bounding box center [41, 71] width 37 height 9
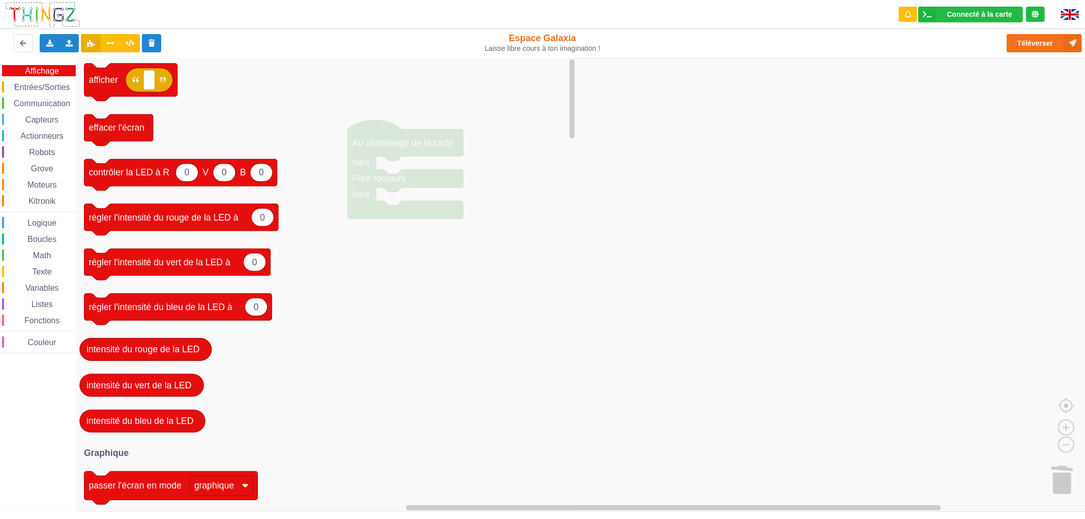
click at [49, 242] on span "Boucles" at bounding box center [42, 239] width 32 height 9
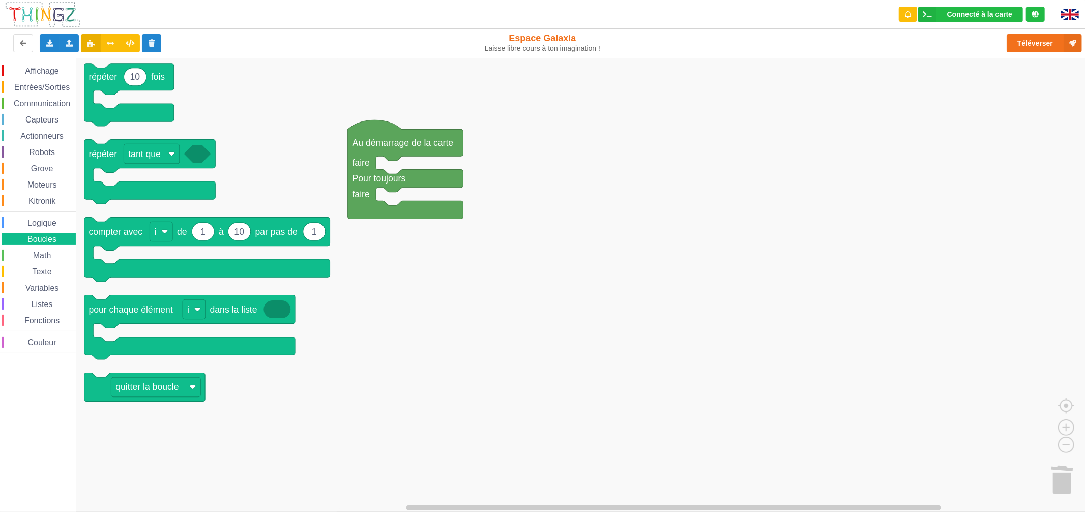
click at [42, 252] on span "Math" at bounding box center [42, 255] width 21 height 9
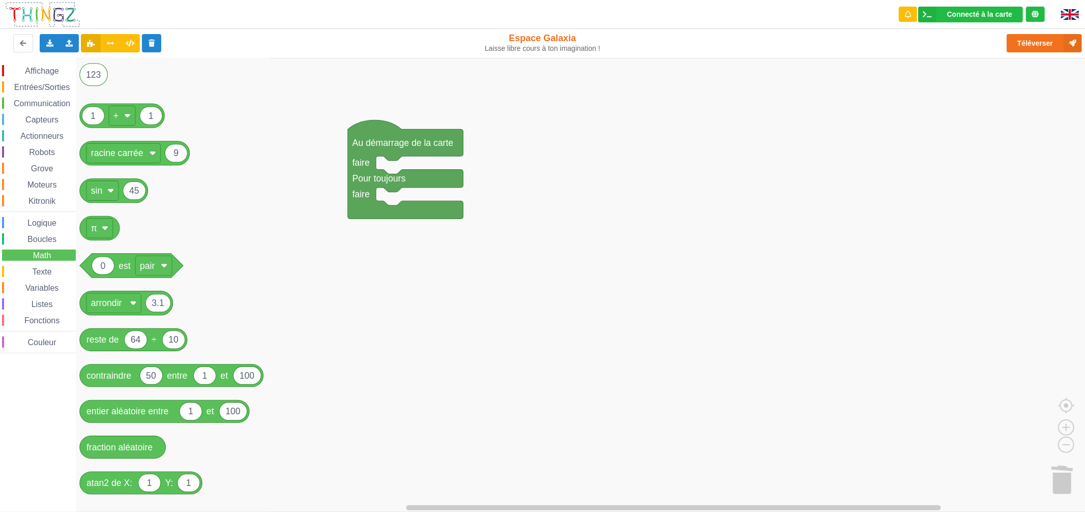
click at [41, 219] on span "Logique" at bounding box center [42, 223] width 32 height 9
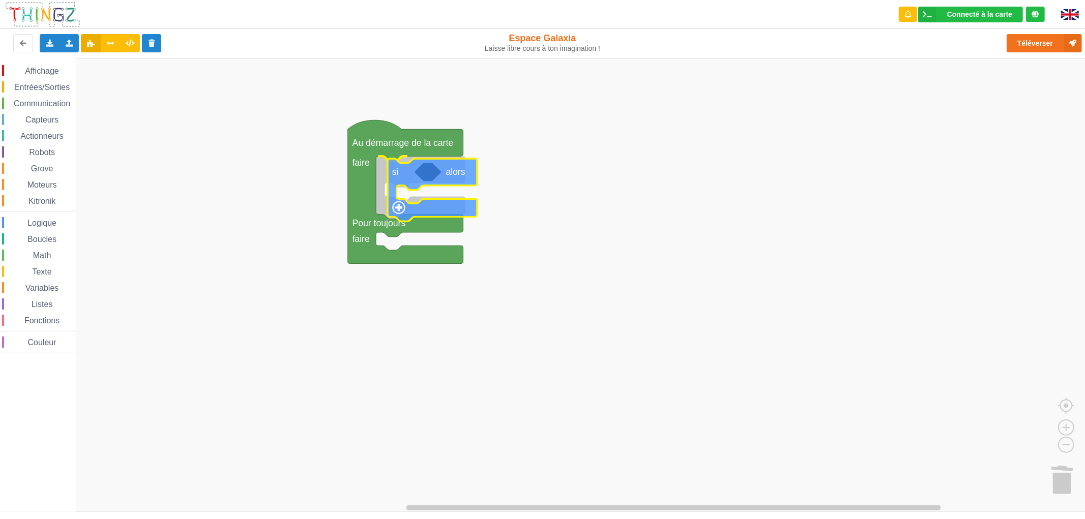
click at [412, 180] on div "Affichage Entrées/Sorties Communication Capteurs Actionneurs Robots Grove Moteu…" at bounding box center [546, 285] width 1092 height 454
click at [62, 112] on div "Affichage Entrées/Sorties Communication Capteurs Actionneurs Robots Grove Moteu…" at bounding box center [38, 209] width 76 height 288
click at [57, 119] on span "Capteurs" at bounding box center [42, 119] width 36 height 9
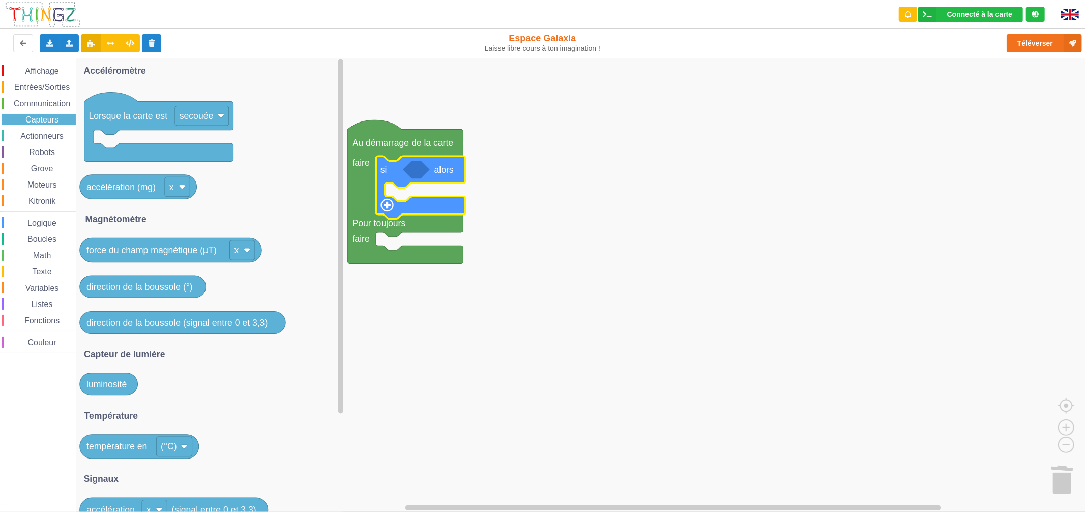
click at [46, 135] on span "Actionneurs" at bounding box center [42, 136] width 46 height 9
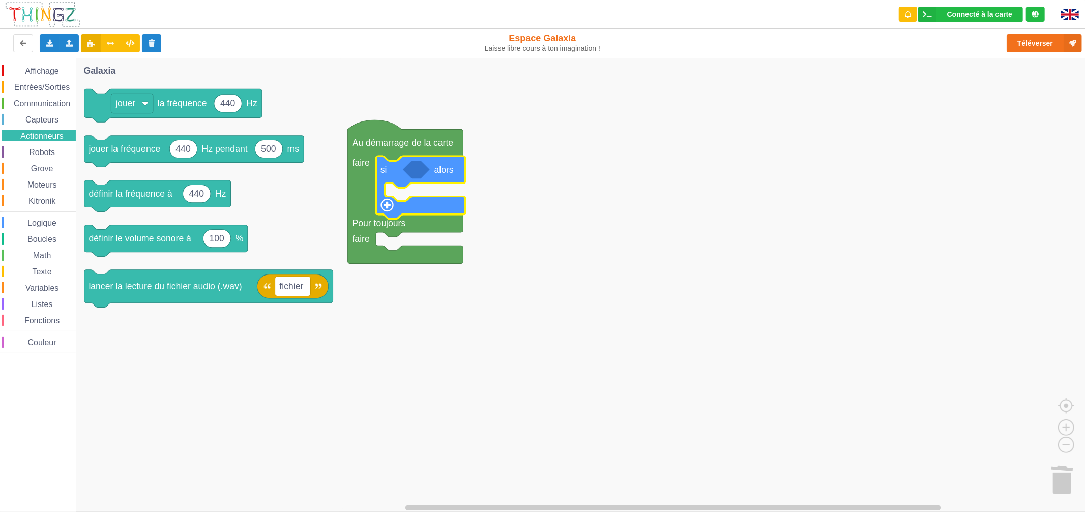
click at [46, 103] on span "Communication" at bounding box center [41, 103] width 59 height 9
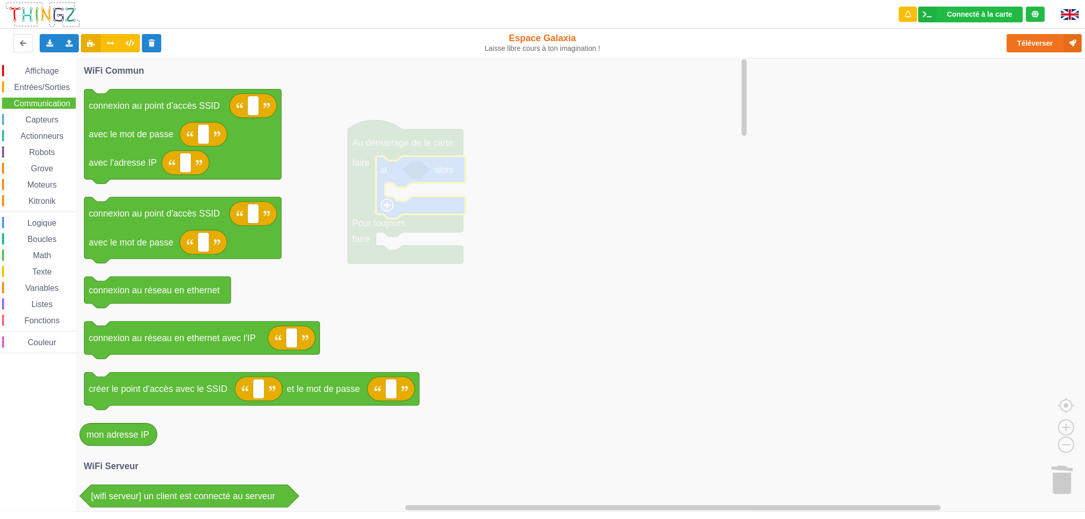
click at [51, 83] on span "Entrées/Sorties" at bounding box center [42, 87] width 58 height 9
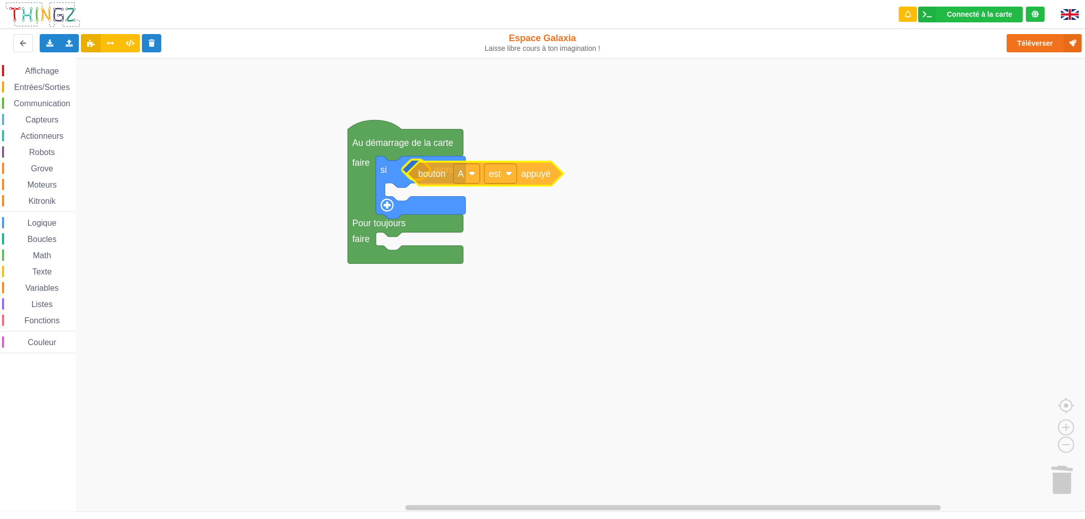
click at [438, 178] on div "Affichage Entrées/Sorties Communication Capteurs Actionneurs Robots Grove Moteu…" at bounding box center [546, 285] width 1092 height 454
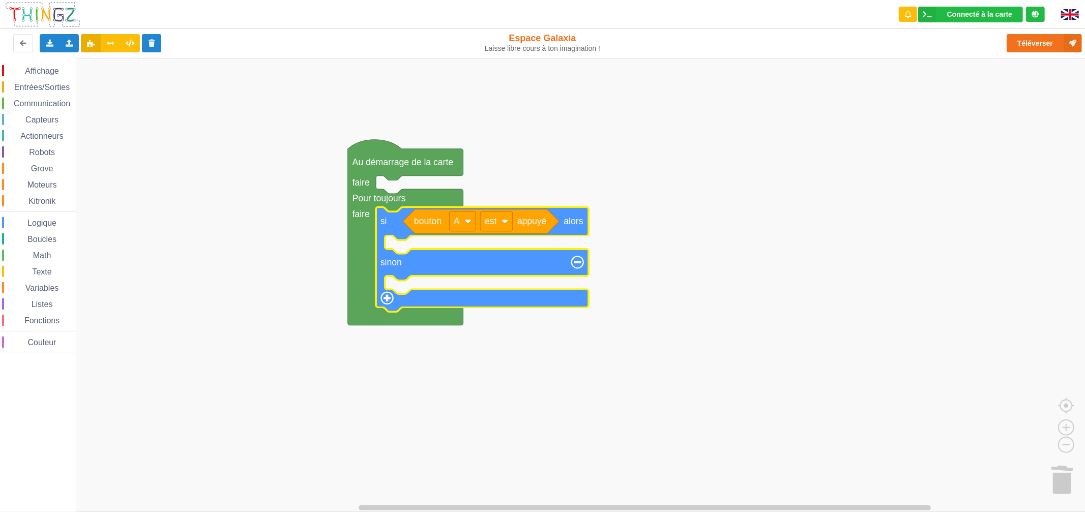
click at [44, 171] on span "Grove" at bounding box center [41, 168] width 25 height 9
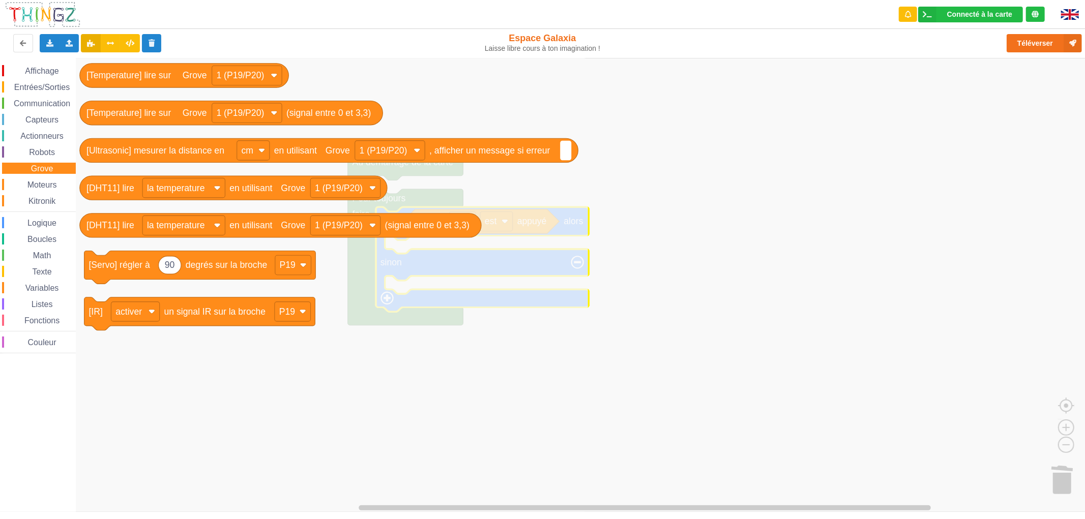
click at [46, 151] on span "Robots" at bounding box center [41, 152] width 29 height 9
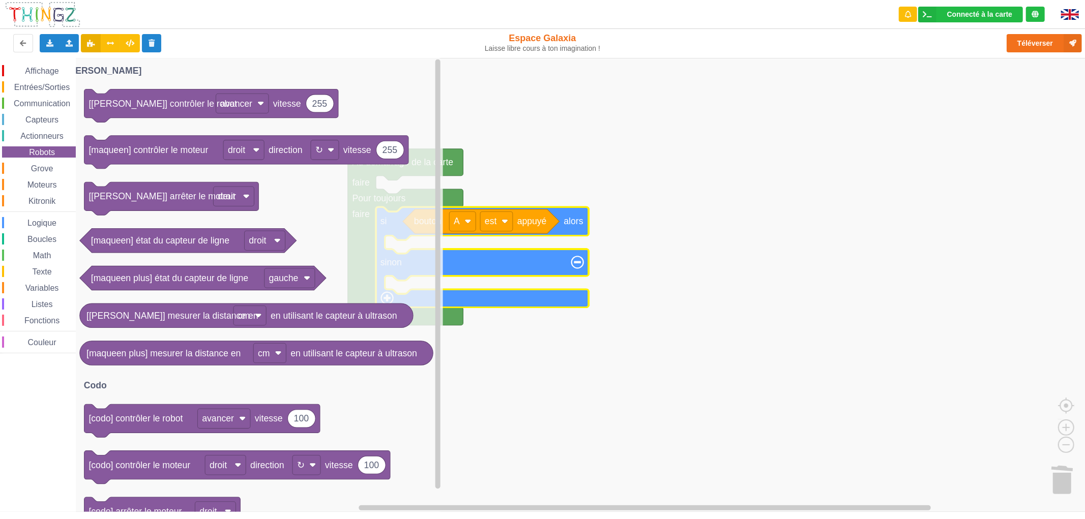
click at [51, 195] on div "Kitronik" at bounding box center [39, 200] width 74 height 11
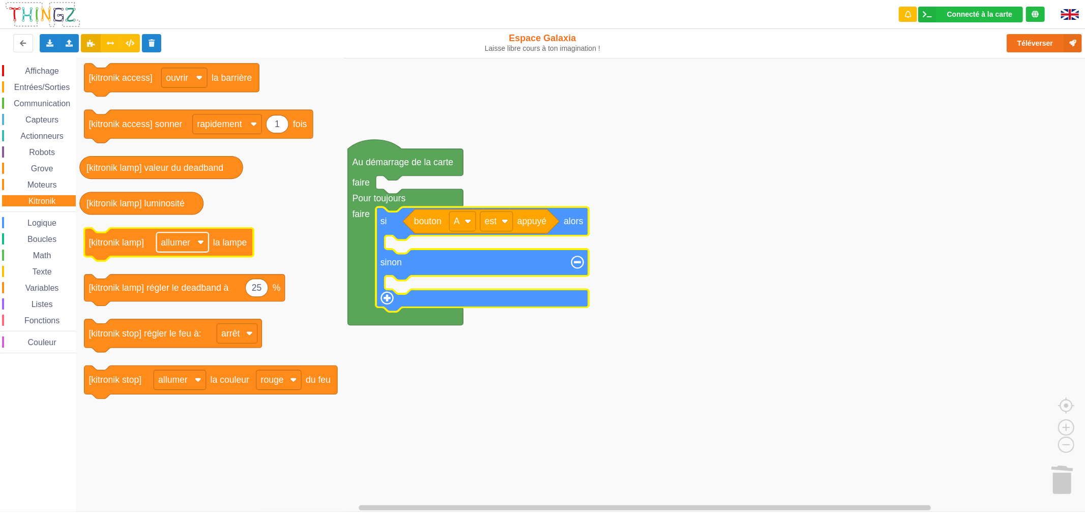
click at [178, 241] on text "allumer" at bounding box center [175, 242] width 29 height 10
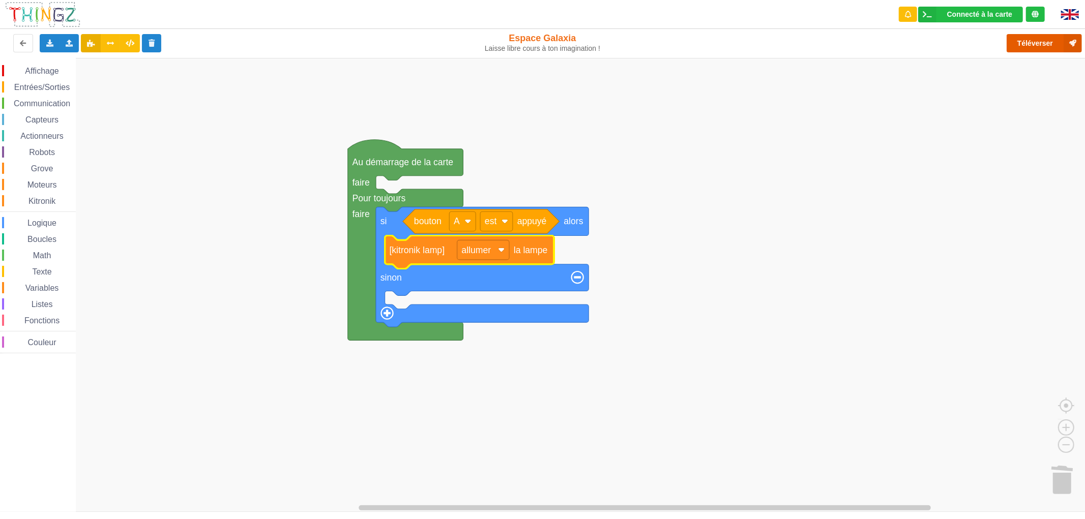
click at [1033, 36] on button "Téléverser" at bounding box center [1043, 43] width 75 height 18
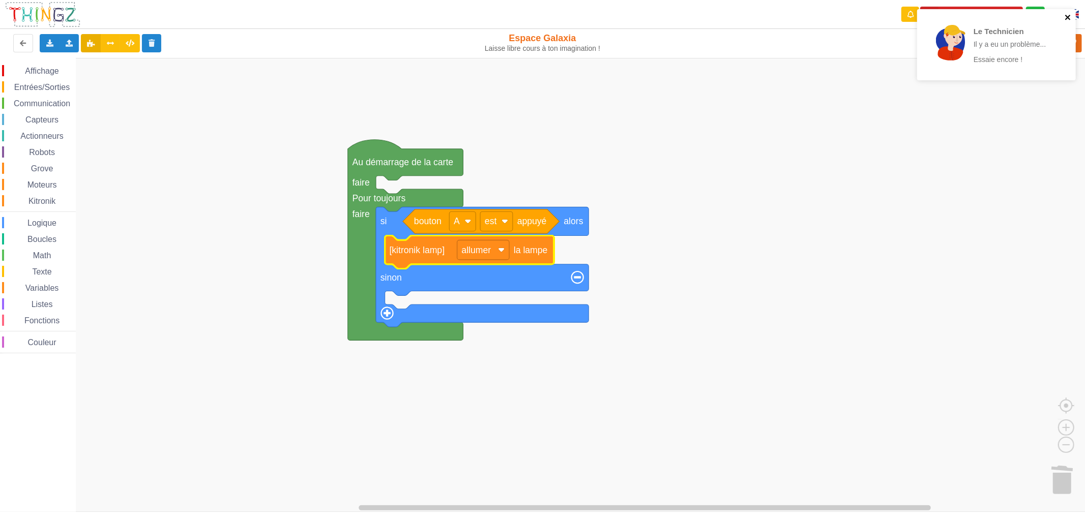
click at [1070, 18] on icon "close" at bounding box center [1067, 17] width 7 height 8
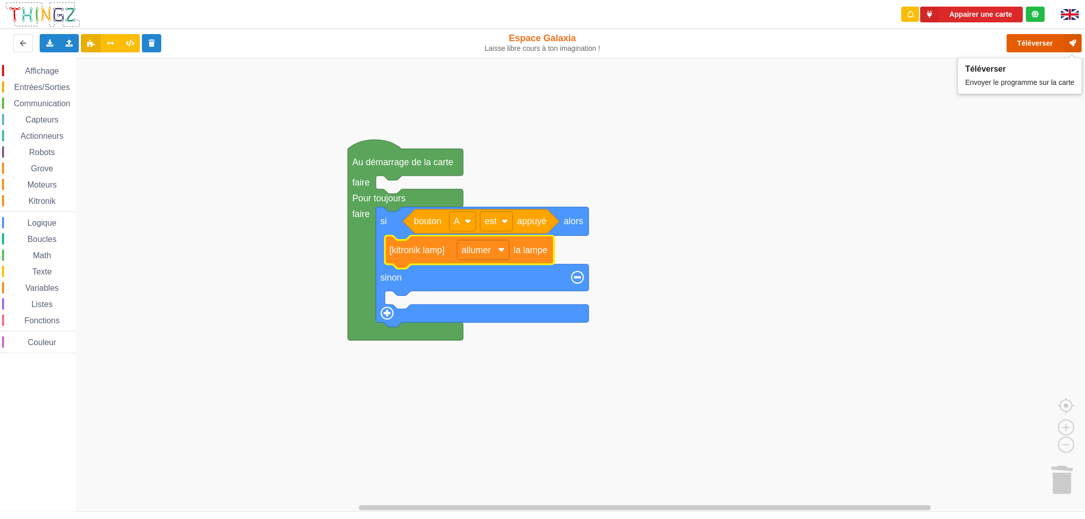
click at [1039, 42] on button "Téléverser" at bounding box center [1043, 43] width 75 height 18
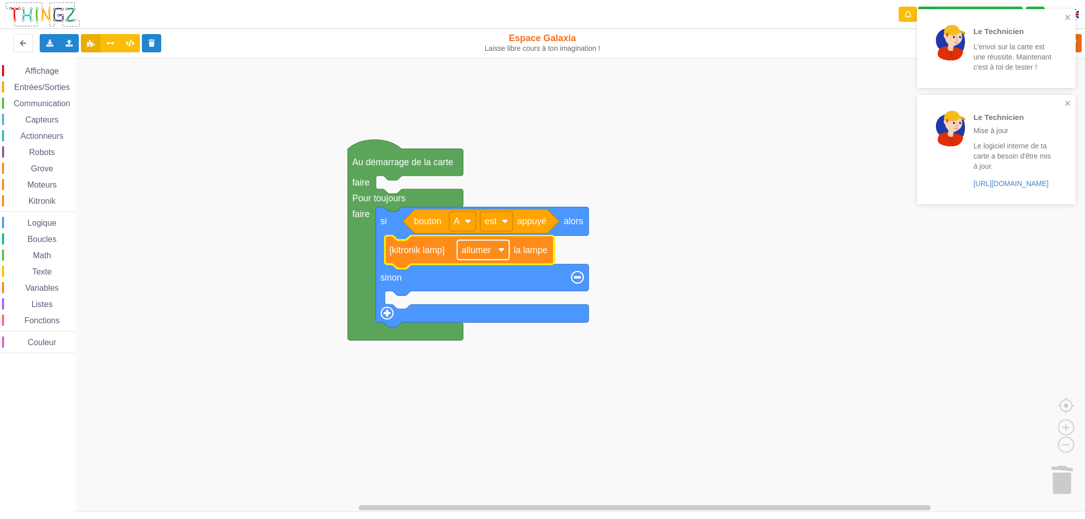
click at [468, 251] on text "allumer" at bounding box center [476, 250] width 29 height 10
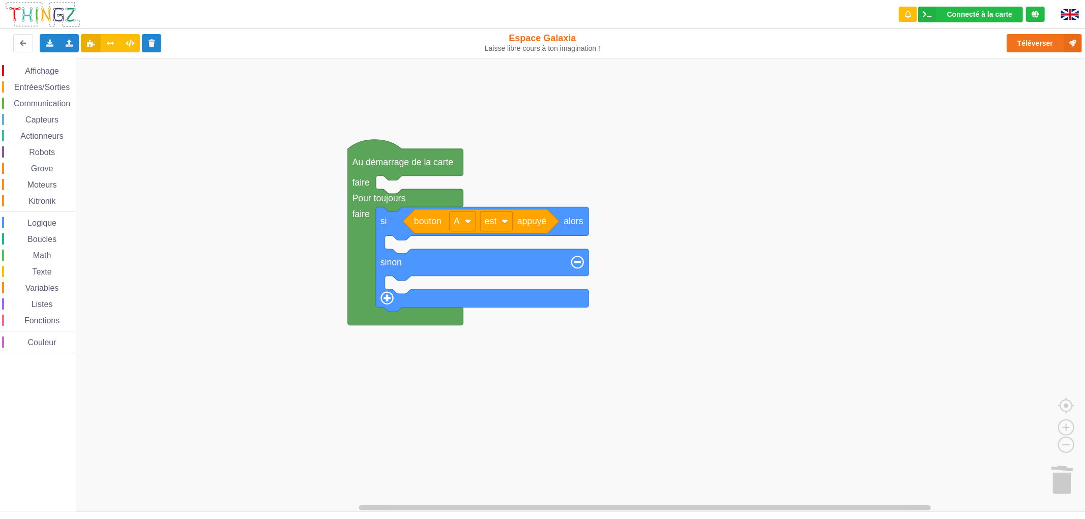
click at [59, 177] on div "Affichage Entrées/Sorties Communication Capteurs Actionneurs Robots Grove Moteu…" at bounding box center [38, 209] width 76 height 288
click at [54, 179] on div "Moteurs" at bounding box center [39, 184] width 74 height 11
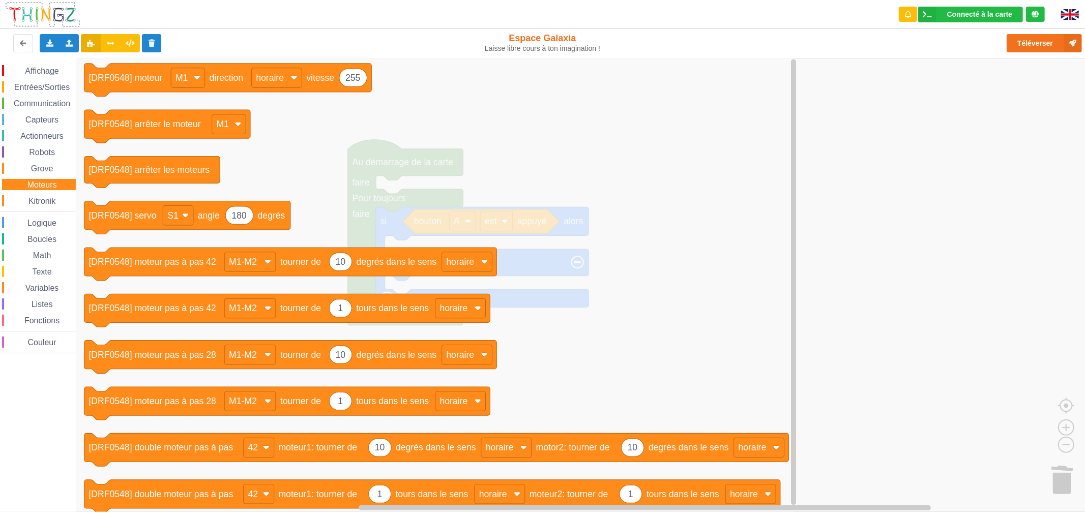
click at [45, 114] on div "Capteurs" at bounding box center [39, 119] width 74 height 11
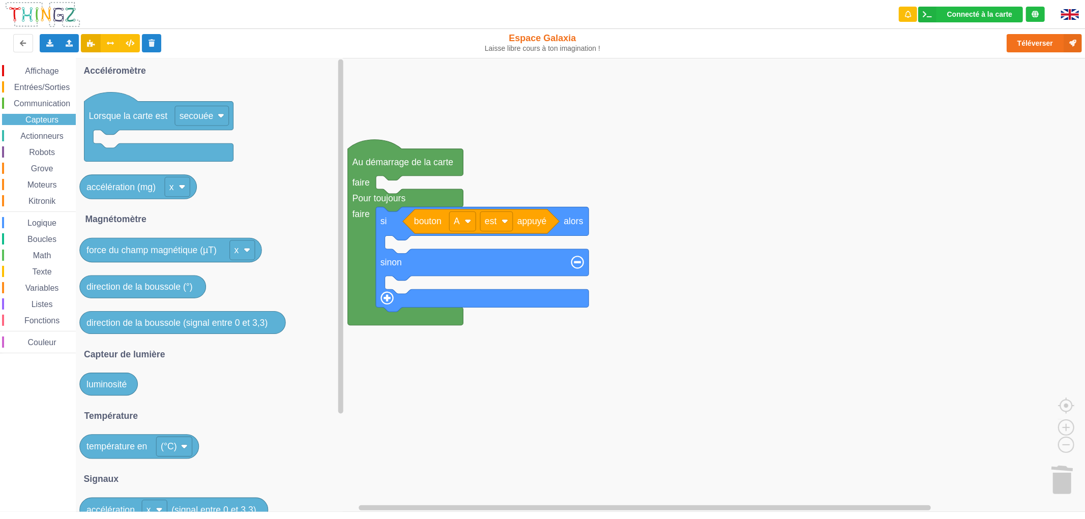
click at [42, 132] on span "Actionneurs" at bounding box center [42, 136] width 46 height 9
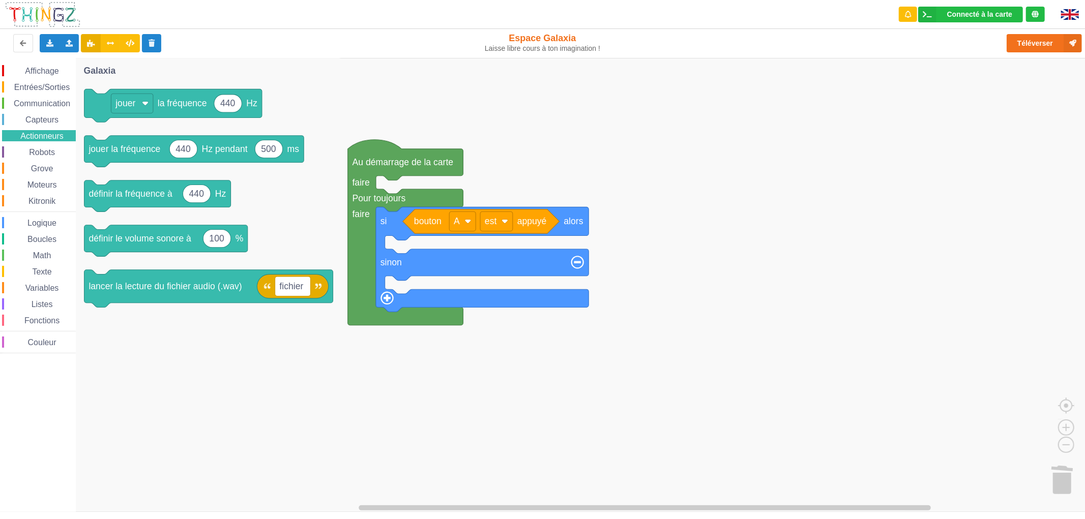
click at [42, 145] on div "Affichage Entrées/Sorties Communication Capteurs Actionneurs Robots Grove Moteu…" at bounding box center [38, 209] width 76 height 288
click at [42, 149] on span "Robots" at bounding box center [41, 152] width 29 height 9
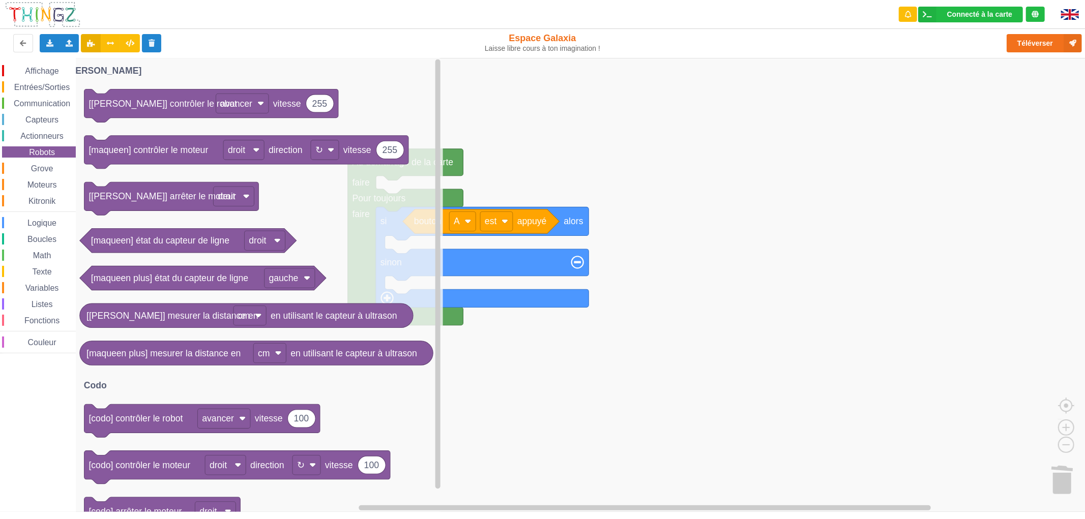
click at [42, 174] on div "Affichage Entrées/Sorties Communication Capteurs Actionneurs Robots Grove Moteu…" at bounding box center [38, 209] width 76 height 288
click at [43, 170] on span "Grove" at bounding box center [41, 168] width 25 height 9
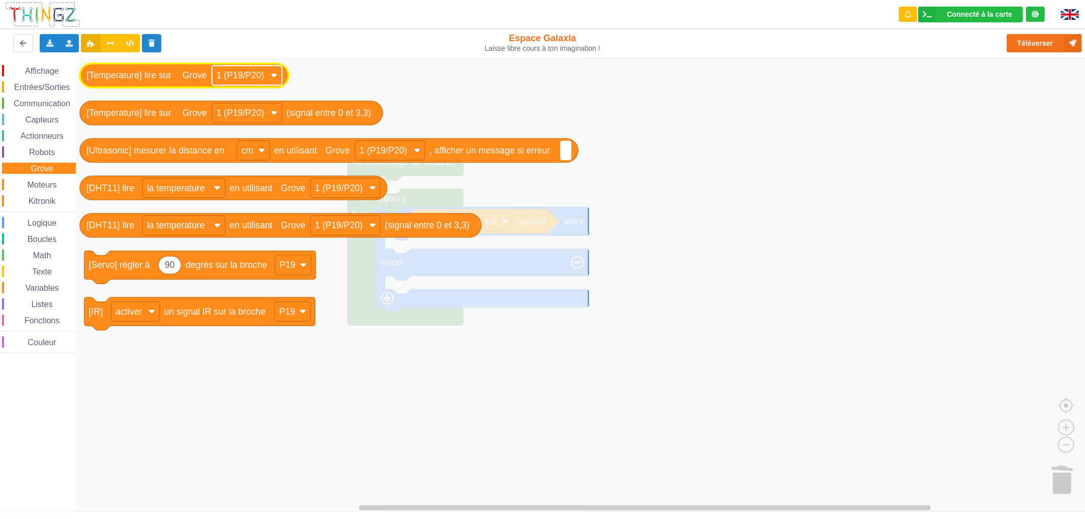
click at [240, 80] on text "1 (P19/P20)" at bounding box center [241, 75] width 48 height 10
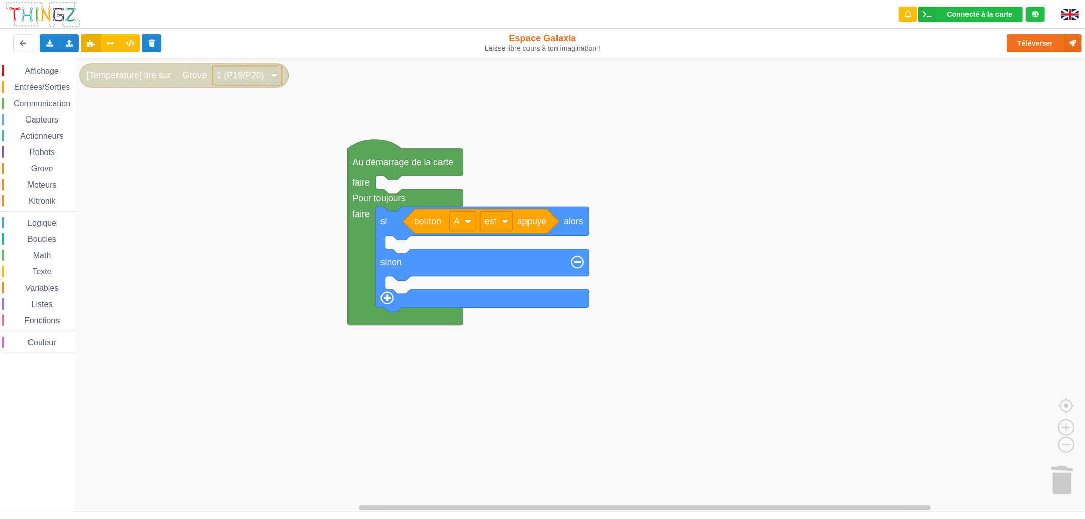
click at [239, 74] on text "1 (P19/P20)" at bounding box center [241, 75] width 48 height 10
click at [51, 67] on span "Affichage" at bounding box center [41, 71] width 37 height 9
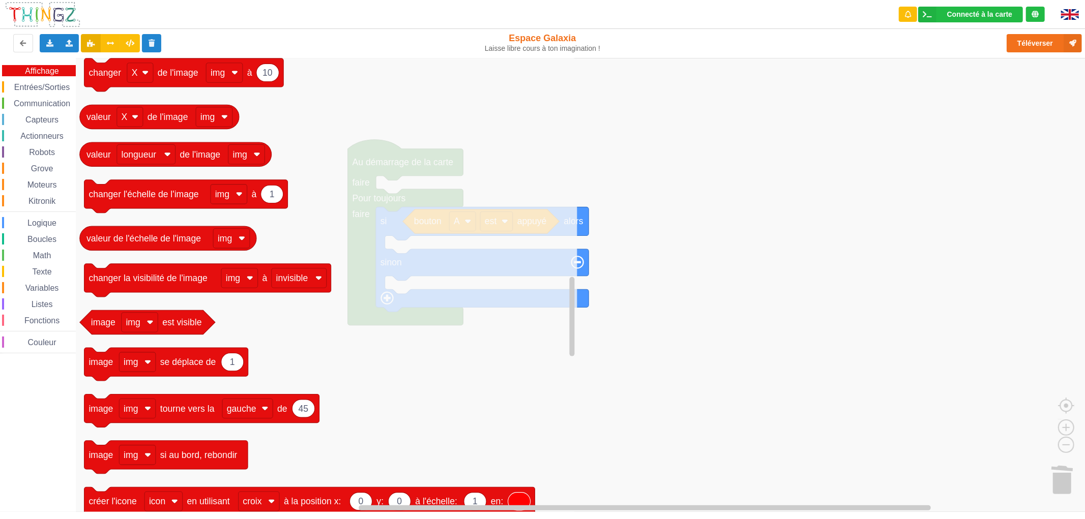
click at [36, 84] on span "Entrées/Sorties" at bounding box center [42, 87] width 58 height 9
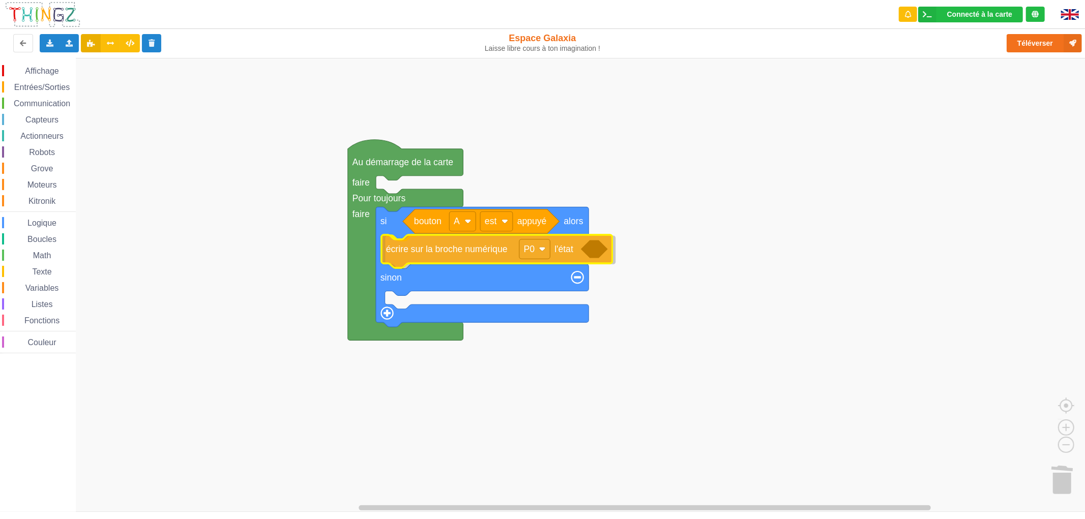
click at [430, 260] on div "Affichage Entrées/Sorties Communication Capteurs Actionneurs Robots Grove Moteu…" at bounding box center [546, 285] width 1092 height 454
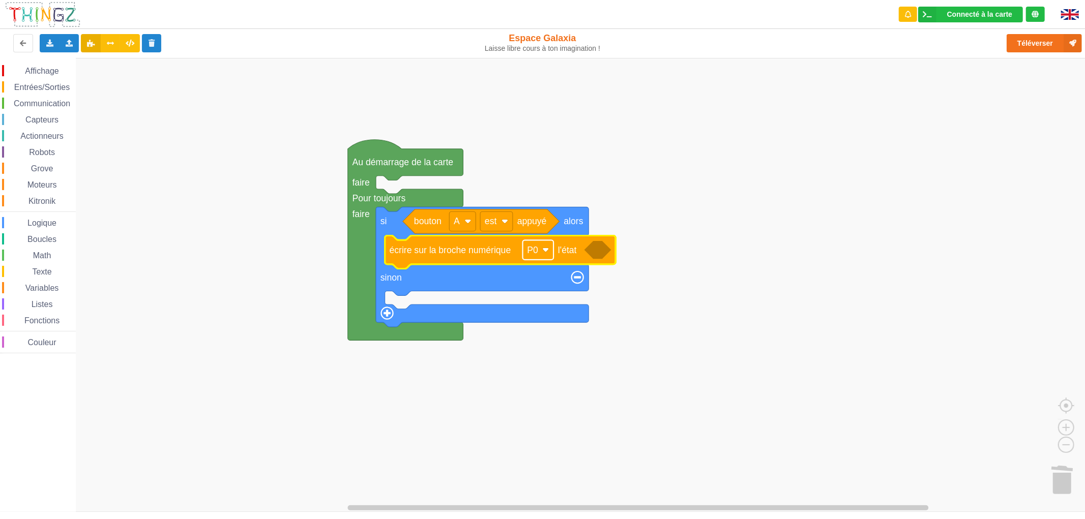
click at [542, 250] on rect "Espace de travail de Blocky" at bounding box center [538, 250] width 31 height 20
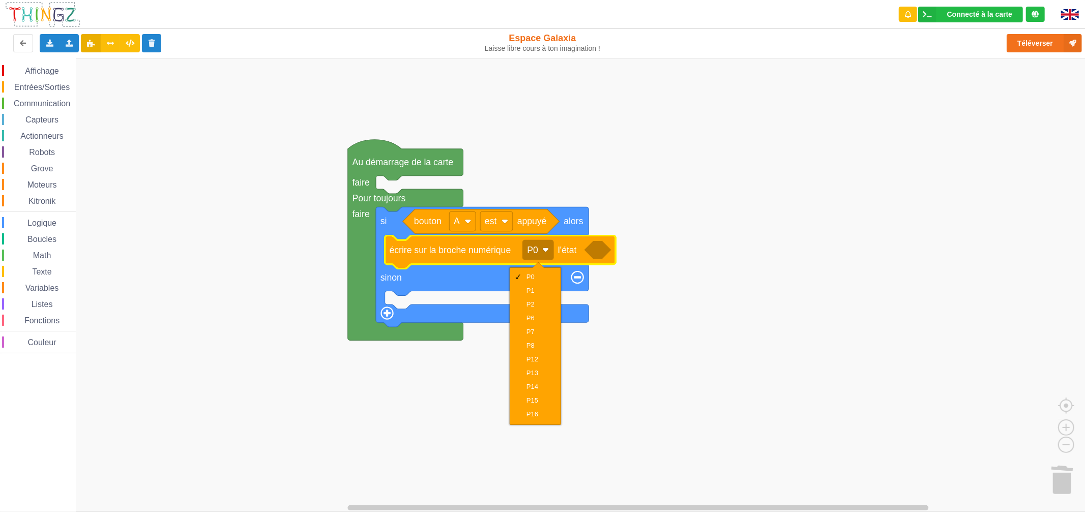
click at [266, 268] on rect "Espace de travail de Blocky" at bounding box center [546, 285] width 1092 height 454
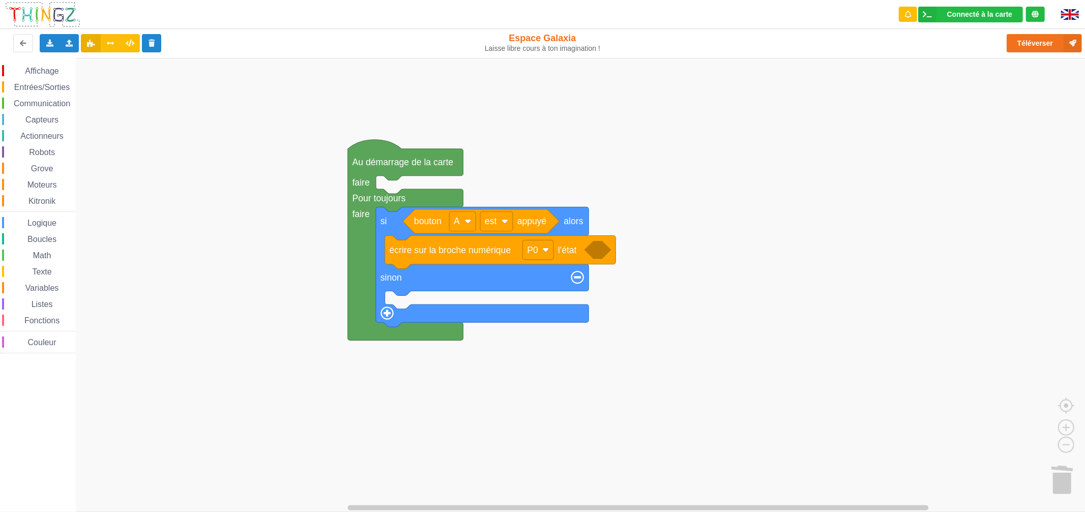
click at [46, 93] on div "Affichage Entrées/Sorties Communication Capteurs Actionneurs Robots Grove Moteu…" at bounding box center [38, 209] width 76 height 288
click at [46, 89] on span "Entrées/Sorties" at bounding box center [42, 87] width 58 height 9
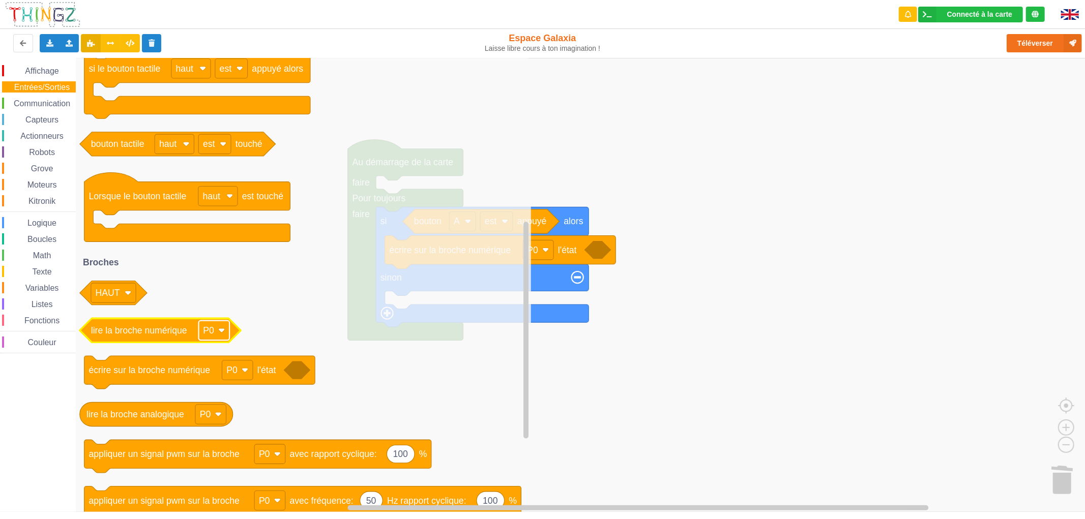
click at [211, 332] on text "P0" at bounding box center [208, 330] width 11 height 10
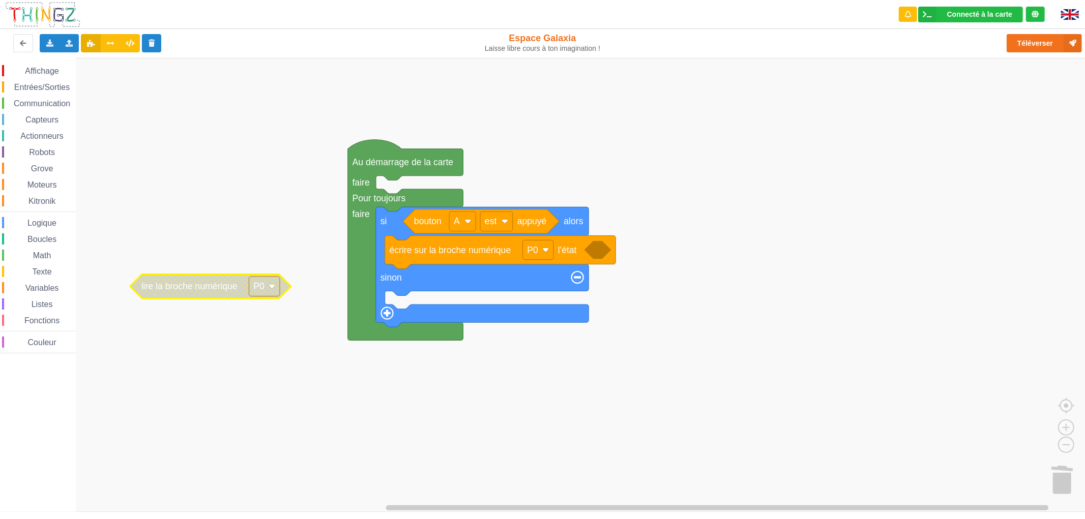
click at [212, 288] on text "lire la broche numérique" at bounding box center [189, 286] width 96 height 10
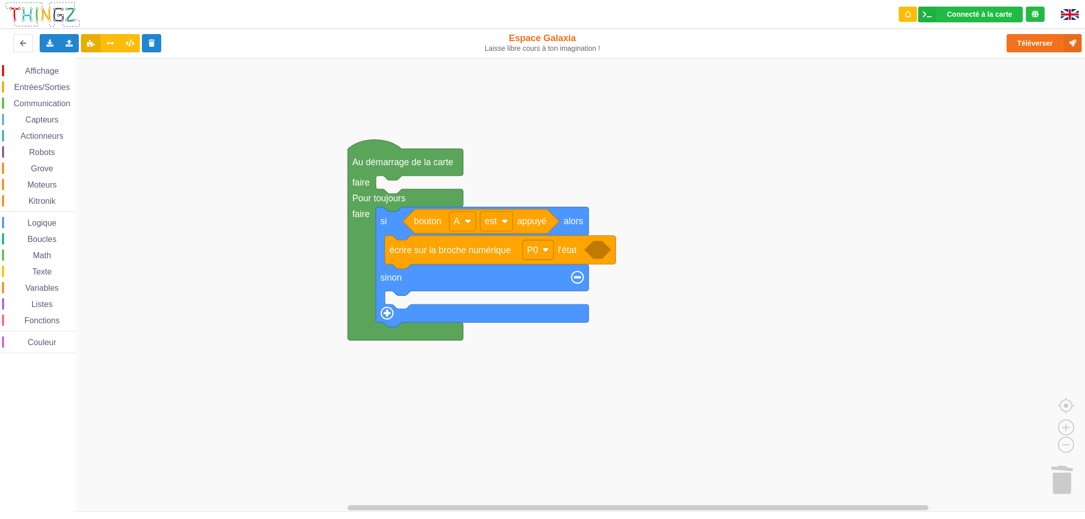
click at [46, 119] on span "Capteurs" at bounding box center [42, 119] width 36 height 9
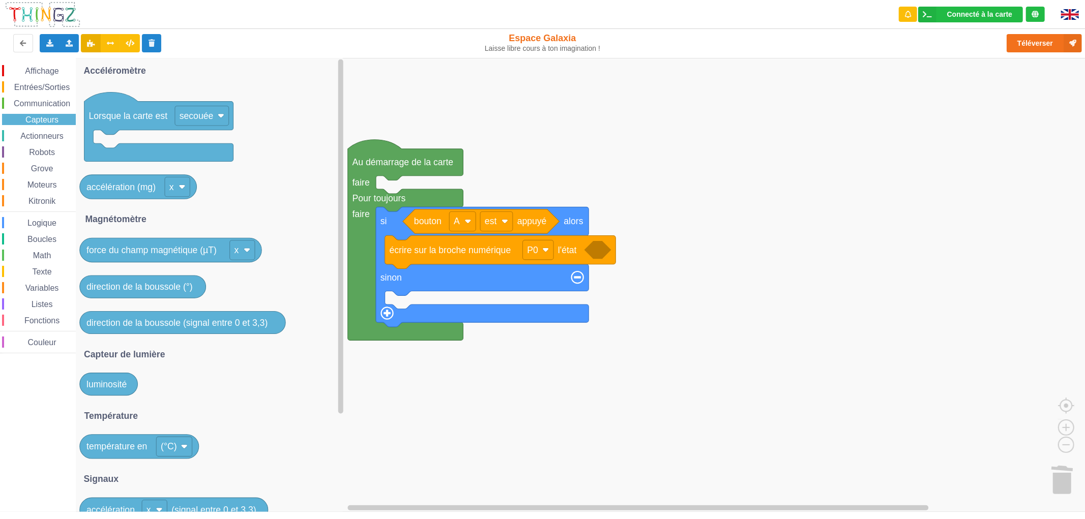
click at [44, 136] on span "Actionneurs" at bounding box center [42, 136] width 46 height 9
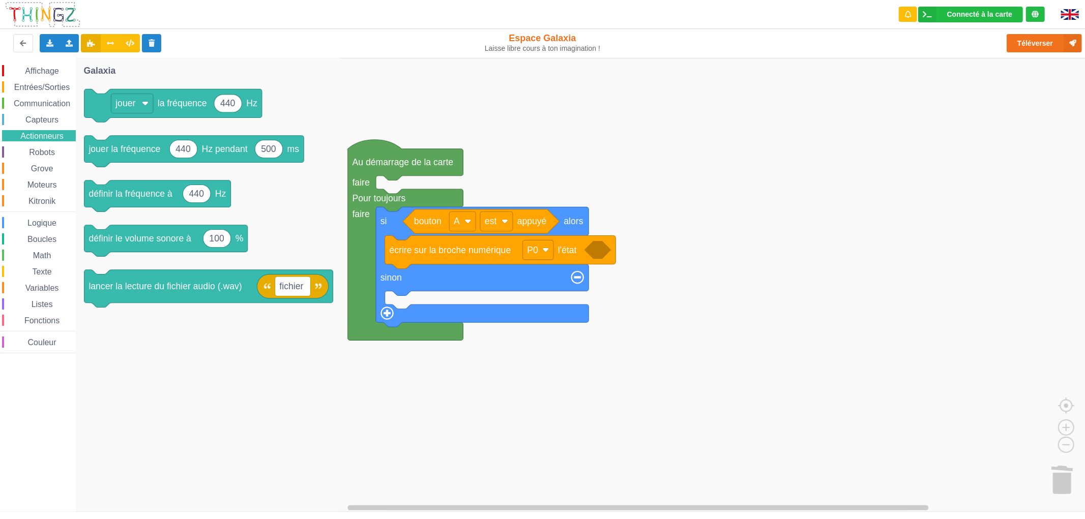
click at [51, 96] on div "Affichage Entrées/Sorties Communication Capteurs Actionneurs Robots Grove Moteu…" at bounding box center [38, 209] width 76 height 288
click at [53, 83] on span "Entrées/Sorties" at bounding box center [42, 87] width 58 height 9
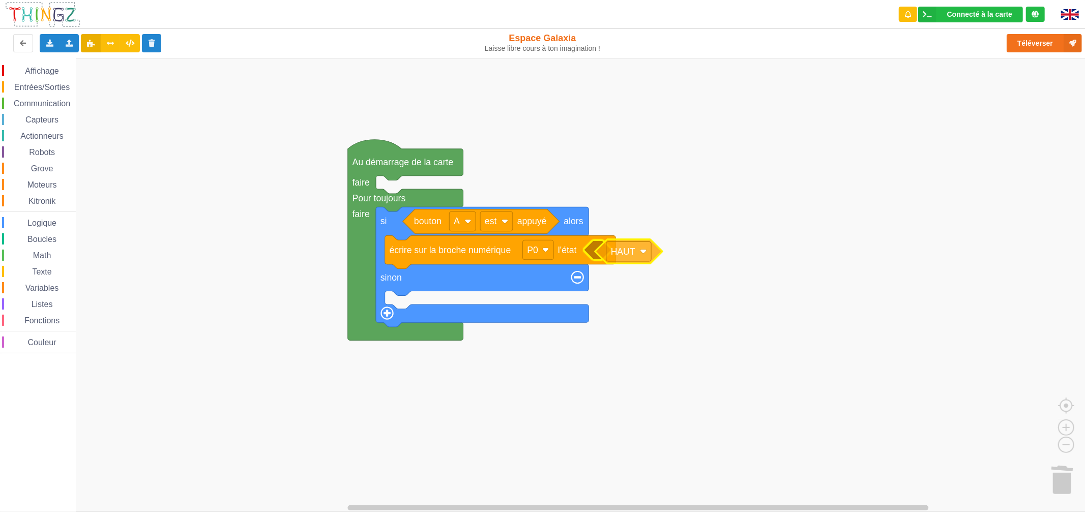
click at [611, 258] on div "Affichage Entrées/Sorties Communication Capteurs Actionneurs Robots Grove Moteu…" at bounding box center [546, 285] width 1092 height 454
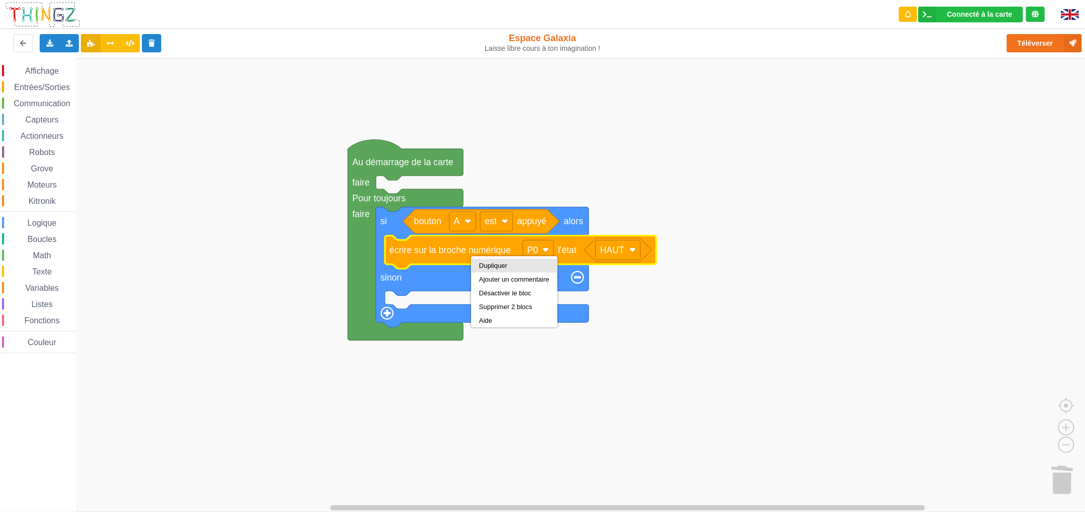
click at [496, 267] on div "Dupliquer" at bounding box center [514, 266] width 70 height 8
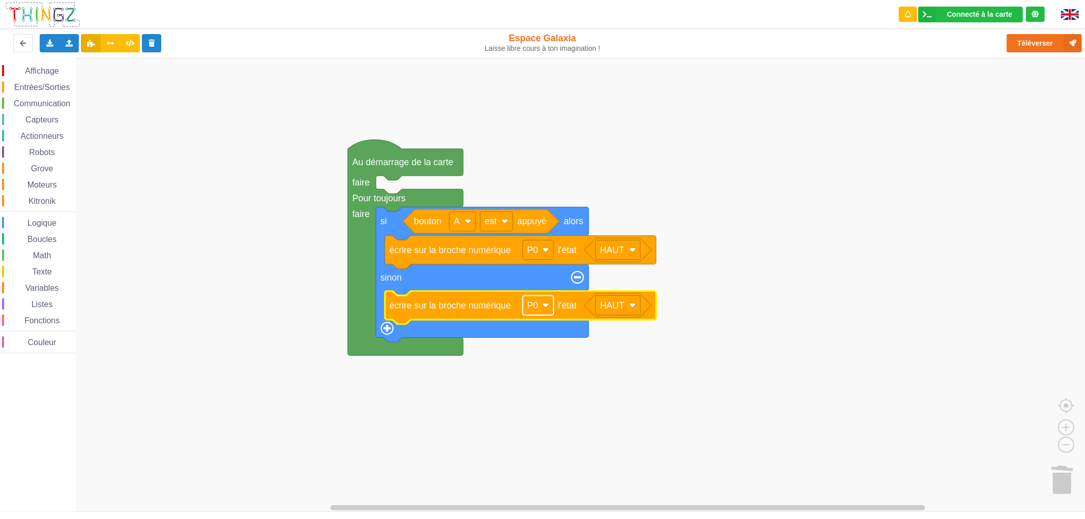
click at [530, 306] on text "P0" at bounding box center [532, 306] width 11 height 10
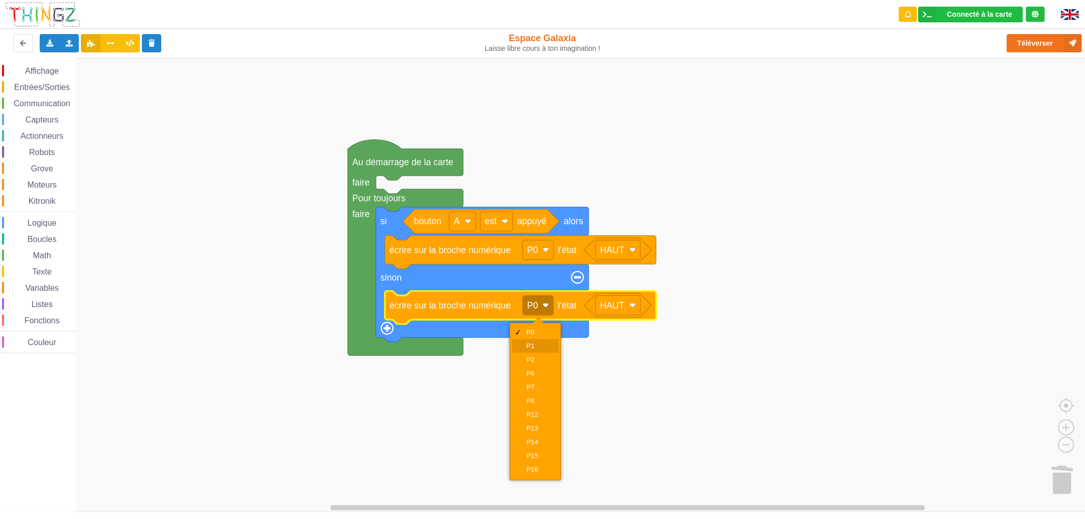
click at [550, 342] on div "P1" at bounding box center [538, 346] width 24 height 8
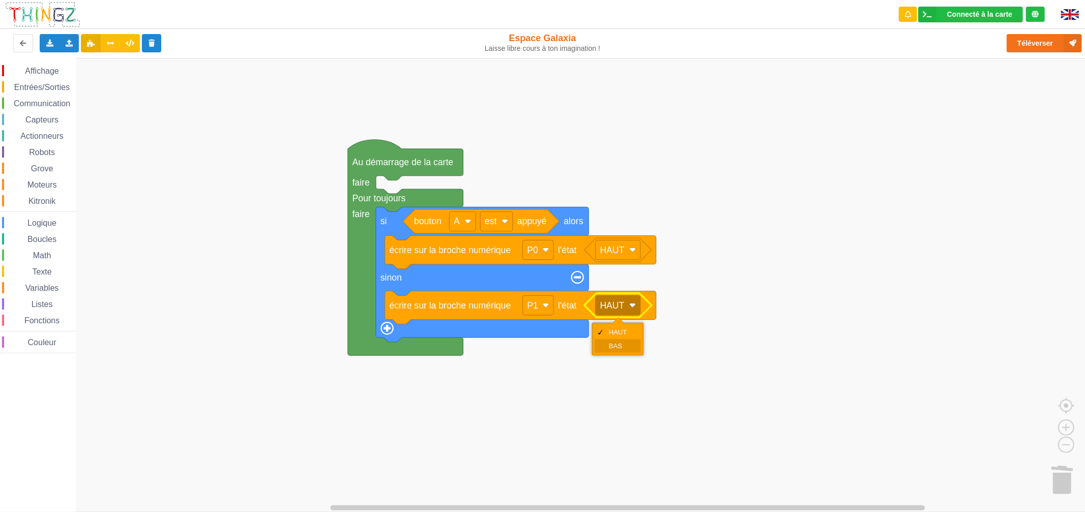
click at [604, 342] on div "BAS" at bounding box center [617, 346] width 46 height 14
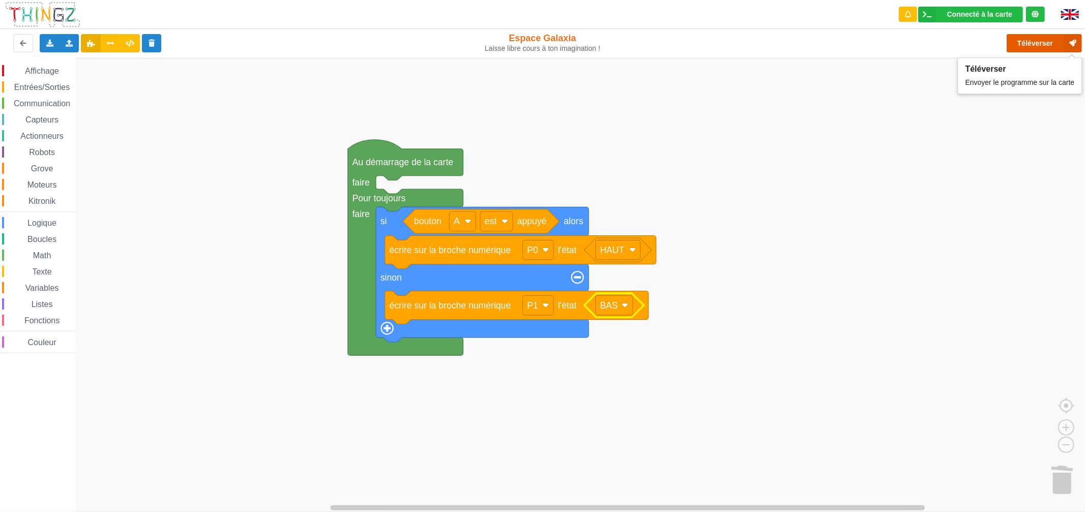
click at [1031, 43] on button "Téléverser" at bounding box center [1043, 43] width 75 height 18
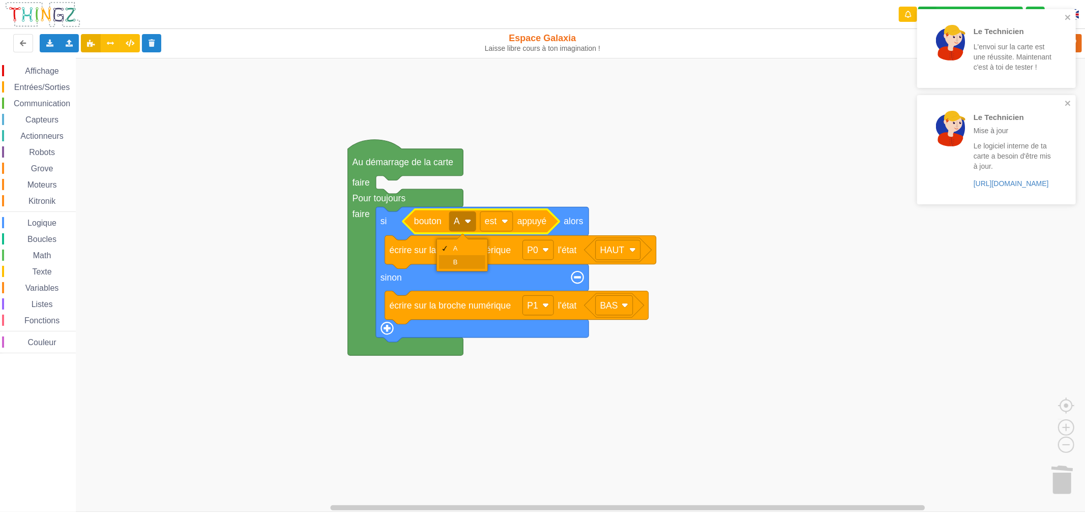
click at [455, 263] on div "B" at bounding box center [465, 262] width 24 height 8
click at [463, 225] on rect "Espace de travail de Blocky" at bounding box center [462, 222] width 26 height 20
click at [444, 232] on icon "Espace de travail de Blocky" at bounding box center [481, 222] width 156 height 24
click at [28, 86] on span "Entrées/Sorties" at bounding box center [42, 87] width 58 height 9
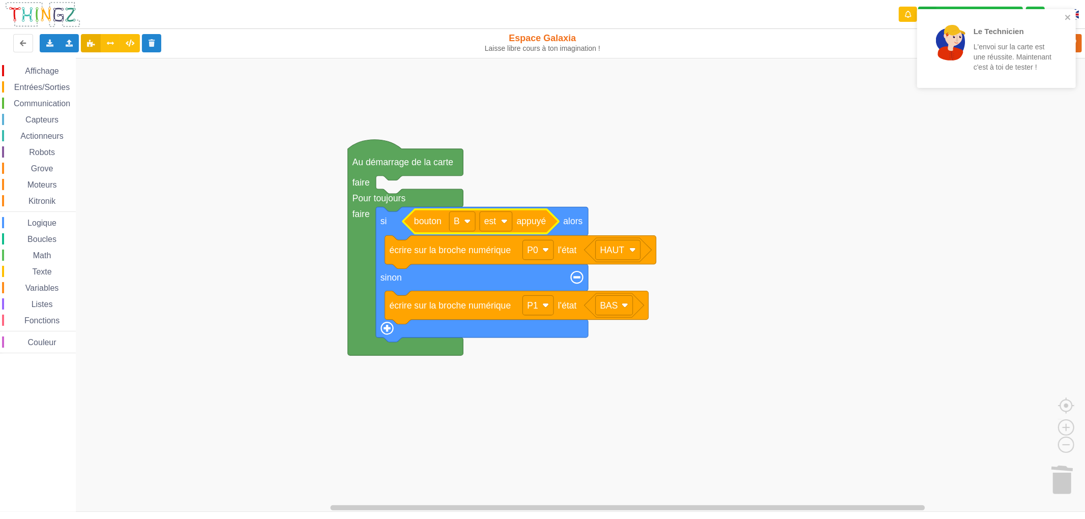
click at [705, 291] on rect "Espace de travail de Blocky" at bounding box center [546, 285] width 1092 height 454
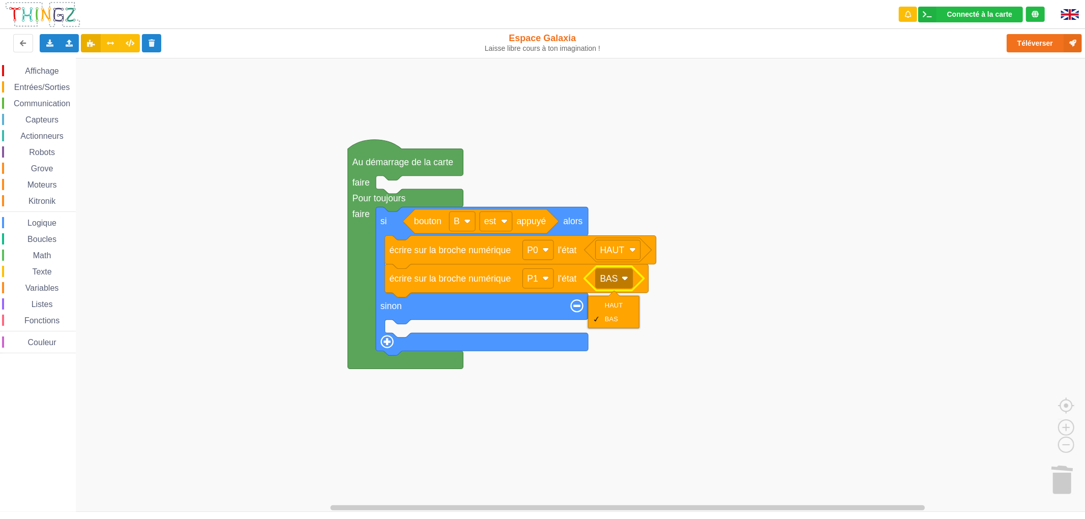
click at [605, 297] on div "HAUT BAS" at bounding box center [613, 312] width 51 height 33
click at [605, 301] on div "HAUT" at bounding box center [613, 305] width 46 height 14
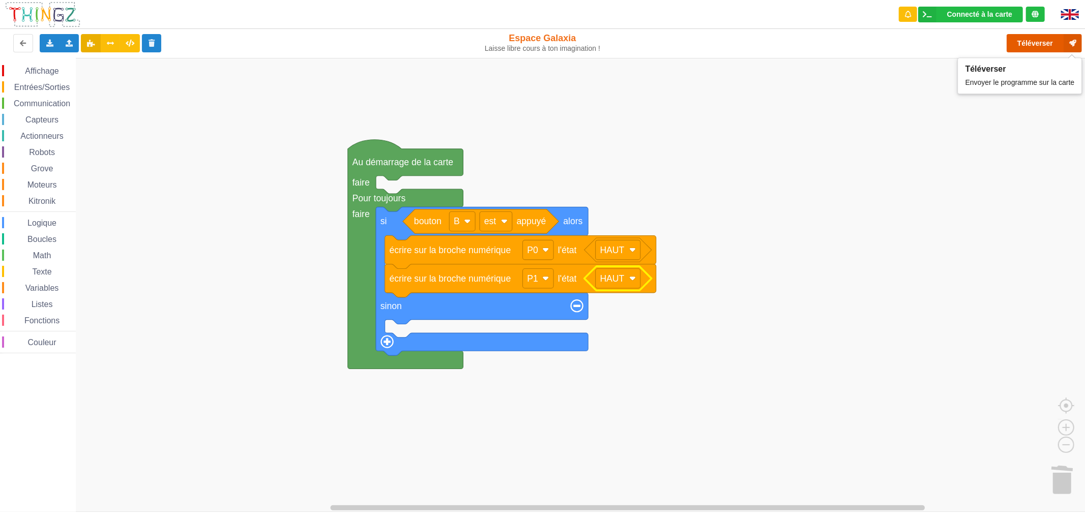
click at [1013, 40] on button "Téléverser" at bounding box center [1043, 43] width 75 height 18
